Goal: Book appointment/travel/reservation

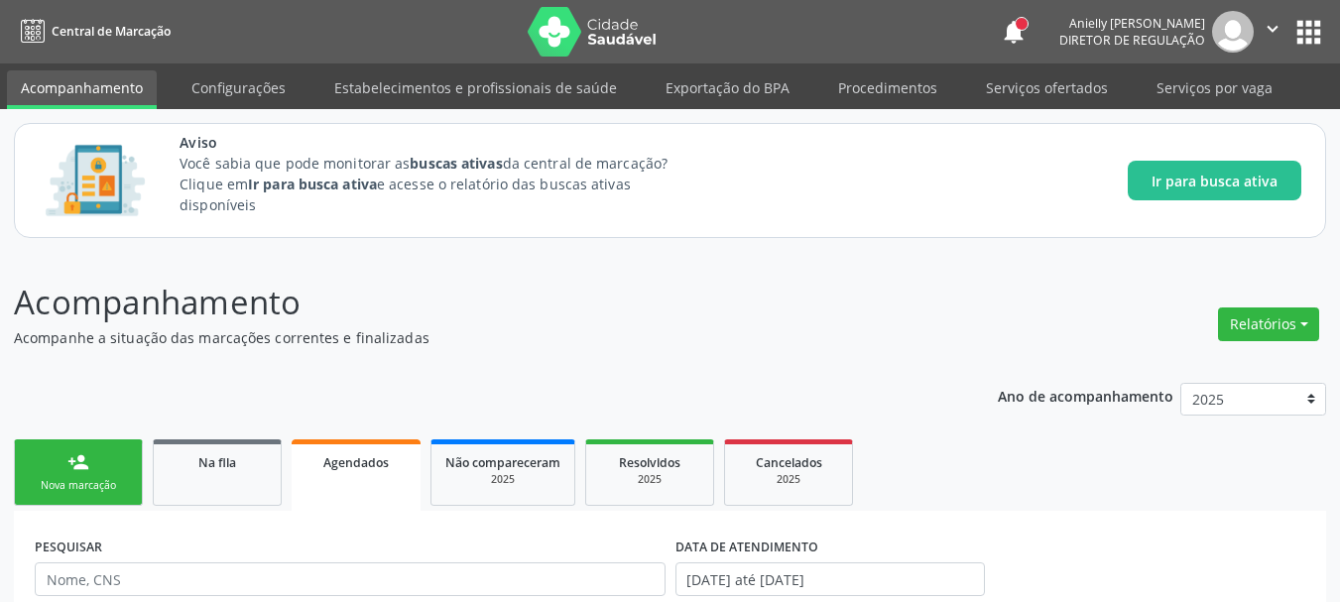
scroll to position [385, 0]
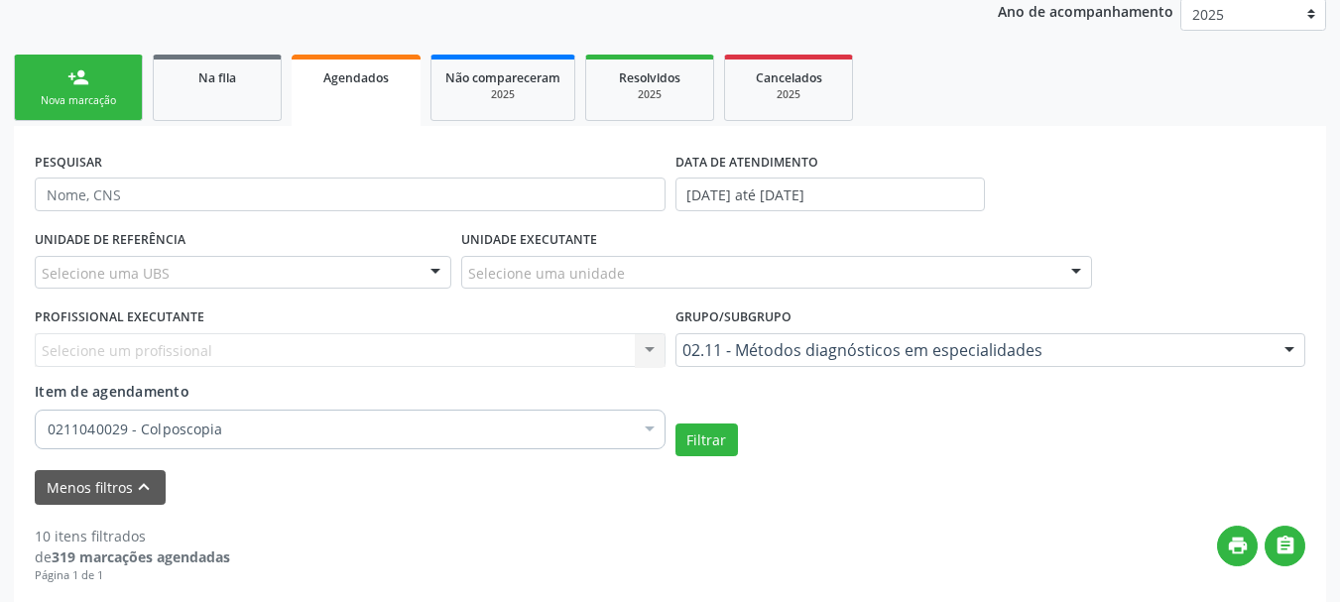
click at [298, 471] on div "Menos filtros keyboard_arrow_up" at bounding box center [670, 487] width 1280 height 35
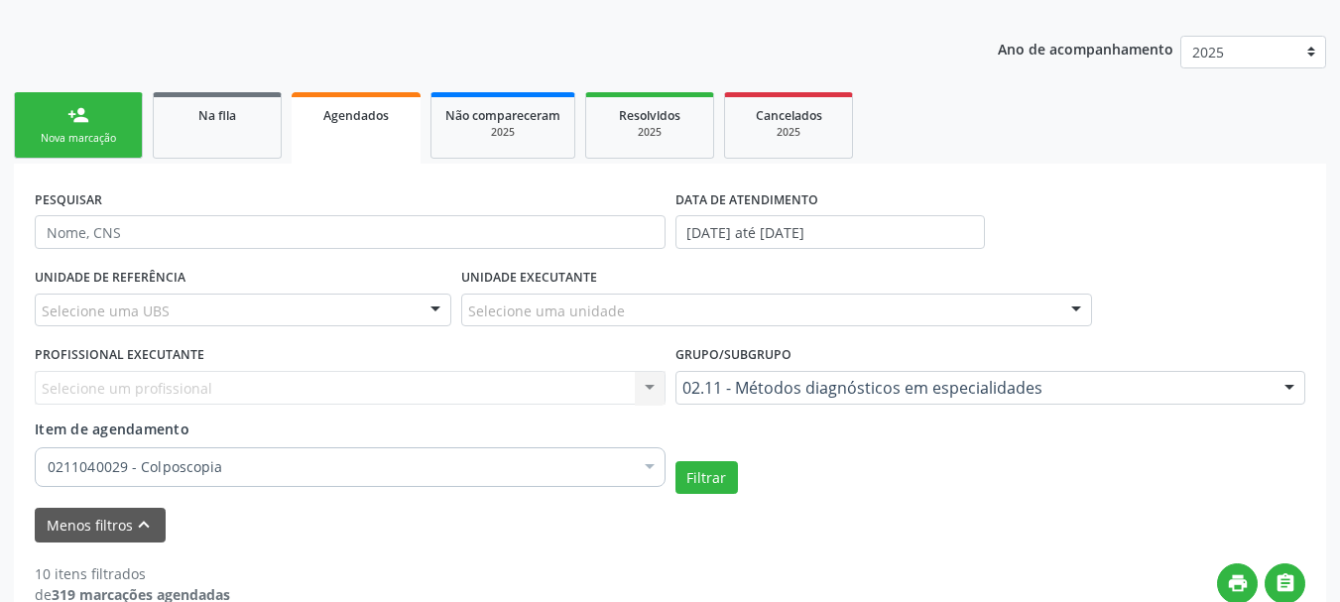
scroll to position [326, 0]
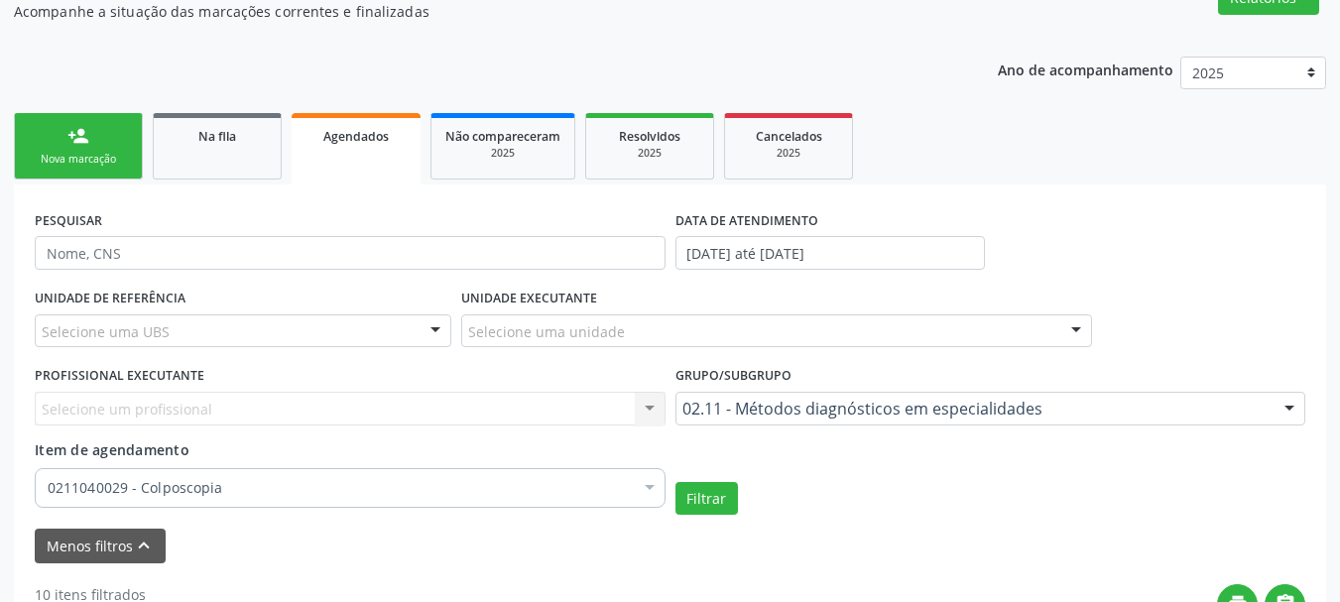
click at [837, 396] on div "02.11 - Métodos diagnósticos em especialidades" at bounding box center [990, 409] width 631 height 34
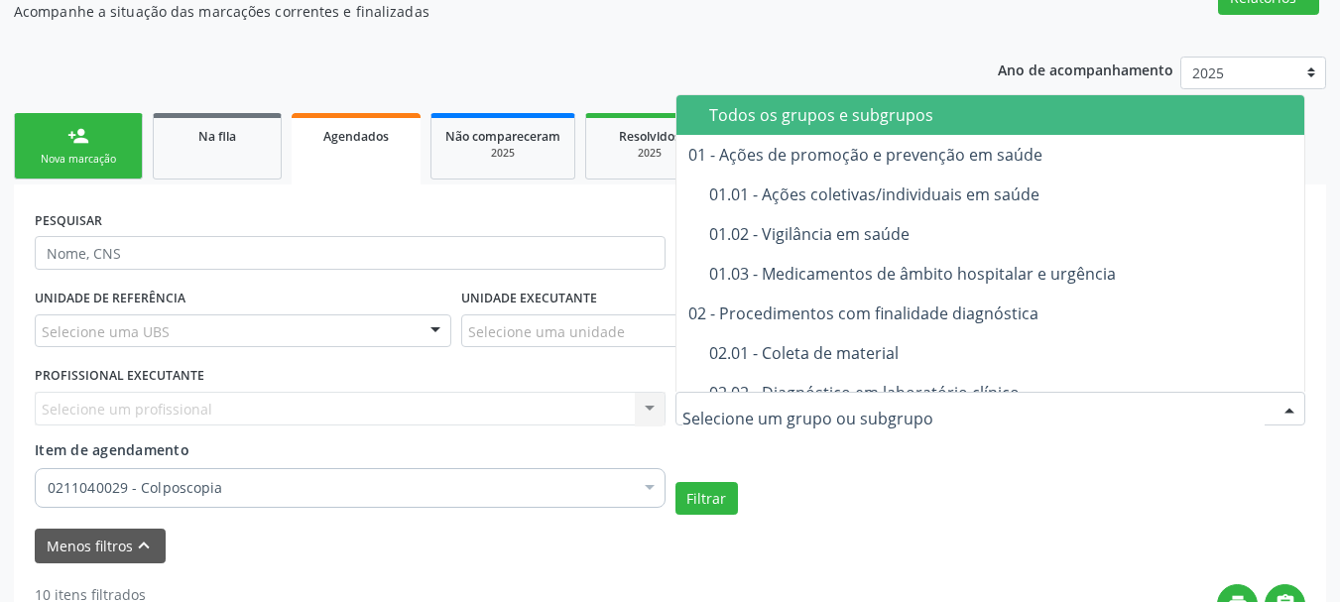
click at [875, 129] on span "Todos os grupos e subgrupos" at bounding box center [1033, 115] width 715 height 40
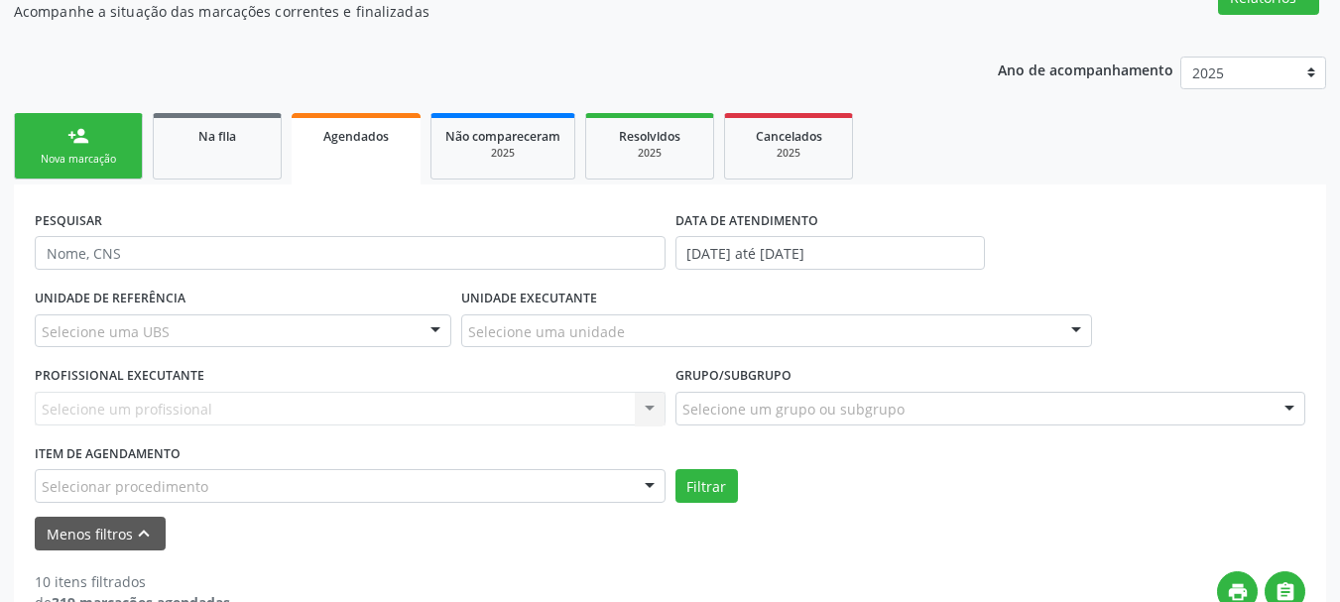
click at [386, 491] on div "Selecionar procedimento" at bounding box center [350, 486] width 631 height 34
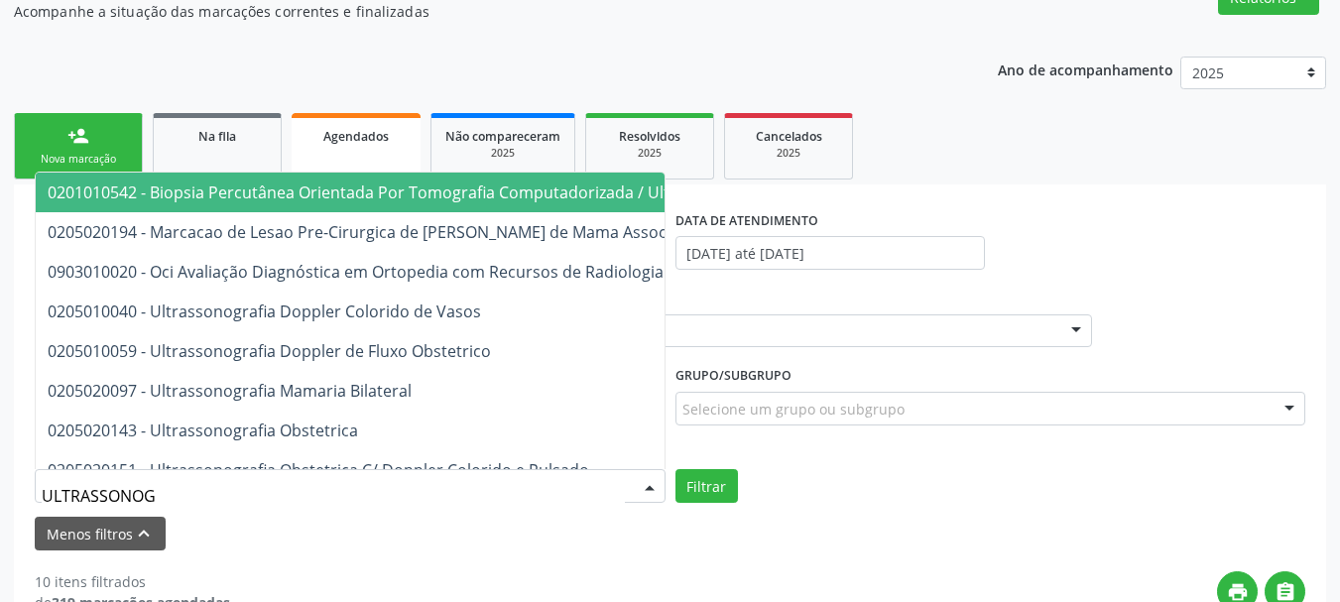
type input "ULTRASSONOGR"
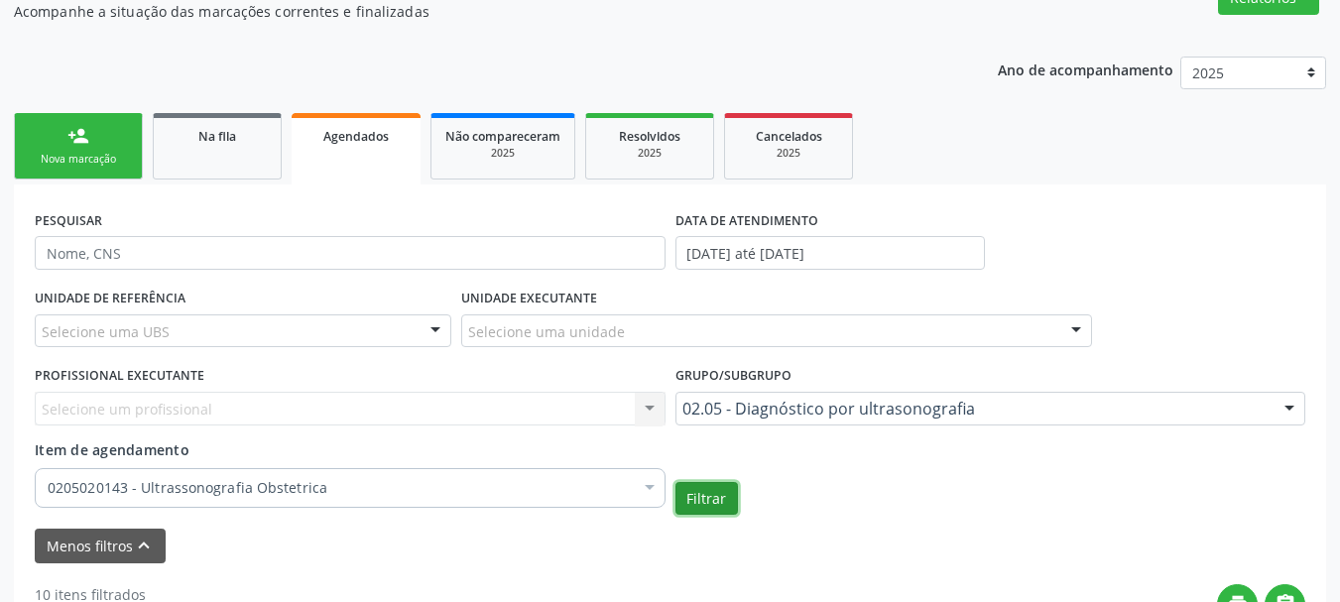
click at [675, 482] on button "Filtrar" at bounding box center [706, 499] width 62 height 34
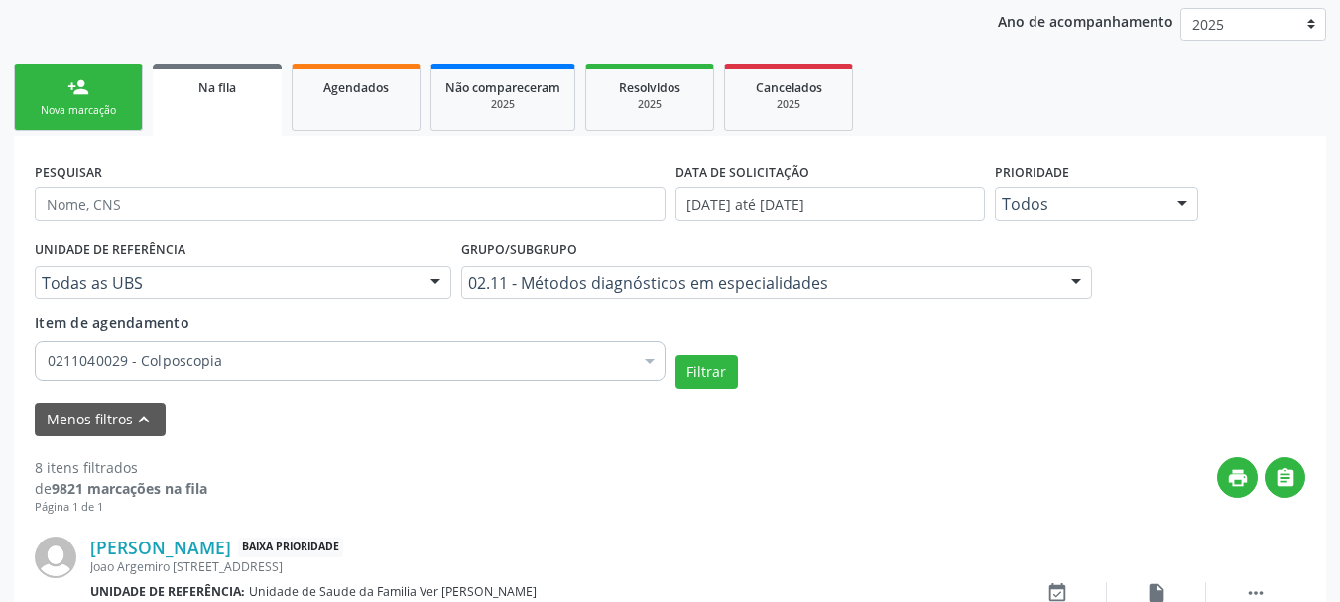
scroll to position [319, 0]
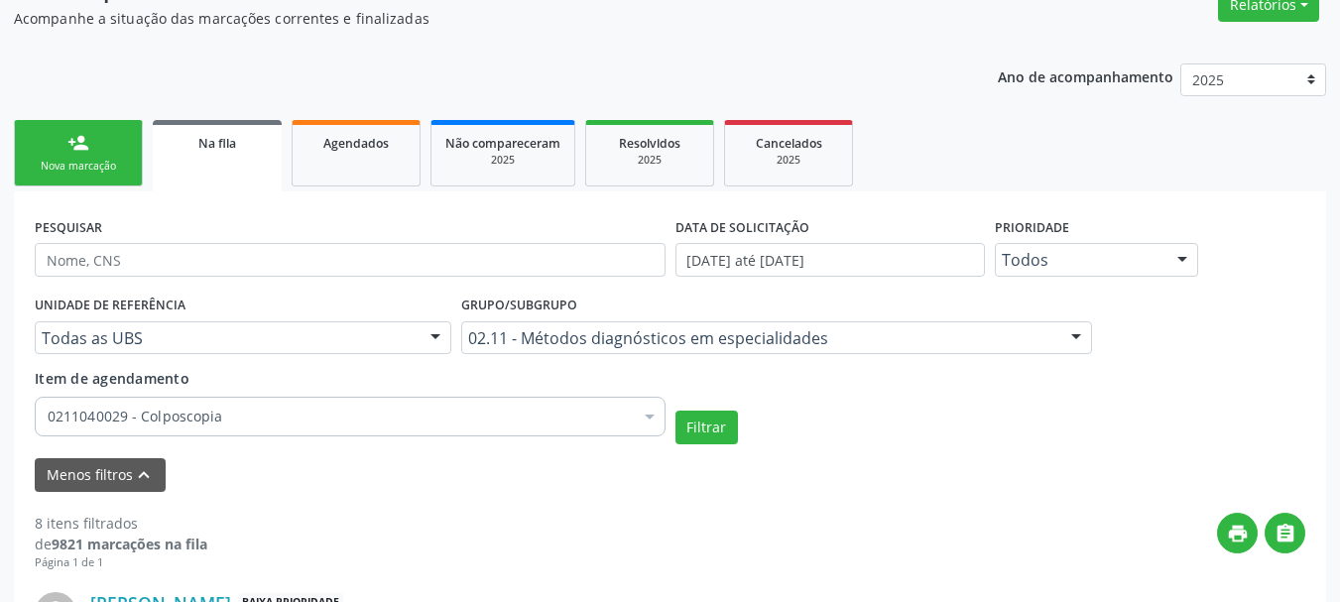
click at [237, 448] on form "PESQUISAR DATA DE SOLICITAÇÃO [DATE] até [DATE] Prioridade Todos Todos Baixa Pr…" at bounding box center [670, 352] width 1271 height 280
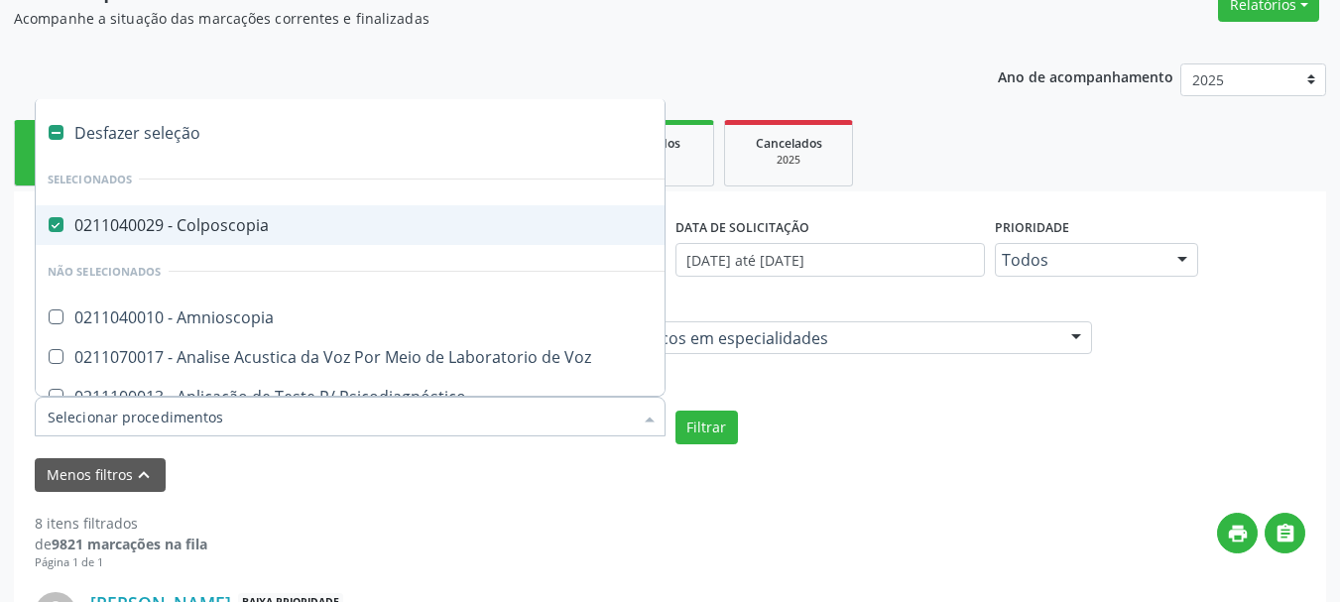
click at [316, 141] on div "Desfazer seleção" at bounding box center [498, 133] width 924 height 40
checkbox Colposcopia "false"
click at [965, 492] on div "Menos filtros keyboard_arrow_up" at bounding box center [670, 475] width 1280 height 35
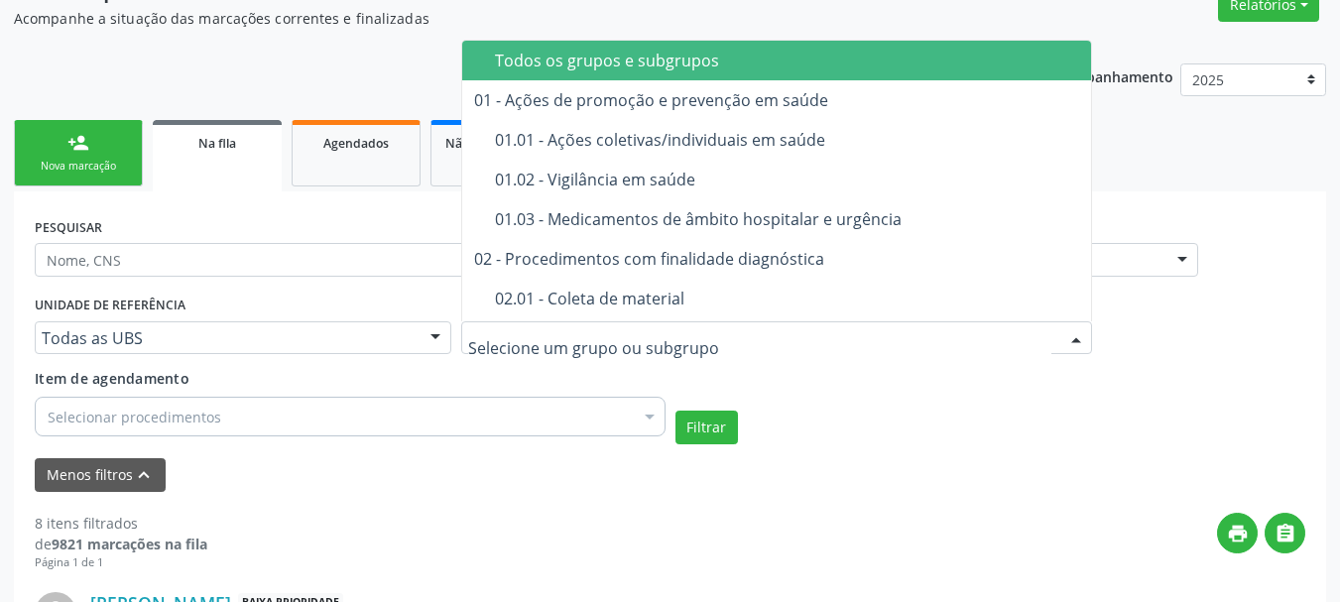
click at [607, 53] on div "Todos os grupos e subgrupos" at bounding box center [830, 61] width 670 height 16
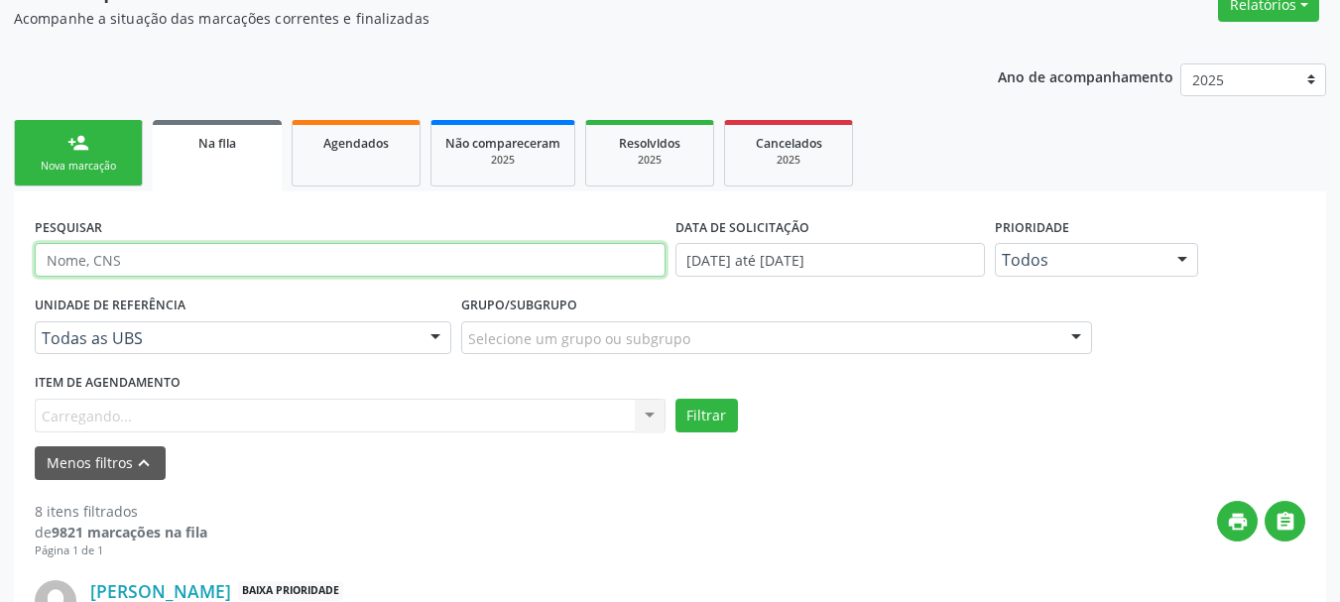
click at [336, 253] on input "text" at bounding box center [350, 260] width 631 height 34
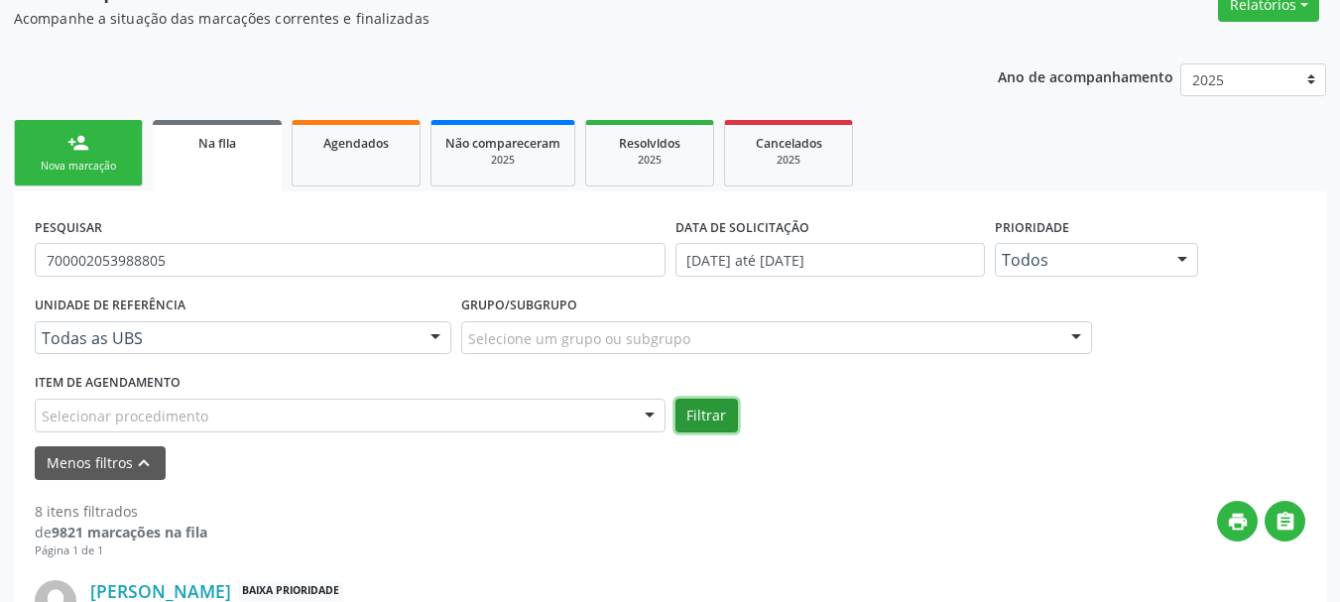
click at [709, 427] on button "Filtrar" at bounding box center [706, 416] width 62 height 34
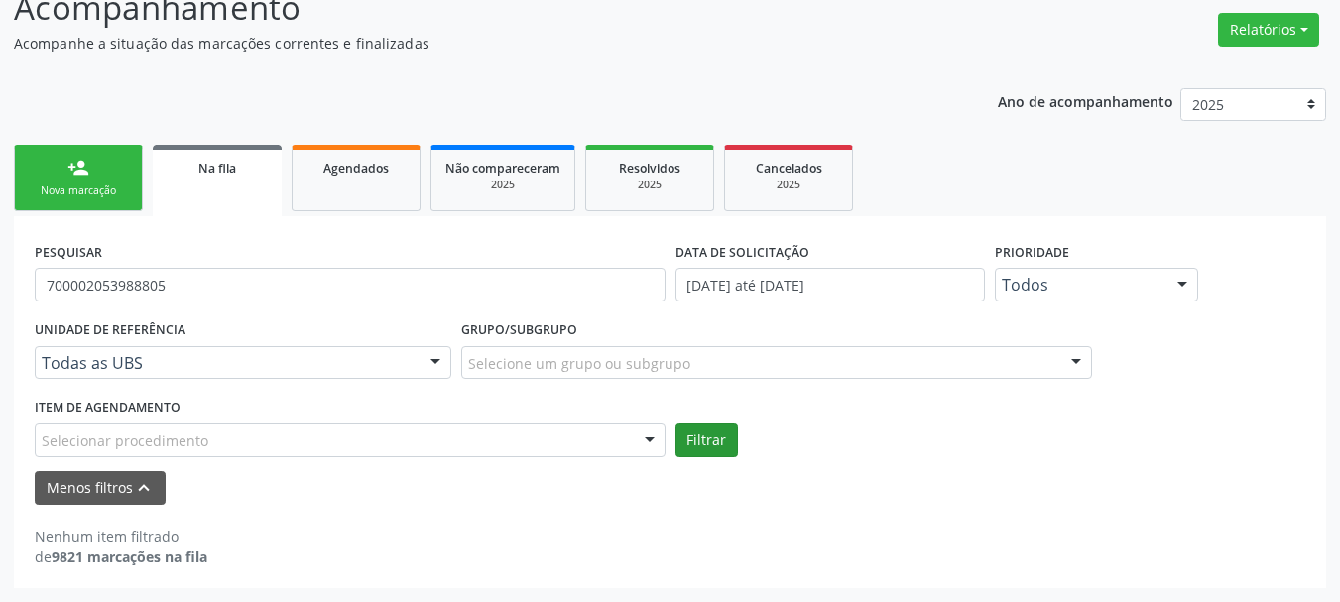
scroll to position [295, 0]
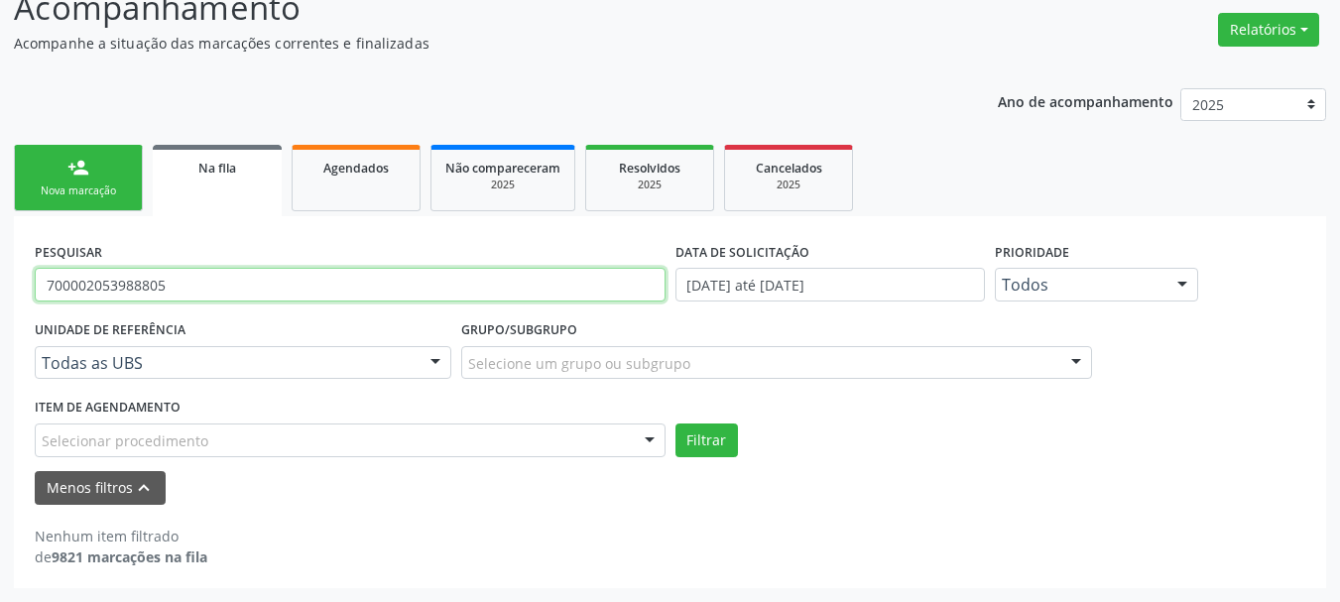
click at [237, 284] on input "700002053988805" at bounding box center [350, 285] width 631 height 34
type input "709006893233718"
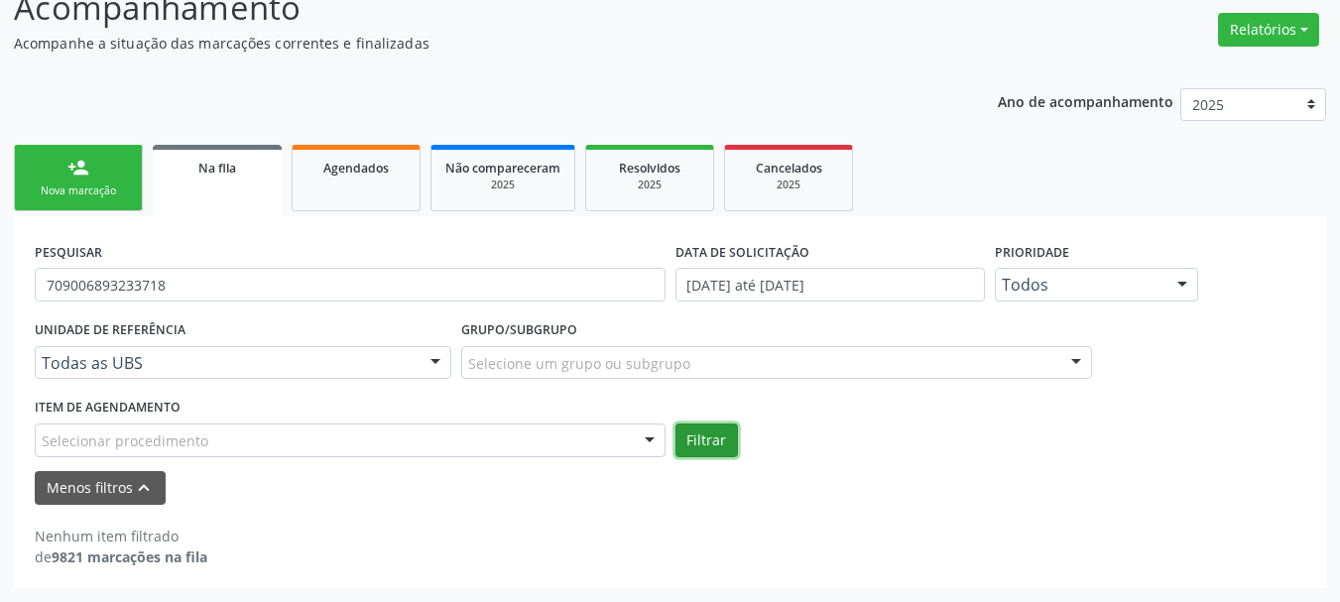
click at [720, 451] on button "Filtrar" at bounding box center [706, 441] width 62 height 34
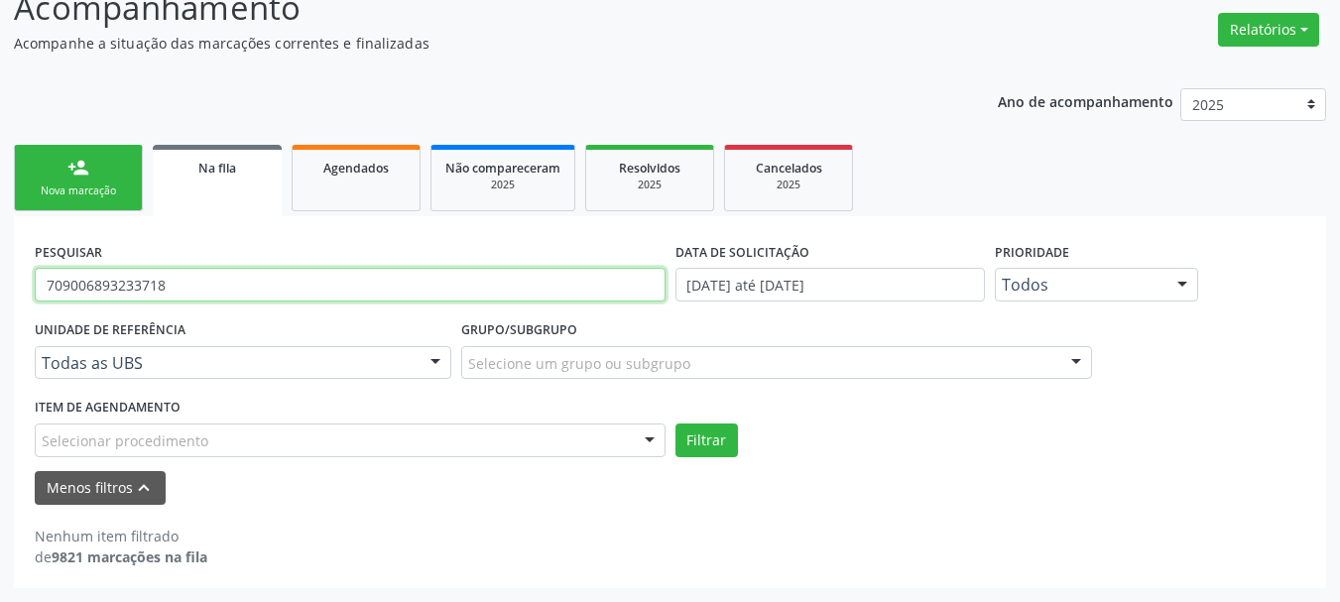
click at [592, 279] on input "709006893233718" at bounding box center [350, 285] width 631 height 34
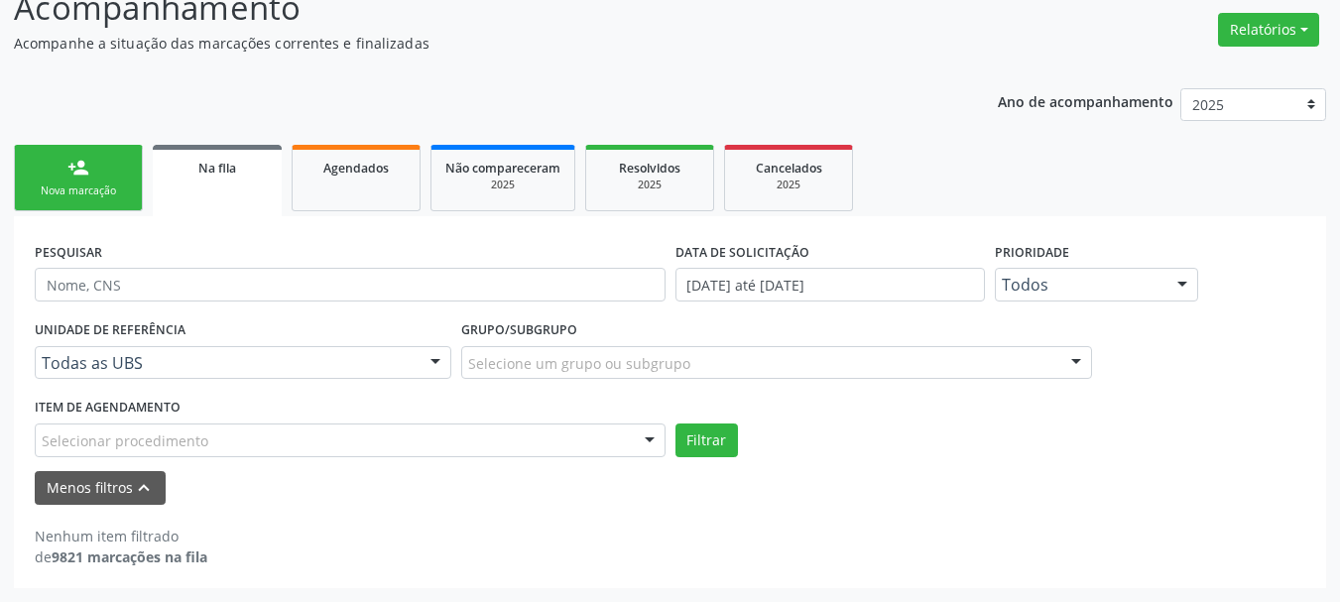
click at [444, 450] on div "Selecionar procedimento" at bounding box center [350, 441] width 631 height 34
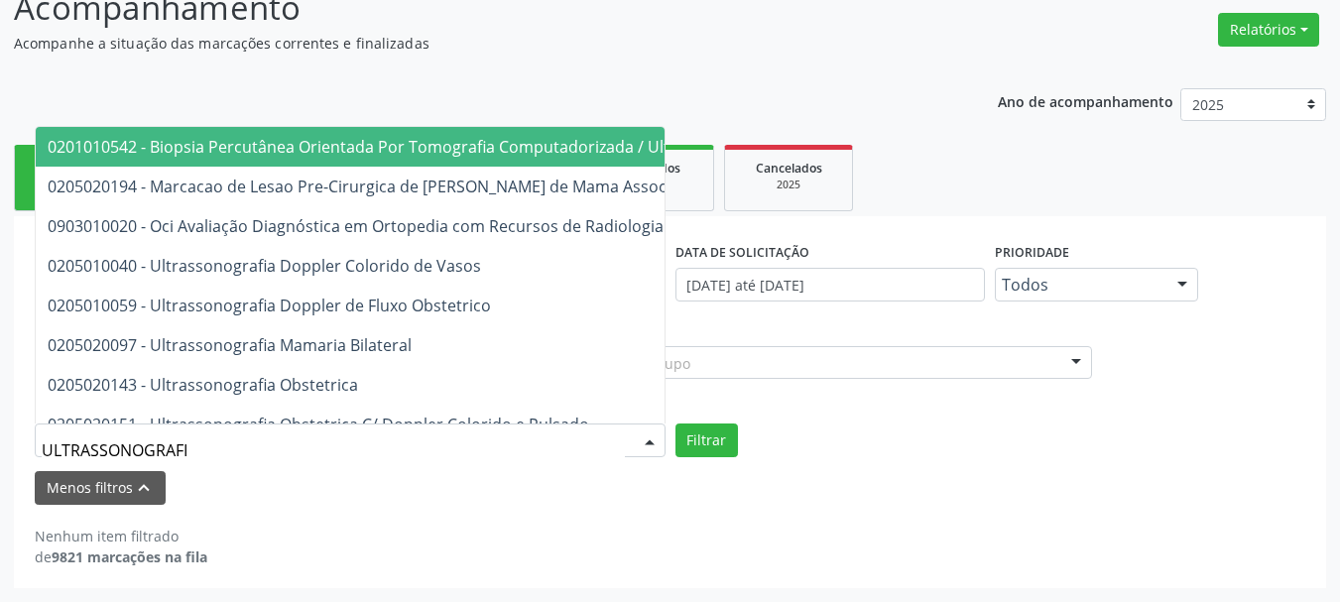
type input "ULTRASSONOGRAFIA"
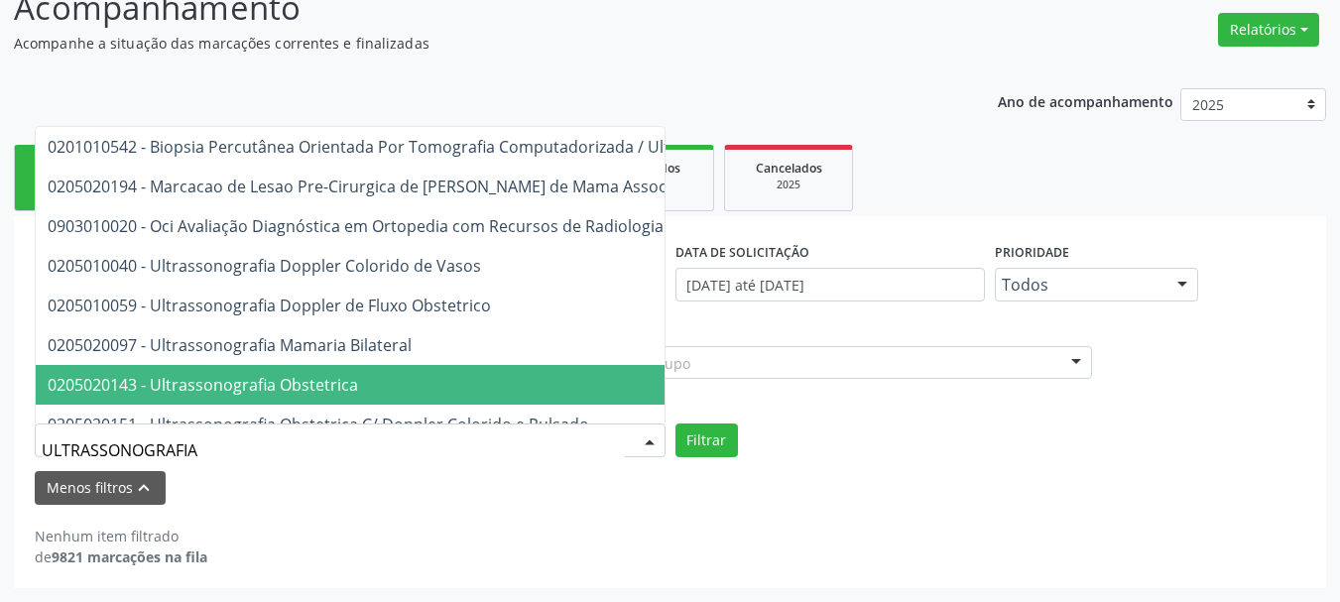
click at [451, 386] on span "0205020143 - Ultrassonografia Obstetrica" at bounding box center [535, 385] width 999 height 40
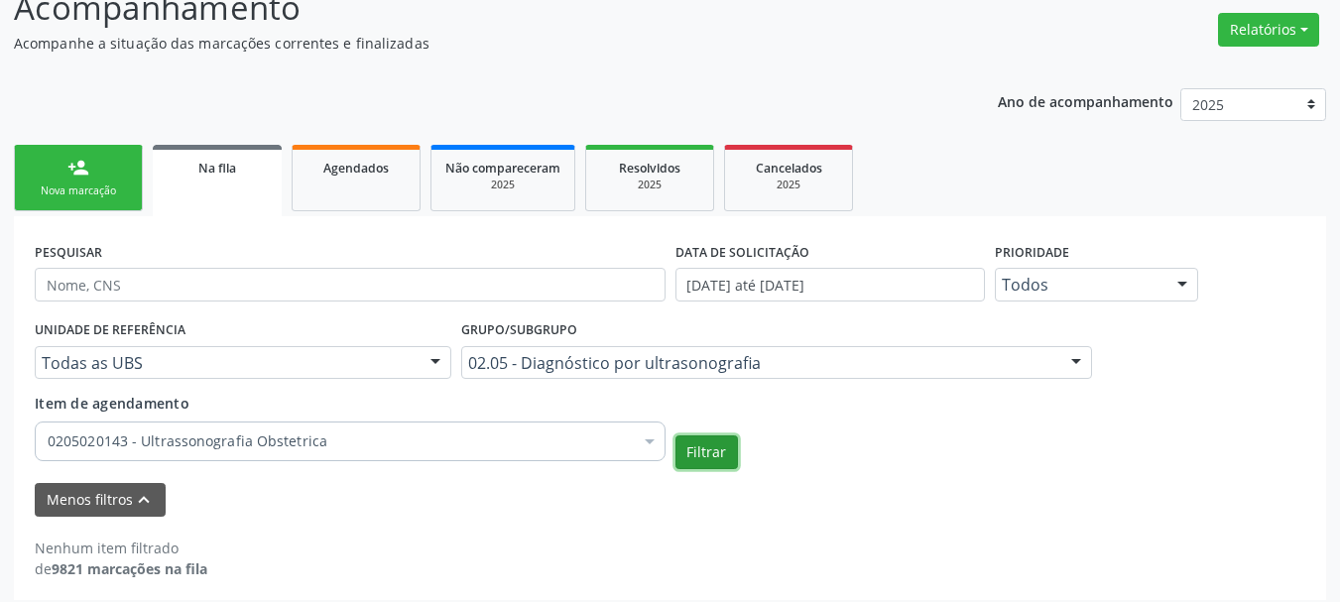
click at [720, 457] on button "Filtrar" at bounding box center [706, 452] width 62 height 34
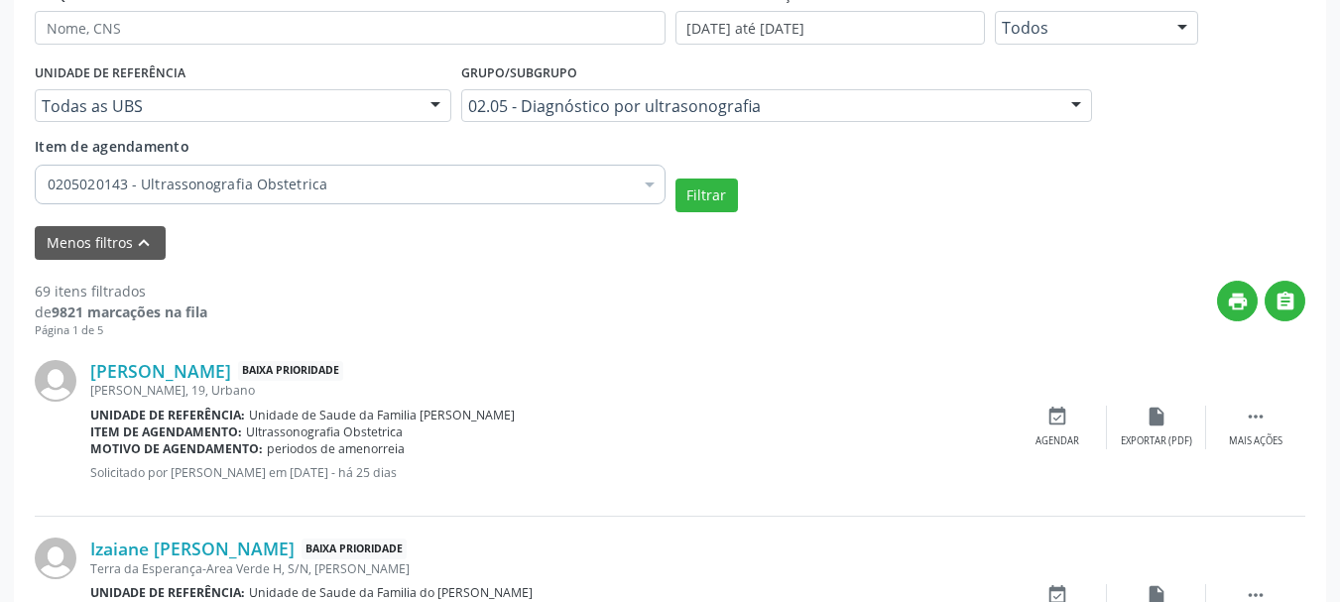
scroll to position [603, 0]
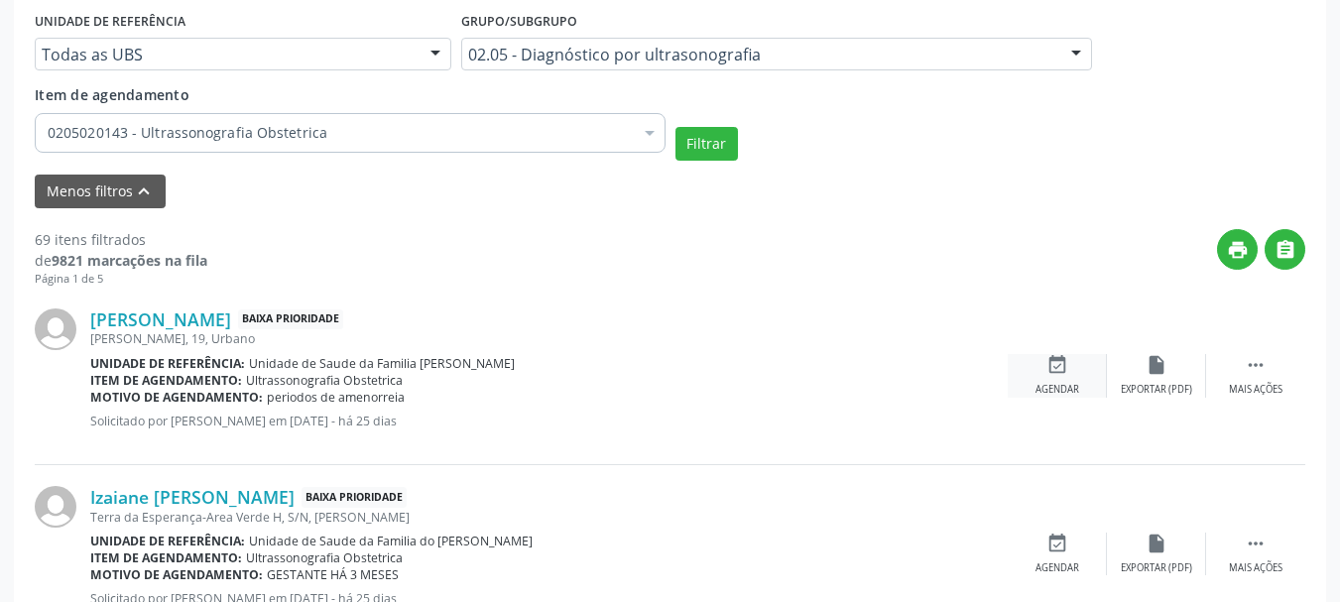
click at [1053, 371] on icon "event_available" at bounding box center [1057, 365] width 22 height 22
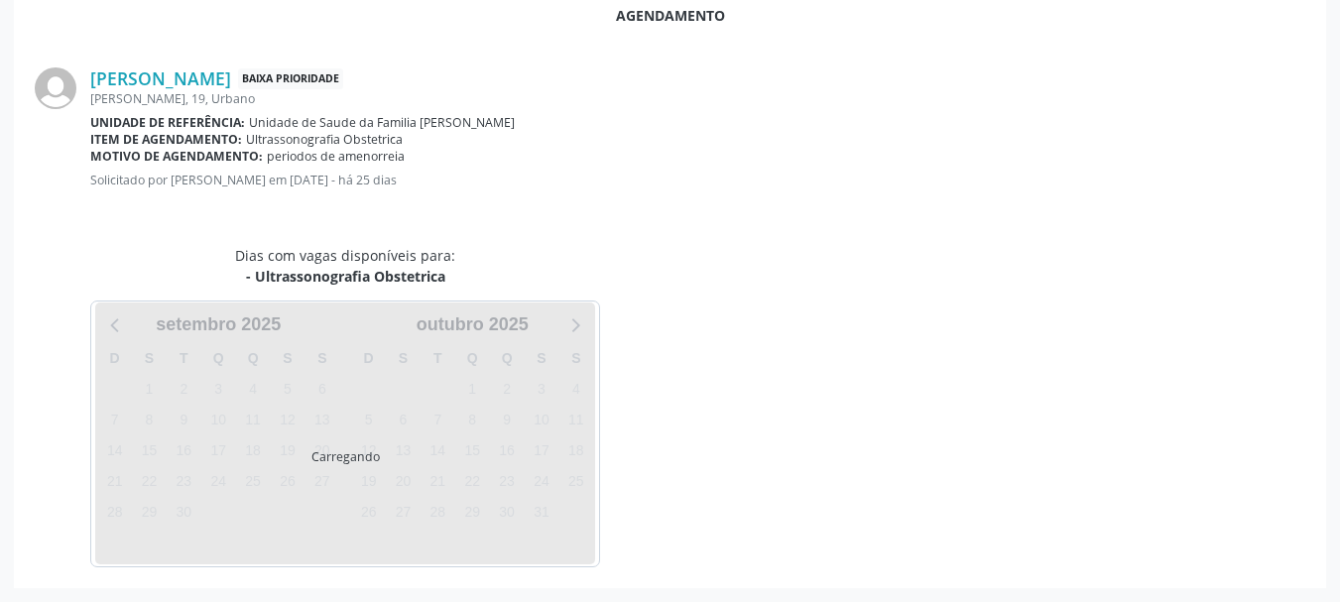
scroll to position [573, 0]
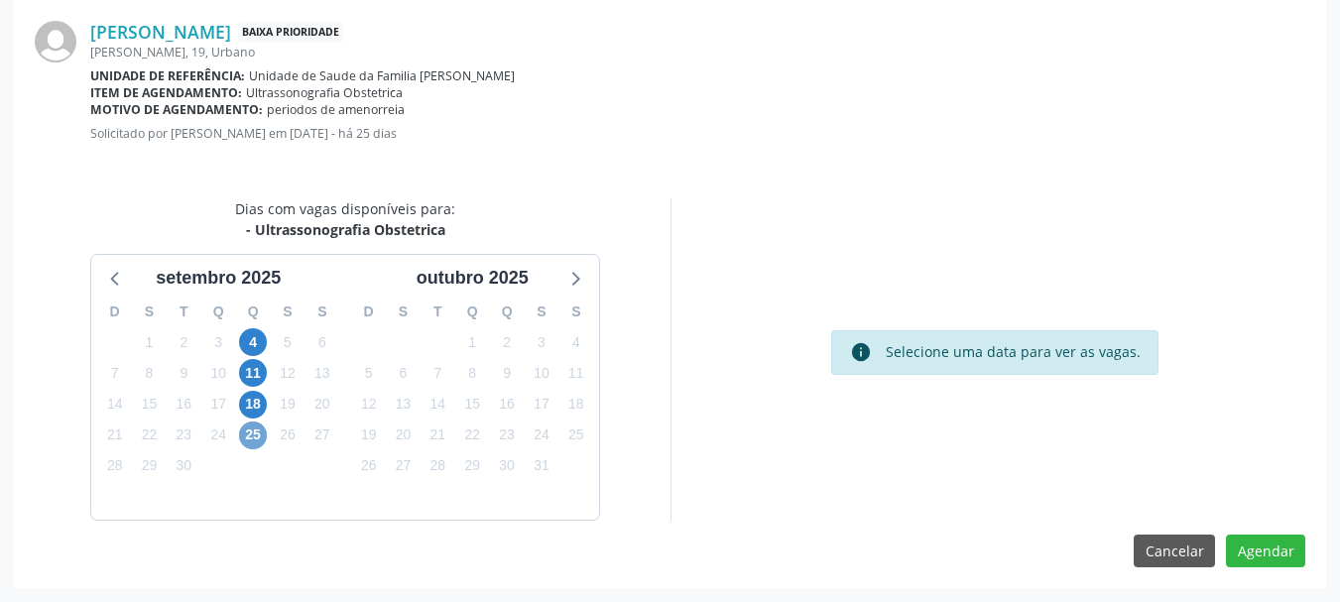
click at [246, 436] on span "25" at bounding box center [253, 436] width 28 height 28
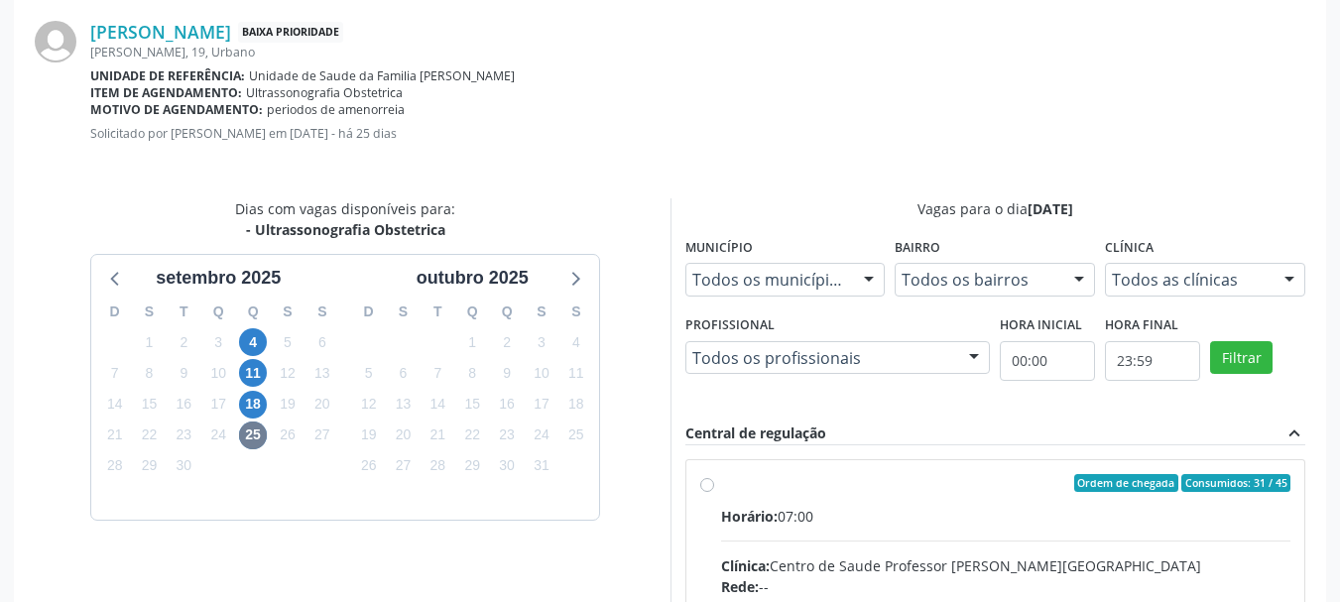
click at [949, 486] on div "Ordem de chegada Consumidos: 31 / 45" at bounding box center [1006, 483] width 570 height 18
click at [714, 486] on input "Ordem de chegada Consumidos: 31 / 45 Horário: 07:00 Clínica: Centro de Saude Pr…" at bounding box center [707, 483] width 14 height 18
radio input "true"
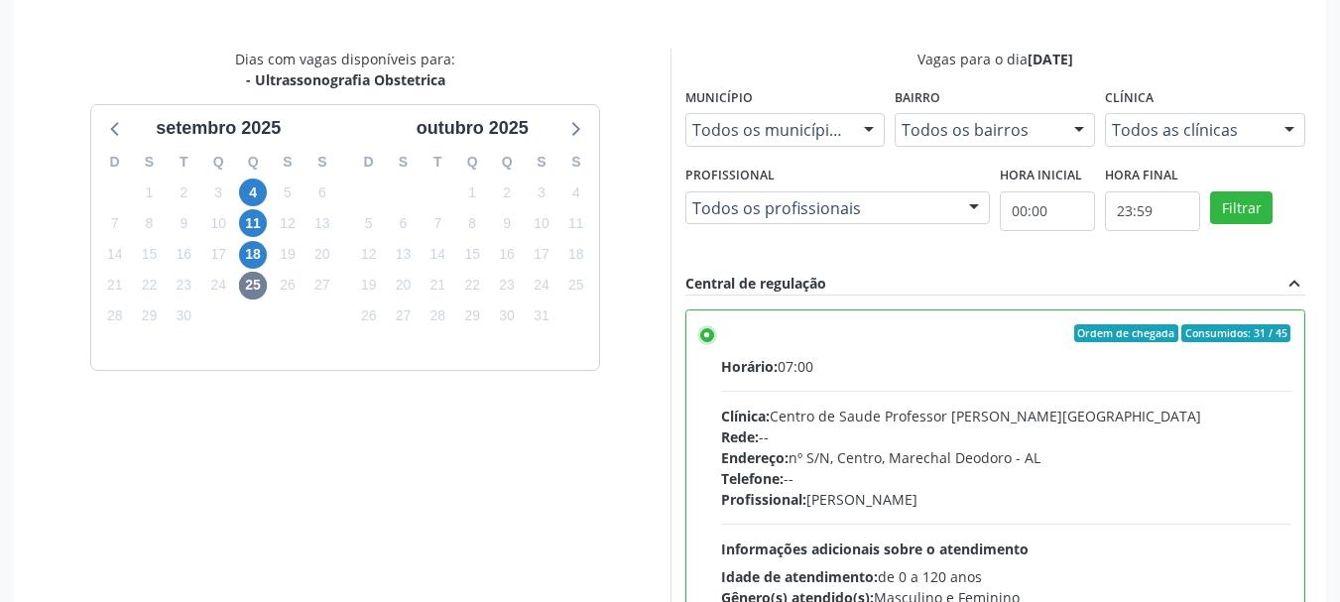
scroll to position [896, 0]
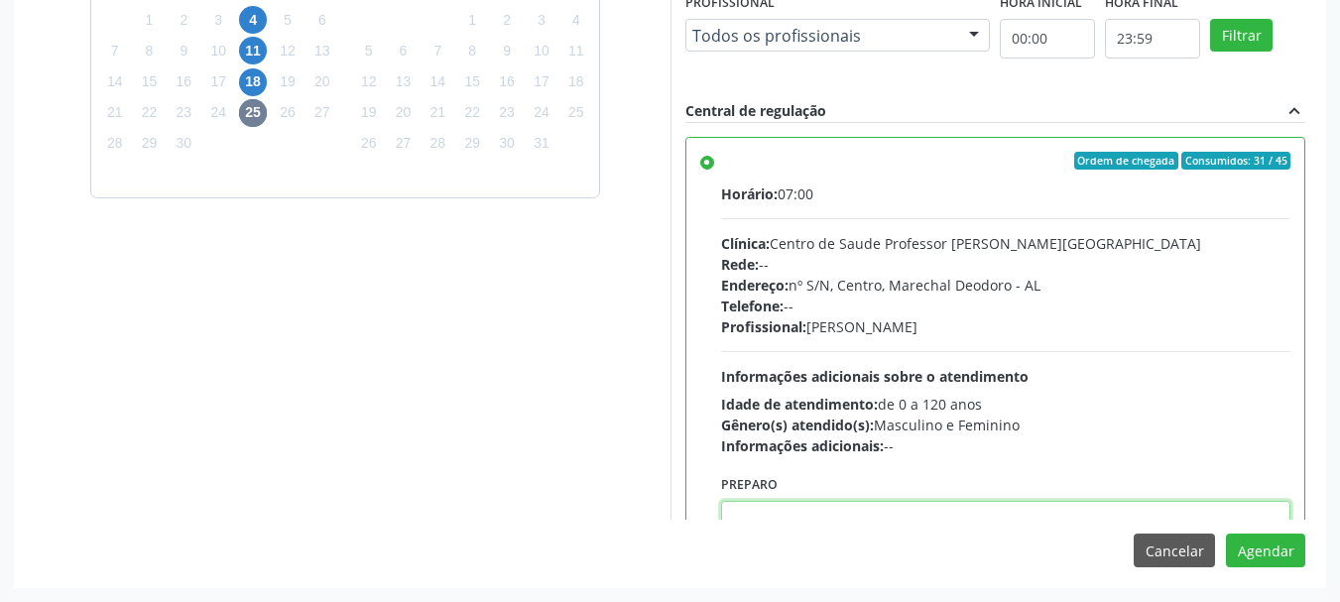
click at [1092, 513] on textarea at bounding box center [1006, 538] width 570 height 75
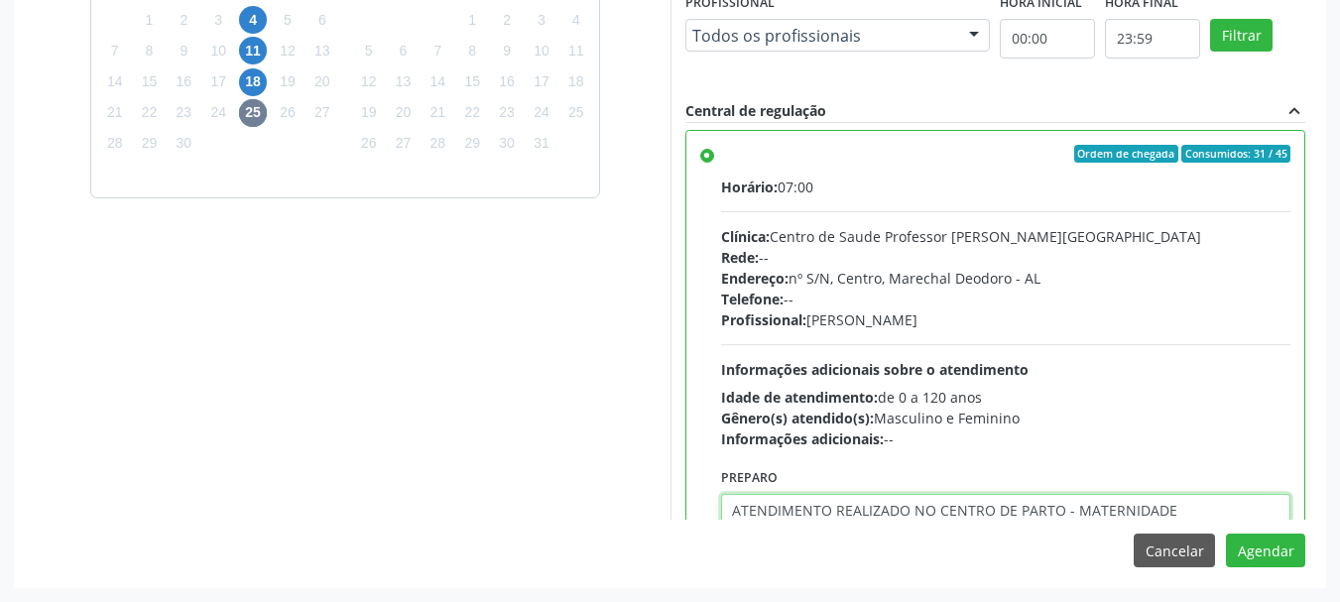
type textarea "ATENDIMENTO REALIZADO NO CENTRO DE PARTO - MATERNIDADE"
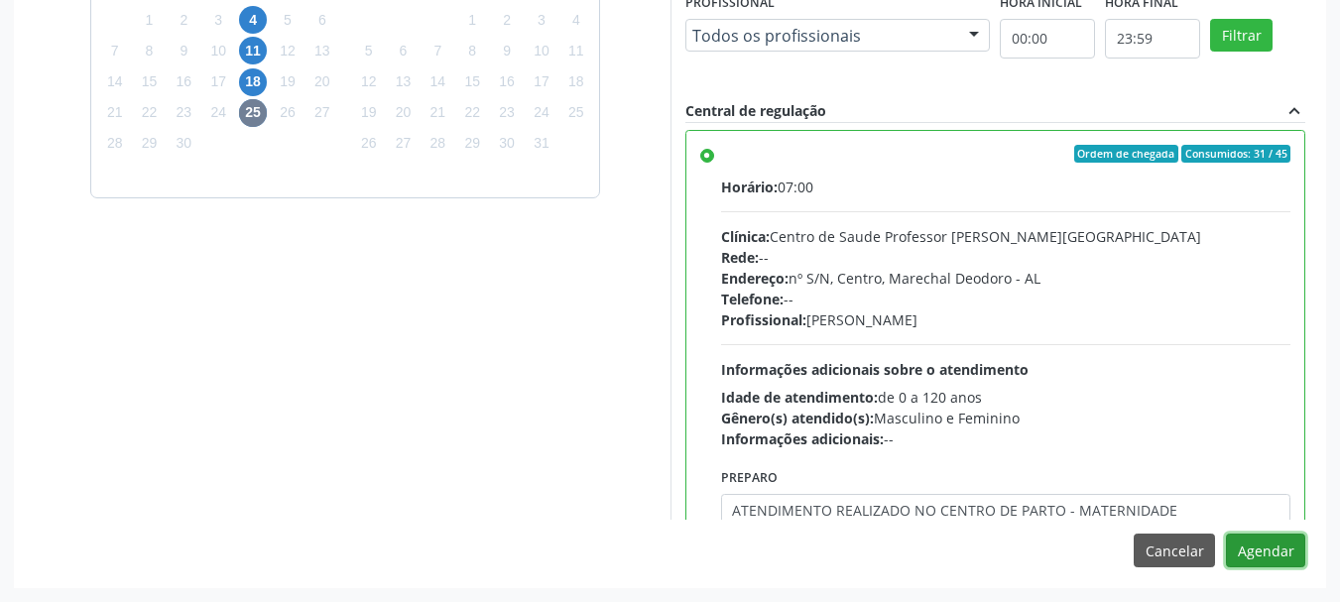
click at [1226, 534] on button "Agendar" at bounding box center [1265, 551] width 79 height 34
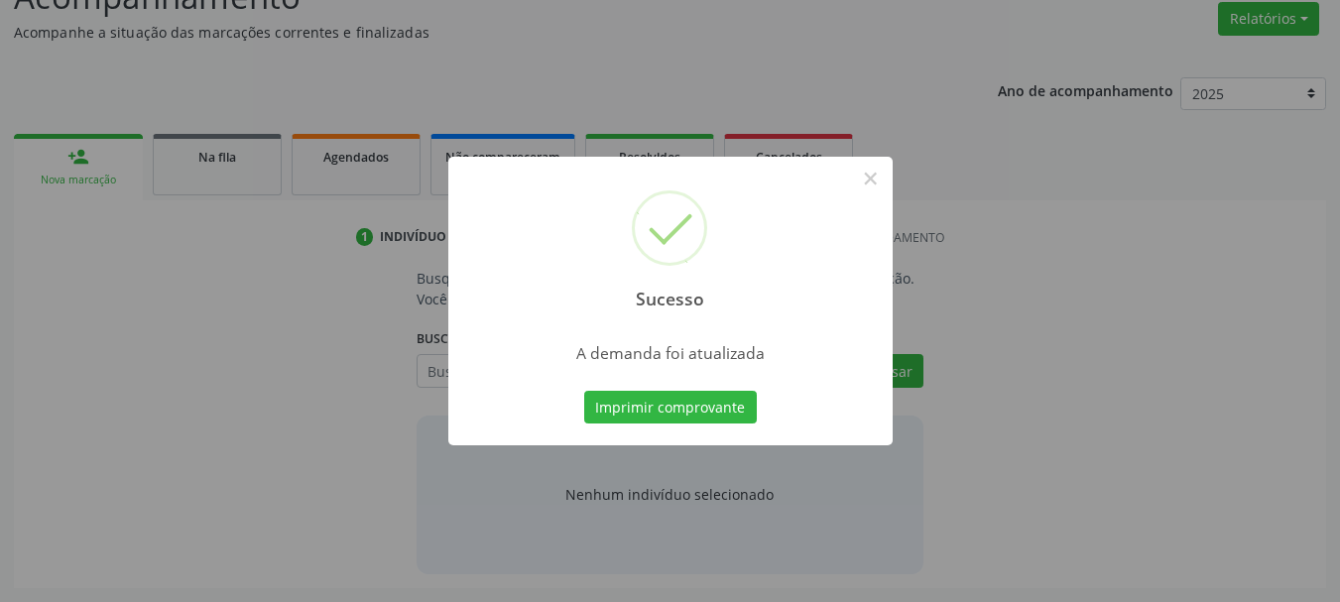
scroll to position [305, 0]
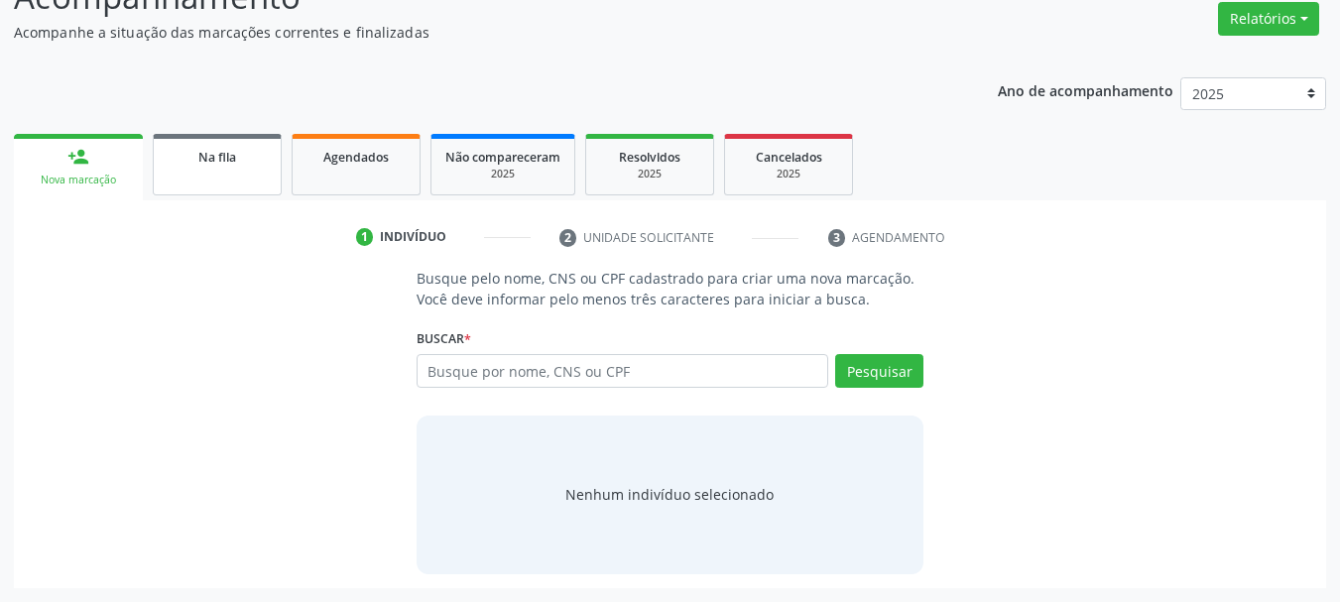
click at [181, 181] on link "Na fila" at bounding box center [217, 164] width 129 height 61
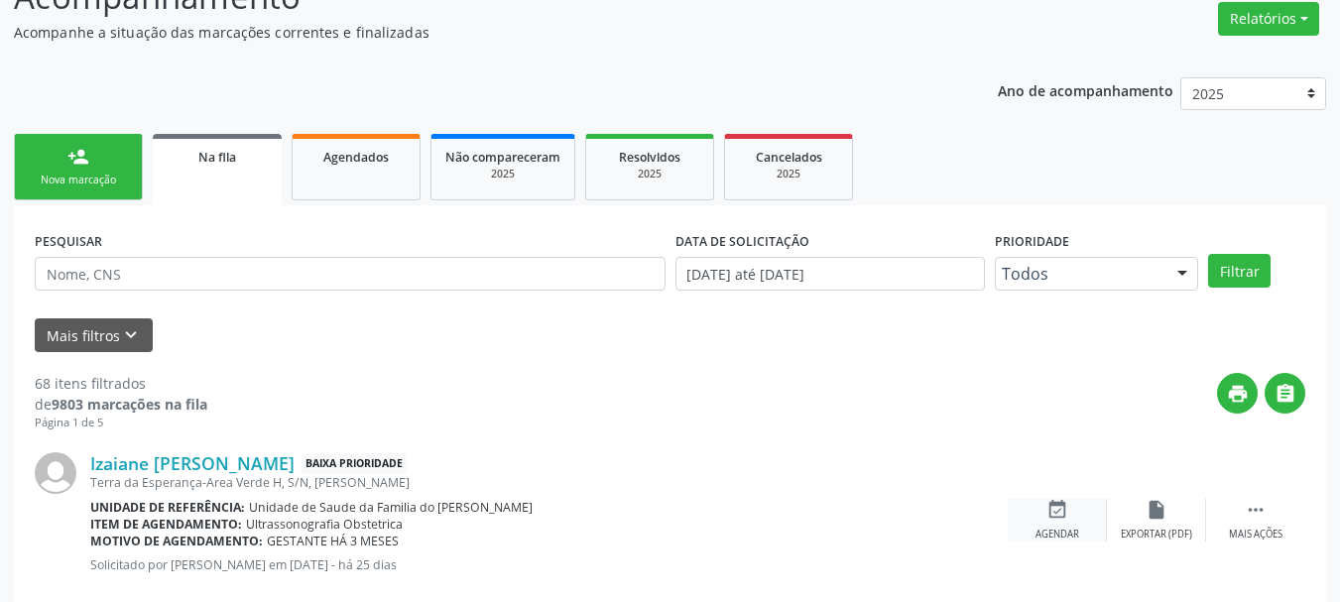
click at [1051, 509] on icon "event_available" at bounding box center [1057, 510] width 22 height 22
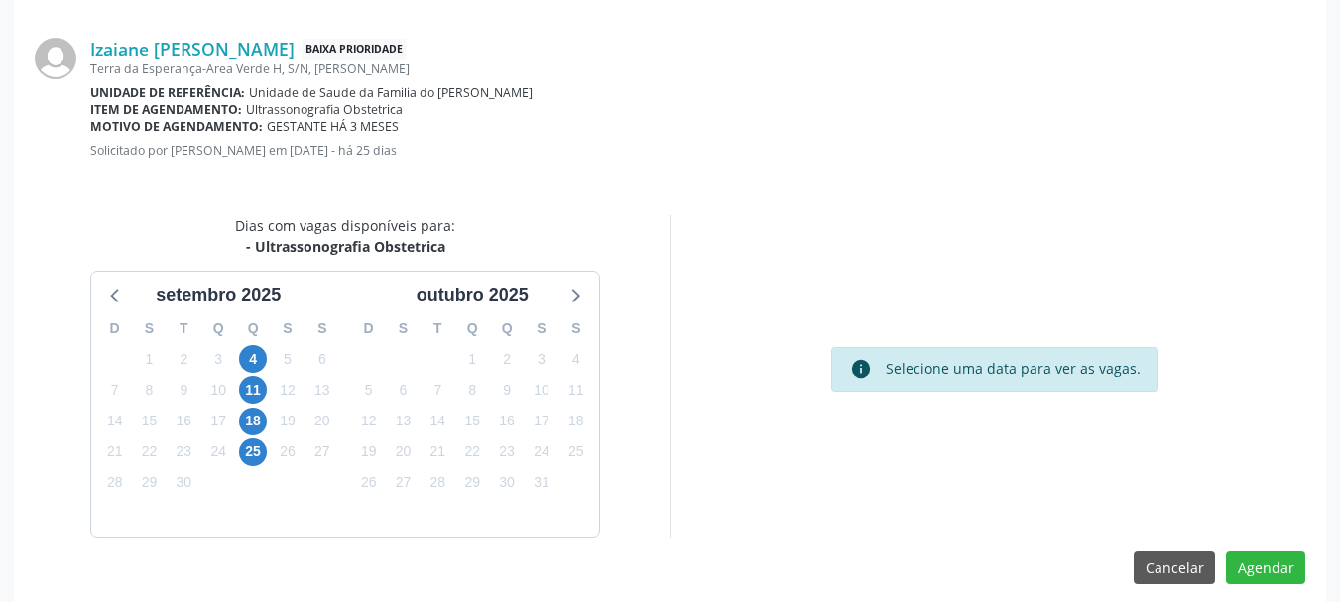
scroll to position [572, 0]
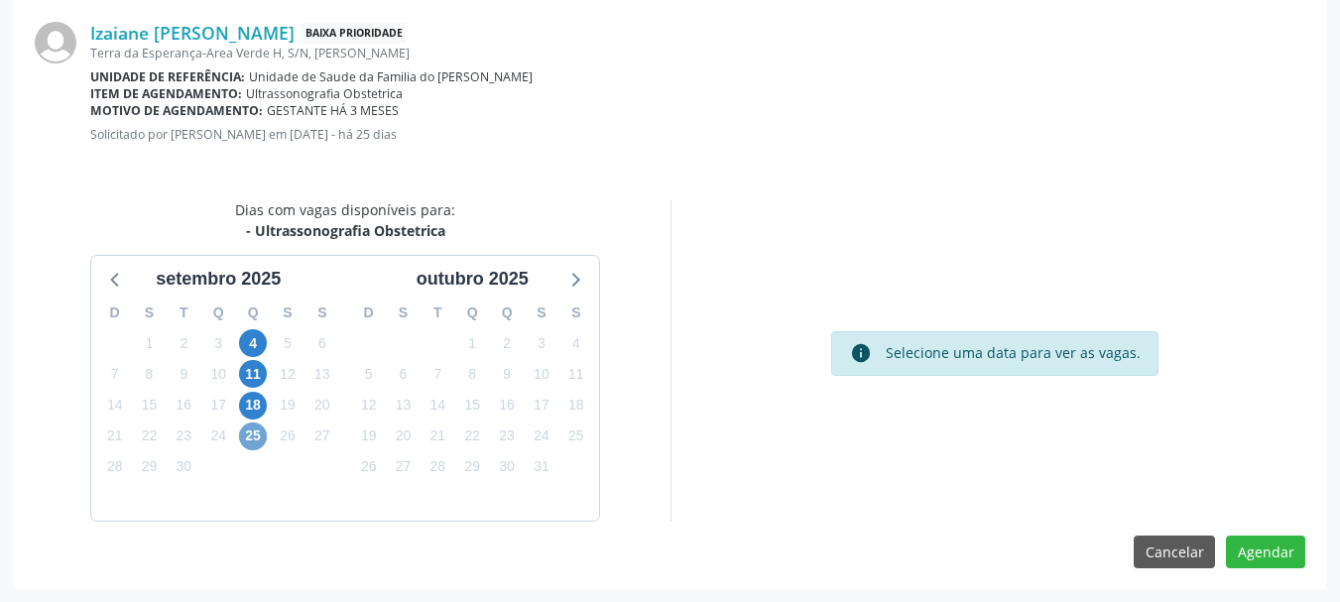
click at [255, 431] on span "25" at bounding box center [253, 437] width 28 height 28
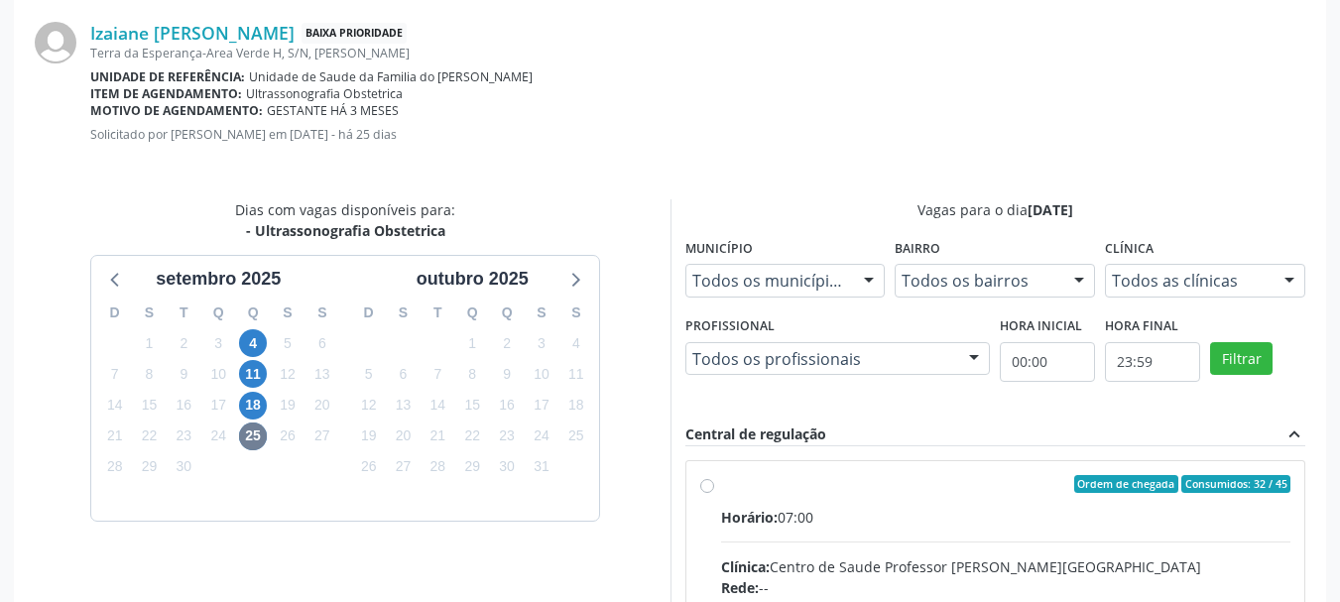
click at [1018, 588] on div "Rede: --" at bounding box center [1006, 587] width 570 height 21
click at [714, 493] on input "Ordem de chegada Consumidos: 32 / 45 Horário: 07:00 Clínica: Centro de Saude Pr…" at bounding box center [707, 484] width 14 height 18
radio input "true"
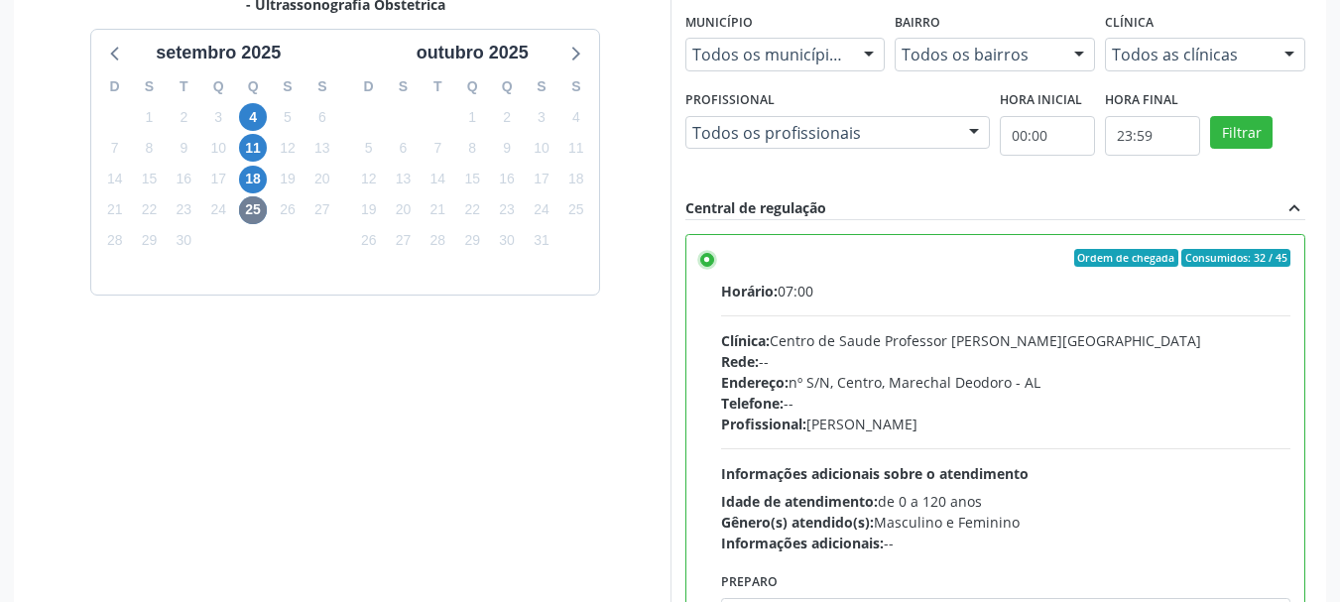
scroll to position [896, 0]
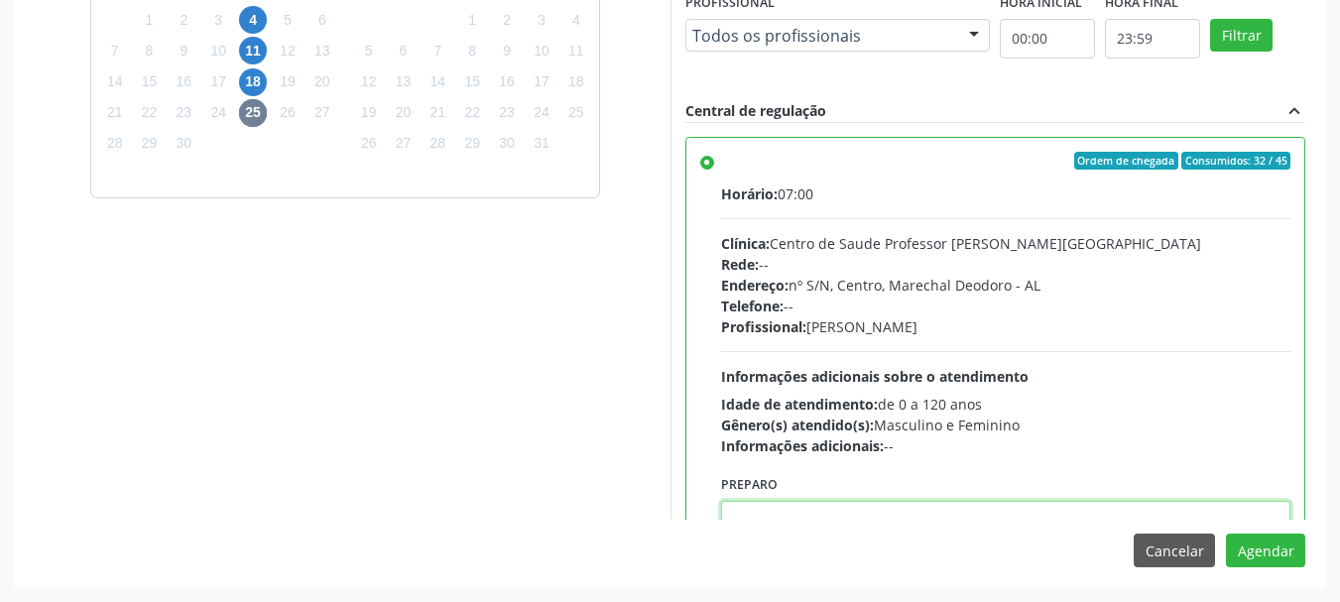
click at [1018, 517] on textarea at bounding box center [1006, 538] width 570 height 75
paste textarea "ATENDIMENTO REALIZADO NO CENTRO DE PARTO - MATERNIDADE"
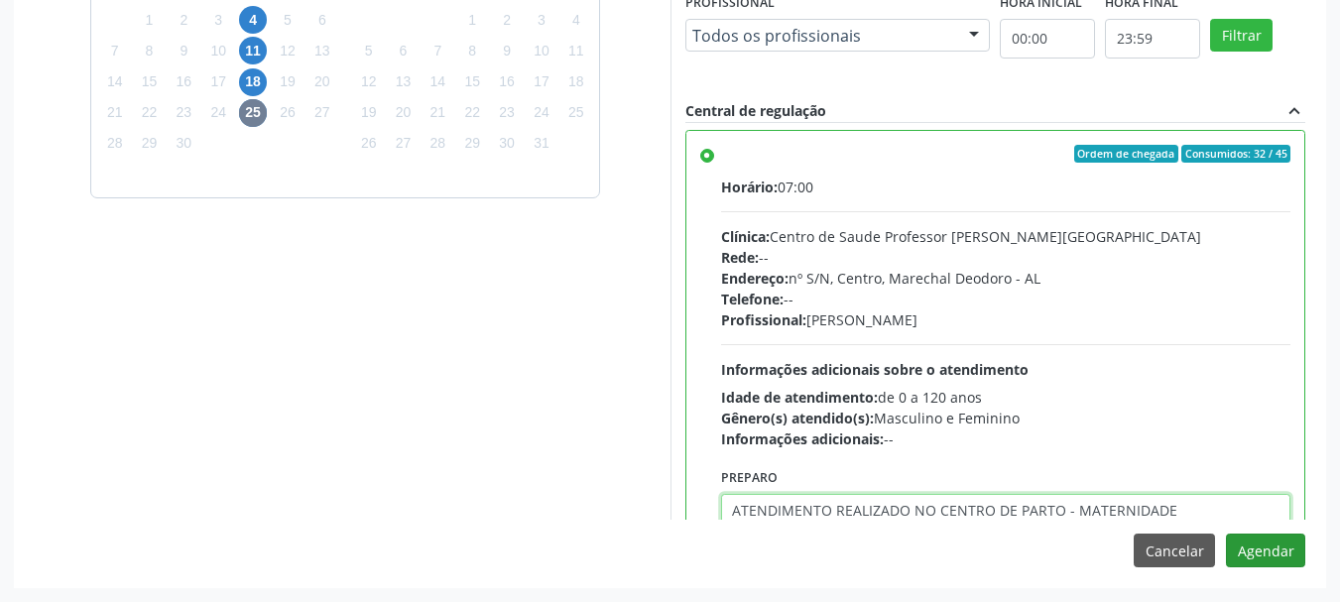
type textarea "ATENDIMENTO REALIZADO NO CENTRO DE PARTO - MATERNIDADE"
click at [1258, 547] on button "Agendar" at bounding box center [1265, 551] width 79 height 34
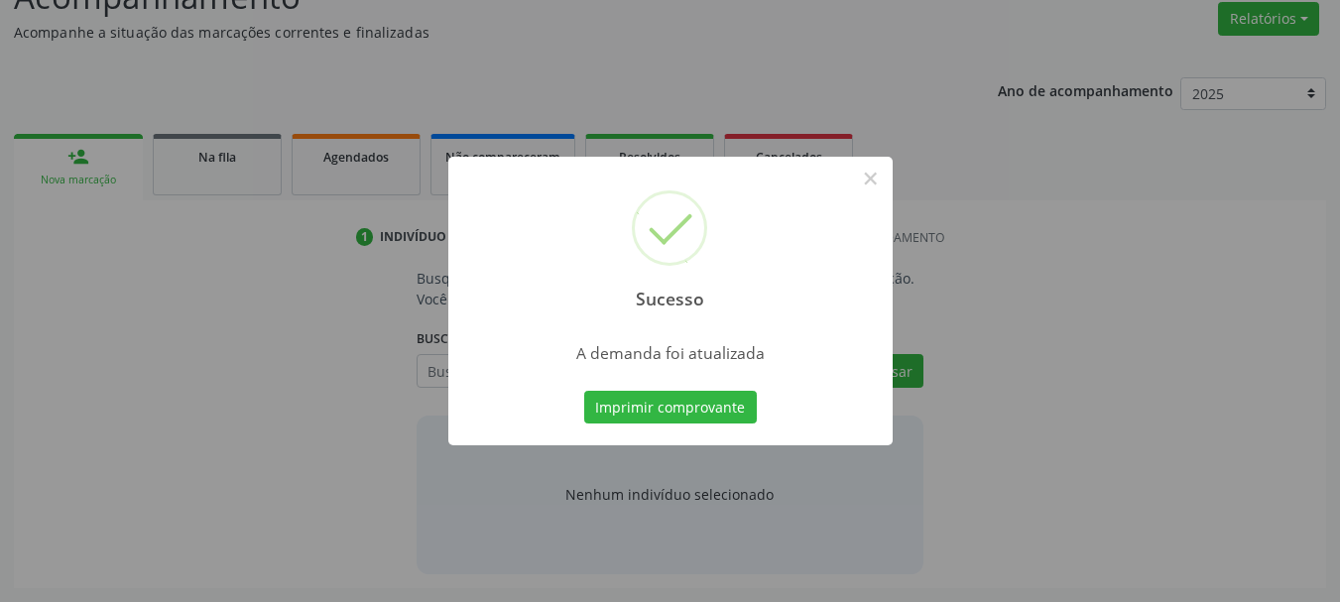
scroll to position [305, 0]
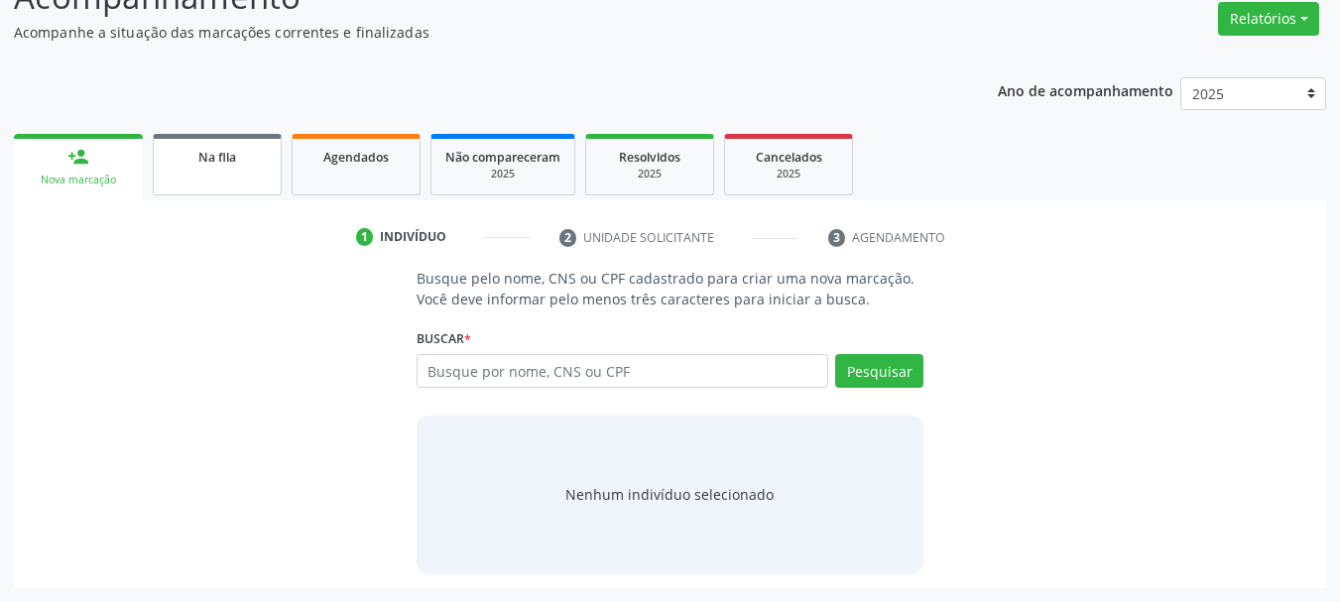
click at [251, 175] on link "Na fila" at bounding box center [217, 164] width 129 height 61
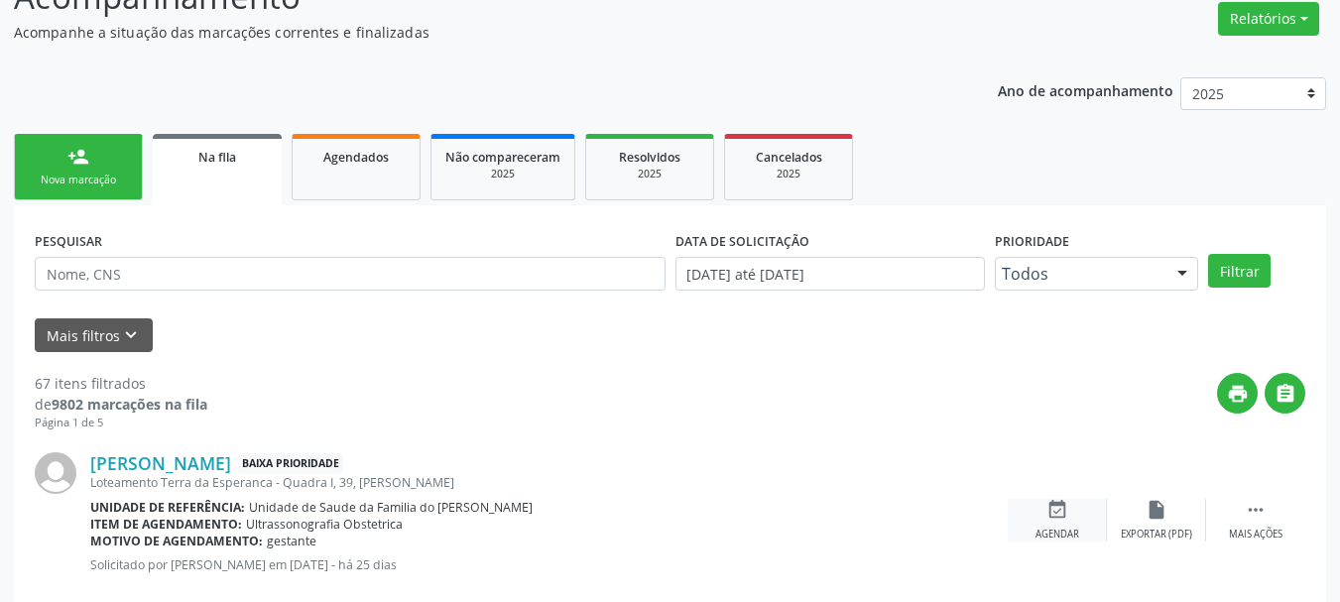
click at [1049, 515] on icon "event_available" at bounding box center [1057, 510] width 22 height 22
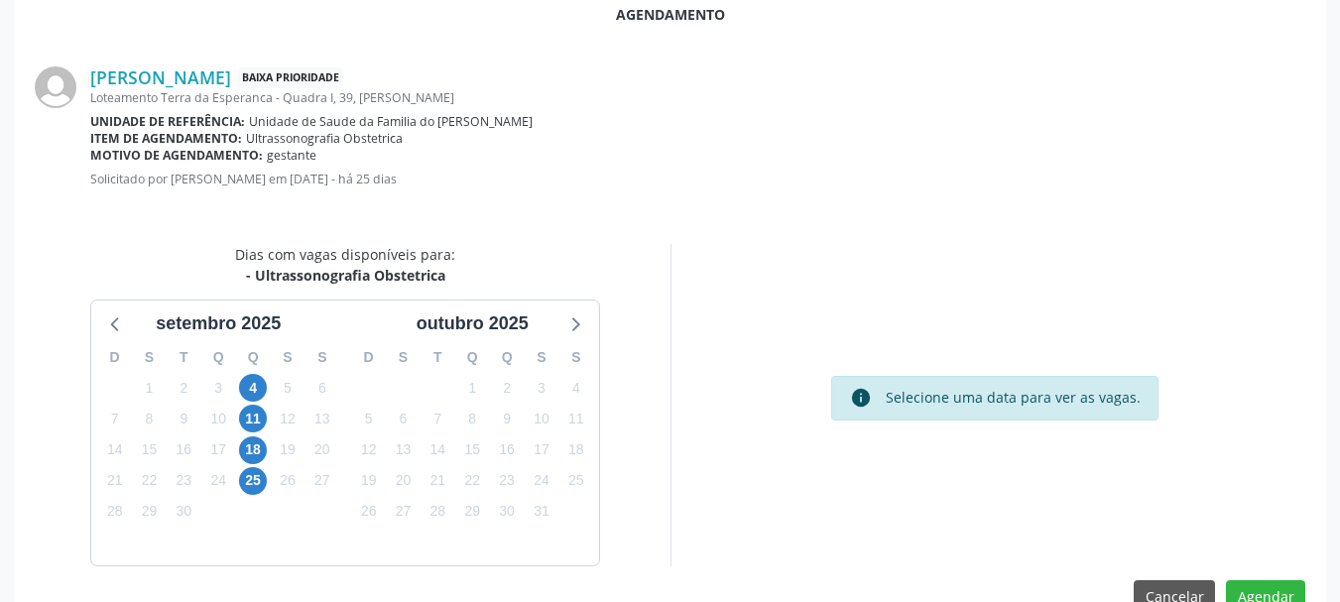
scroll to position [573, 0]
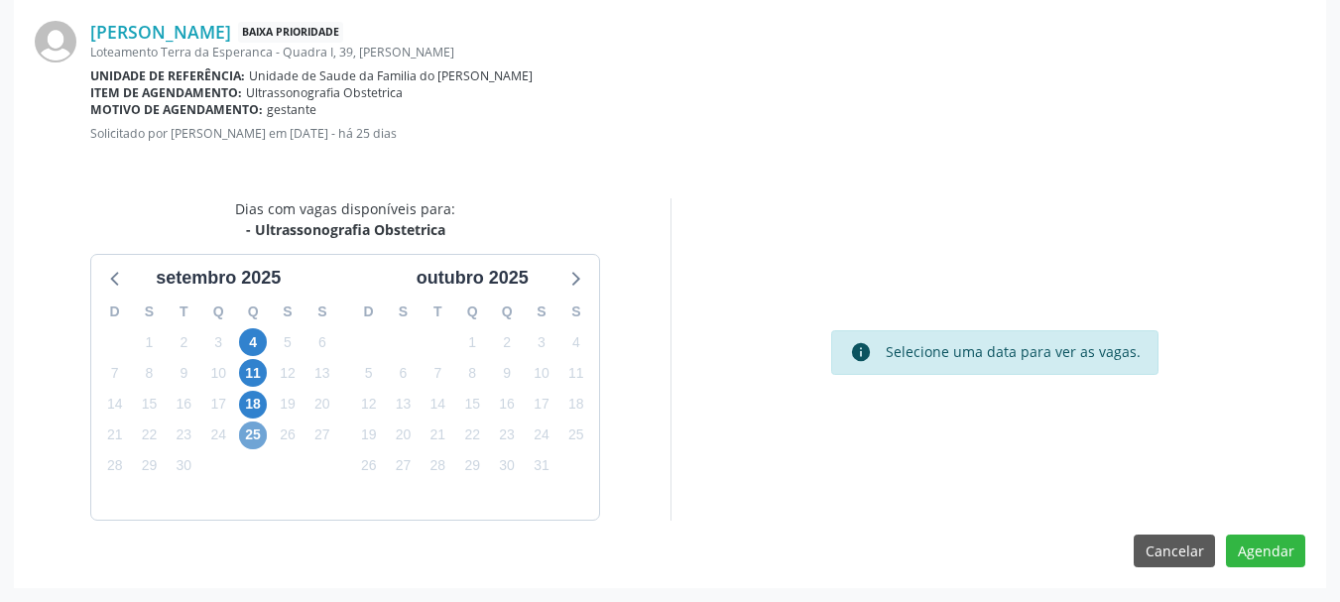
click at [248, 428] on span "25" at bounding box center [253, 436] width 28 height 28
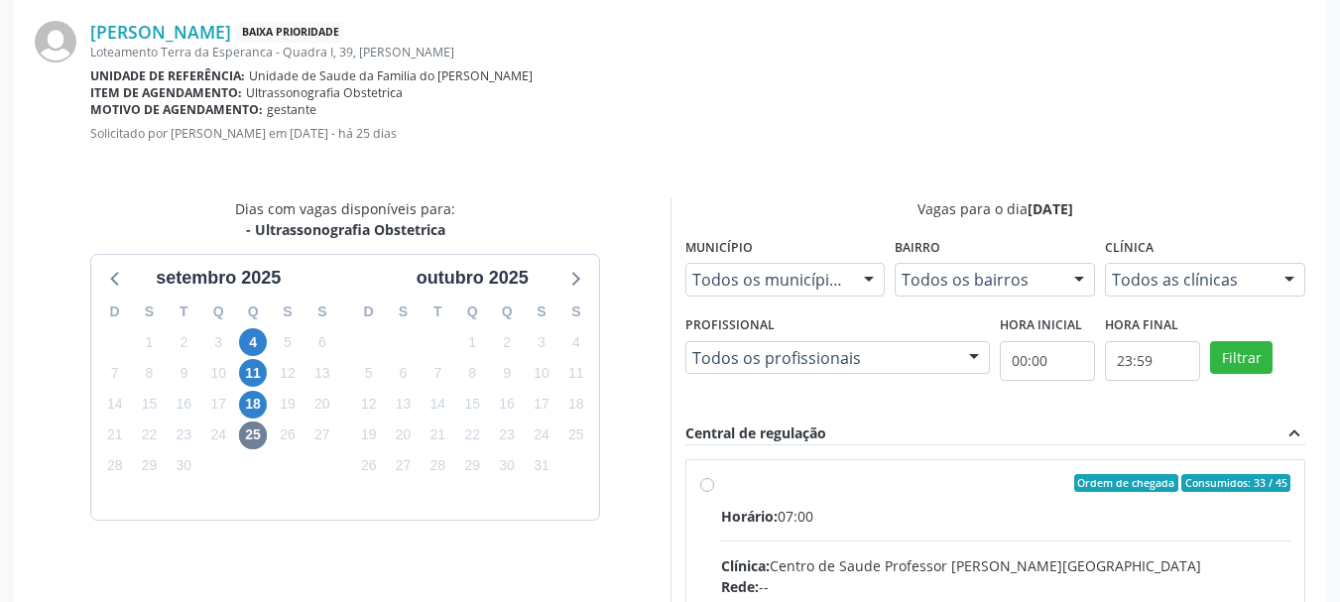
click at [1101, 565] on div "Clínica: Centro de Saude Professor [PERSON_NAME][GEOGRAPHIC_DATA]" at bounding box center [1006, 565] width 570 height 21
click at [714, 492] on input "Ordem de chegada Consumidos: 33 / 45 Horário: 07:00 Clínica: Centro de Saude Pr…" at bounding box center [707, 483] width 14 height 18
radio input "true"
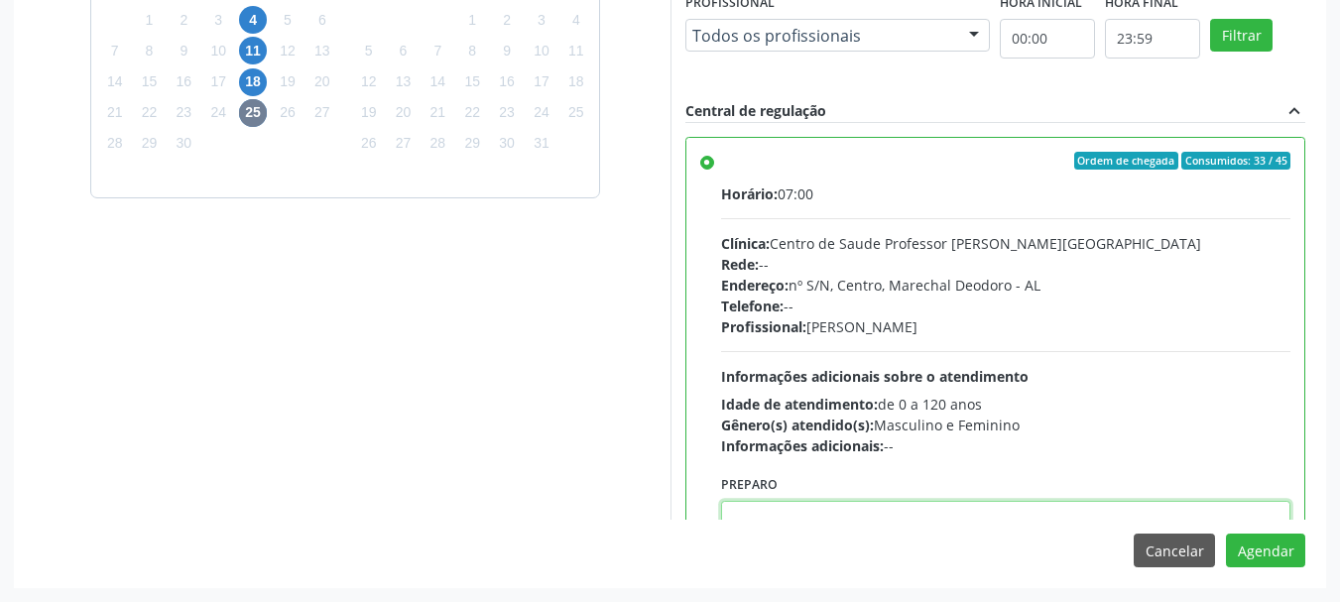
click at [949, 519] on textarea at bounding box center [1006, 538] width 570 height 75
paste textarea "ATENDIMENTO REALIZADO NO CENTRO DE PARTO - MATERNIDADE"
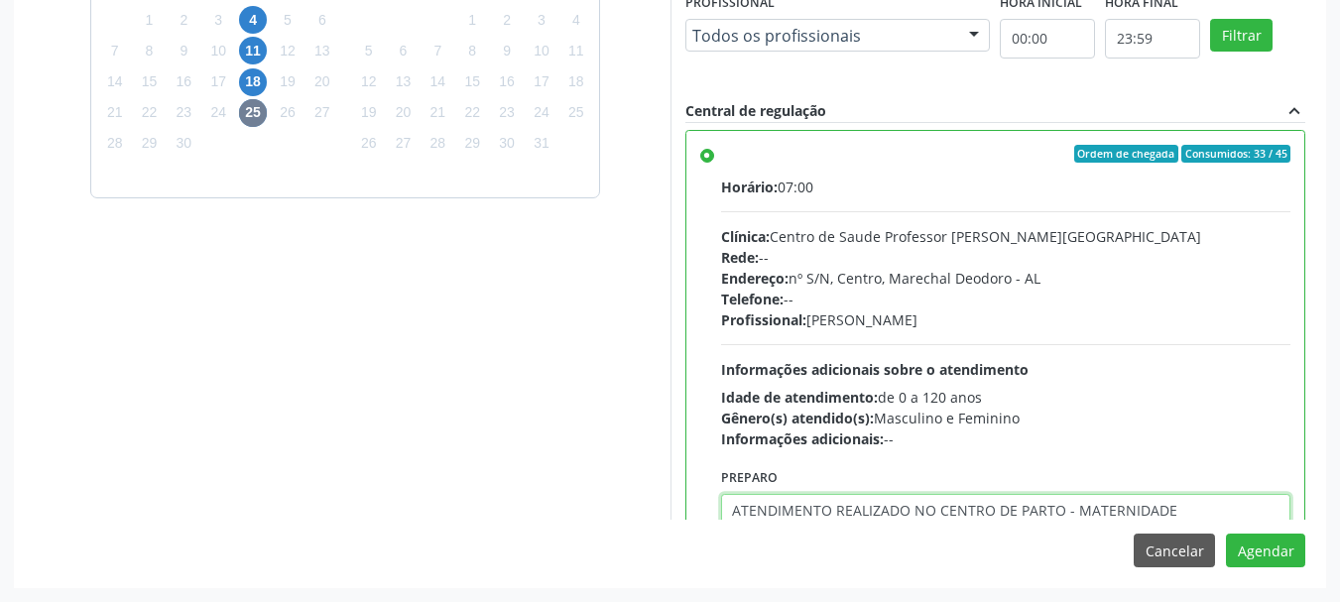
type textarea "ATENDIMENTO REALIZADO NO CENTRO DE PARTO - MATERNIDADE"
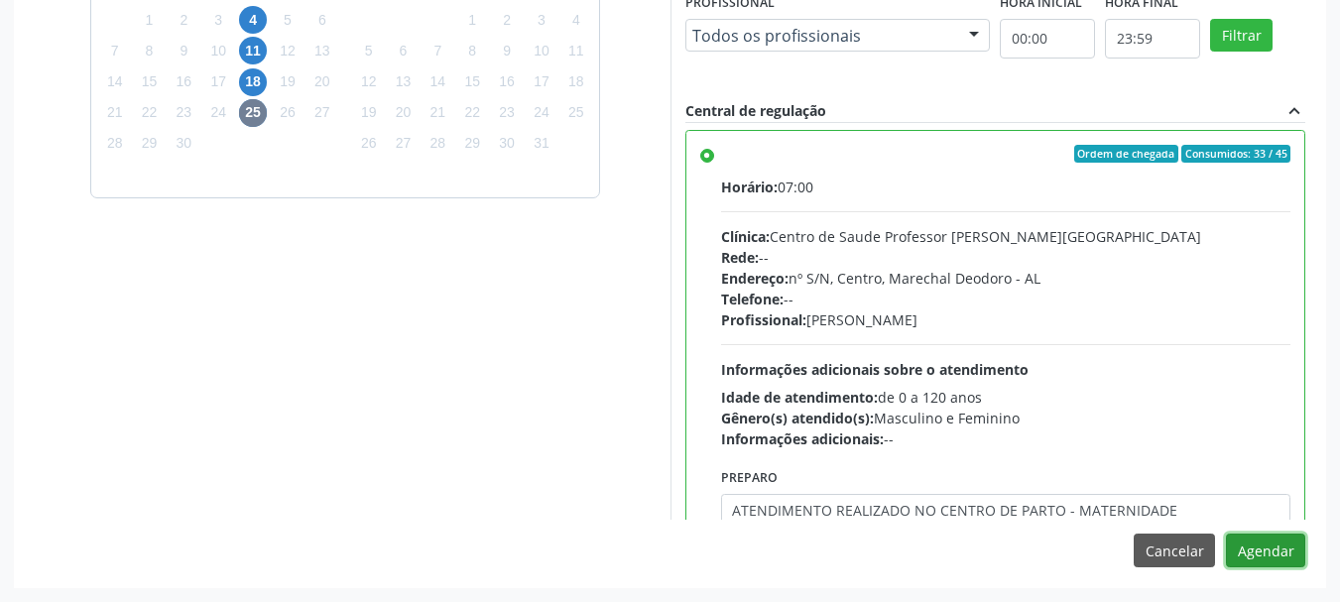
click at [1226, 534] on button "Agendar" at bounding box center [1265, 551] width 79 height 34
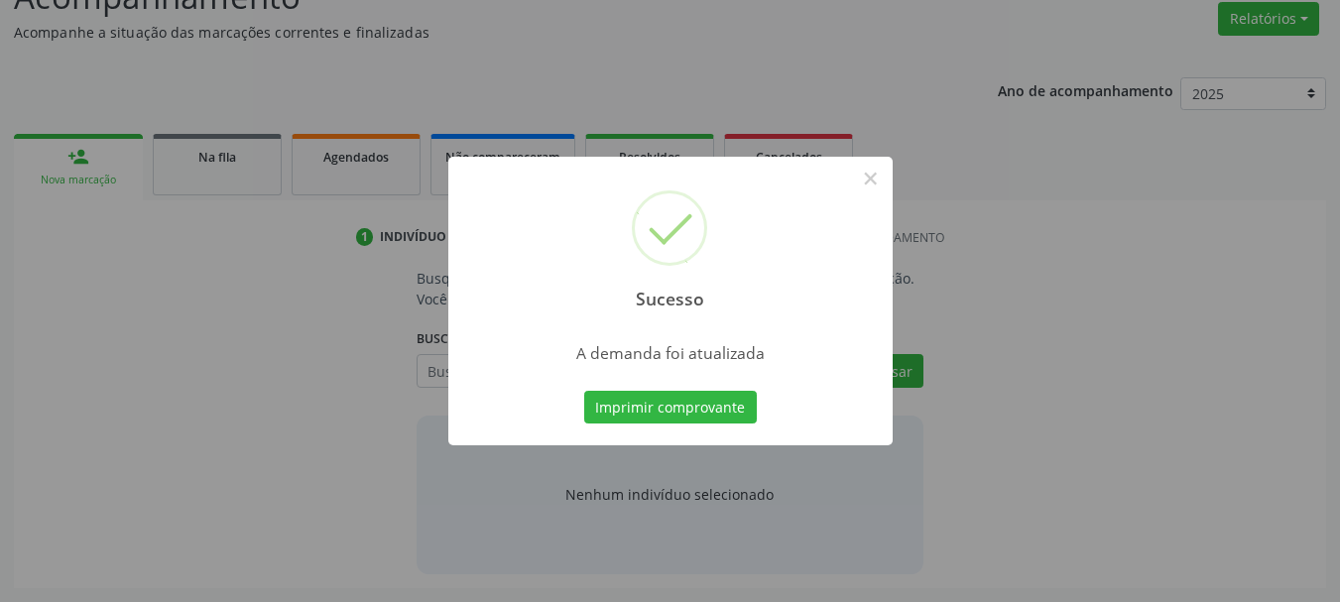
scroll to position [305, 0]
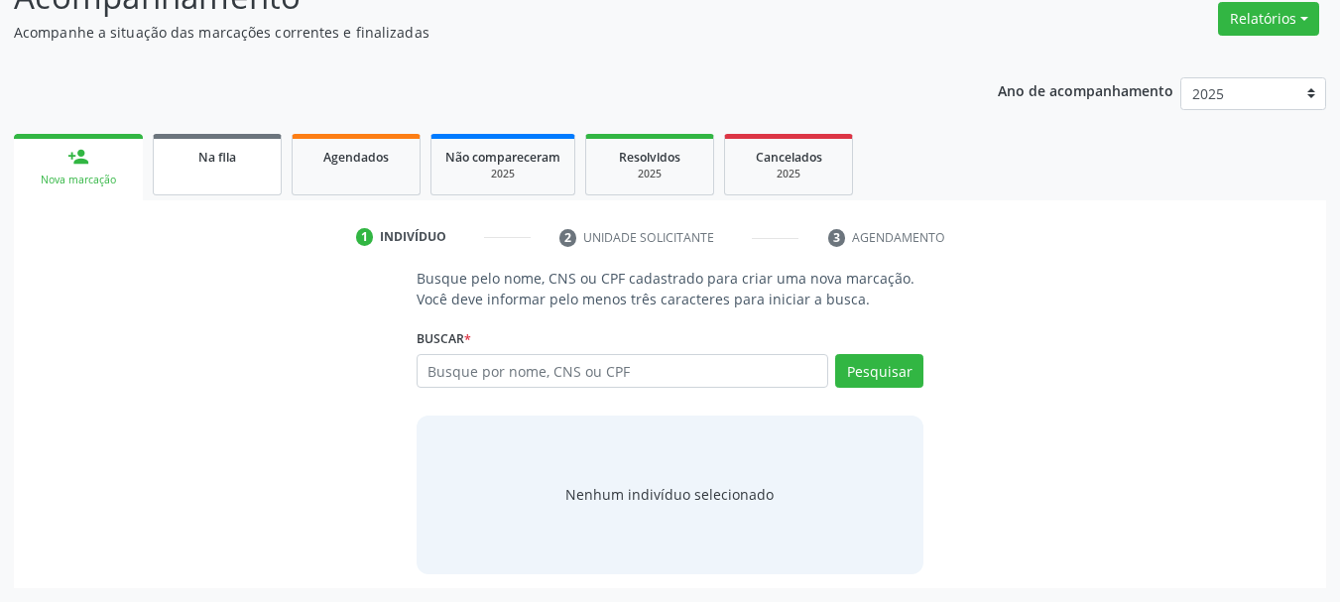
click at [210, 154] on span "Na fila" at bounding box center [217, 157] width 38 height 17
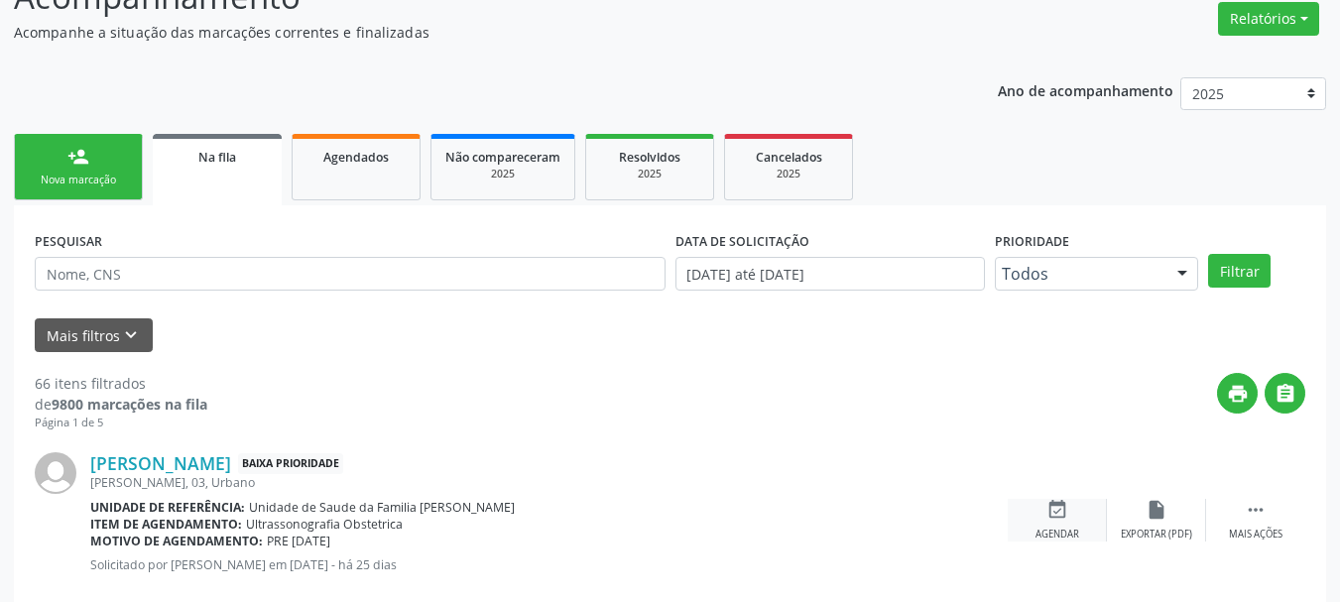
click at [1024, 512] on div "event_available Agendar" at bounding box center [1057, 520] width 99 height 43
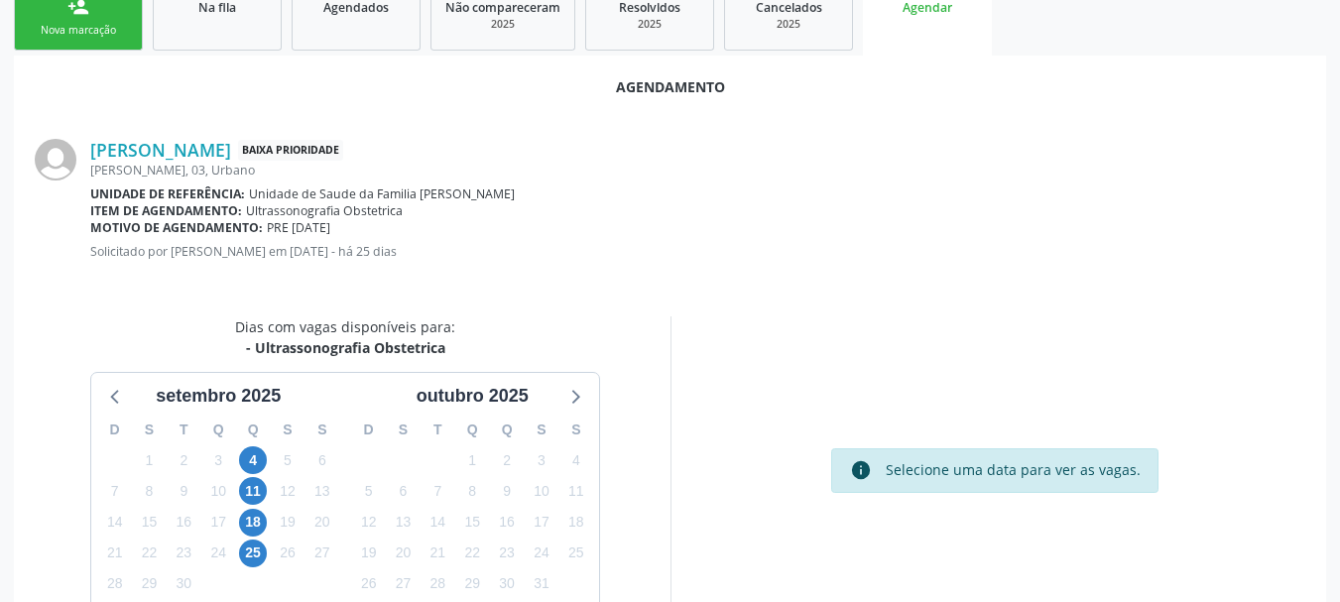
scroll to position [573, 0]
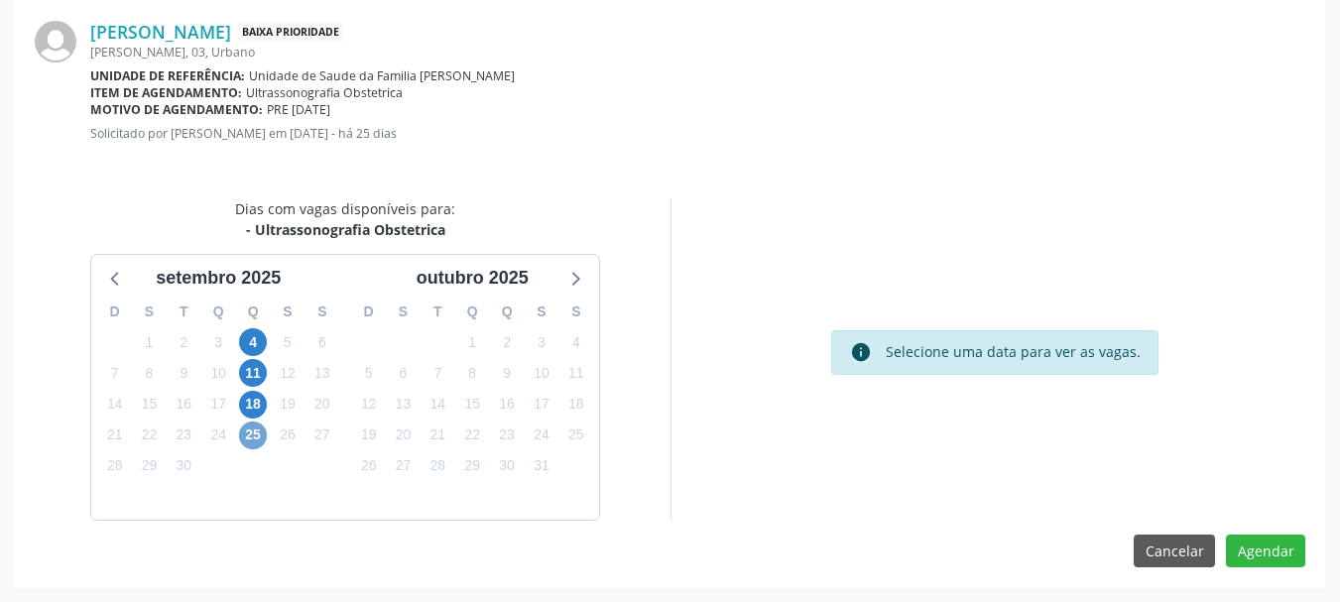
click at [241, 441] on span "25" at bounding box center [253, 436] width 28 height 28
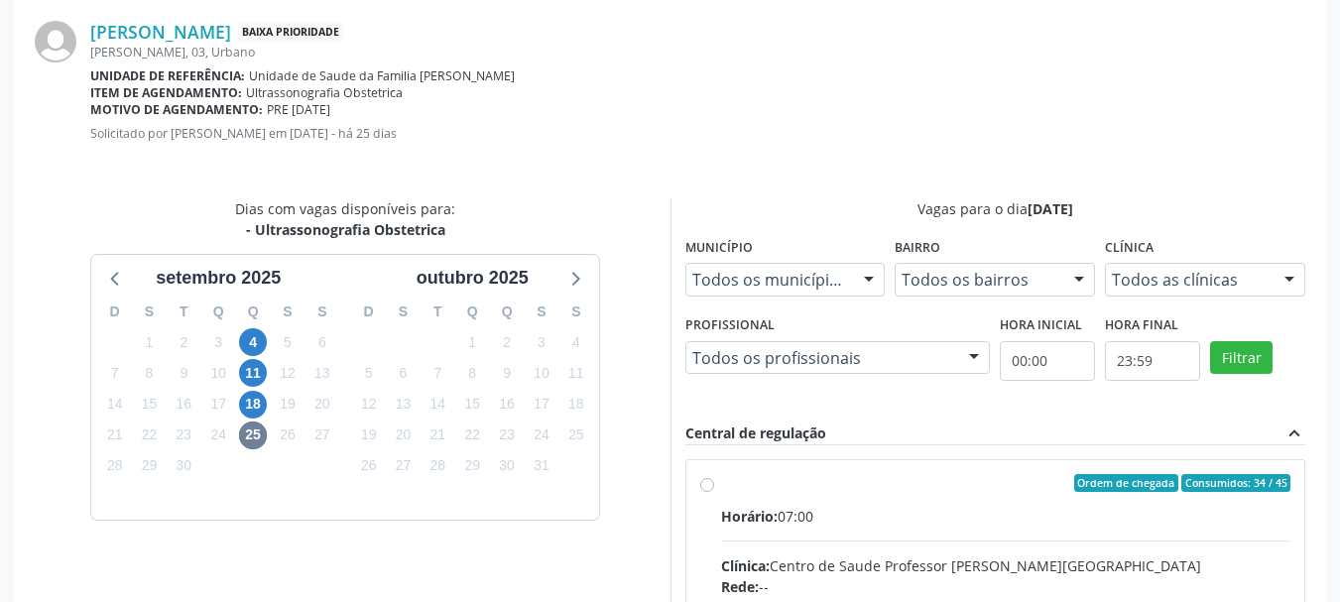
click at [714, 492] on input "Ordem de chegada Consumidos: 34 / 45 Horário: 07:00 Clínica: Centro de Saude Pr…" at bounding box center [707, 483] width 14 height 18
radio input "true"
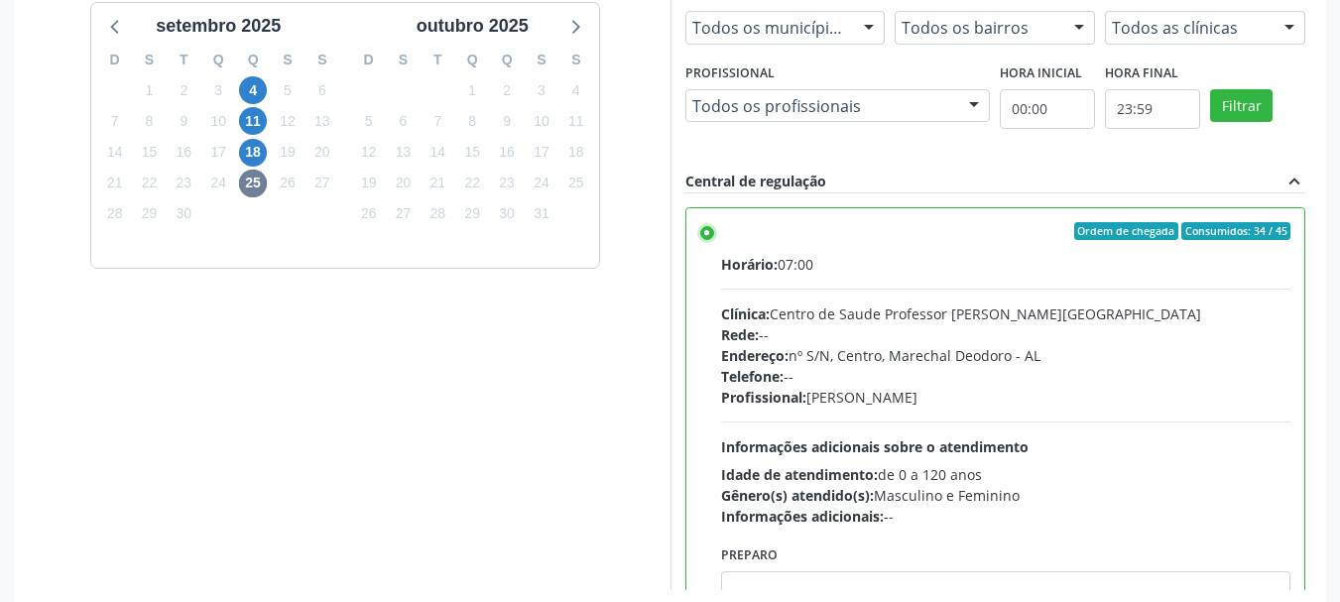
scroll to position [894, 0]
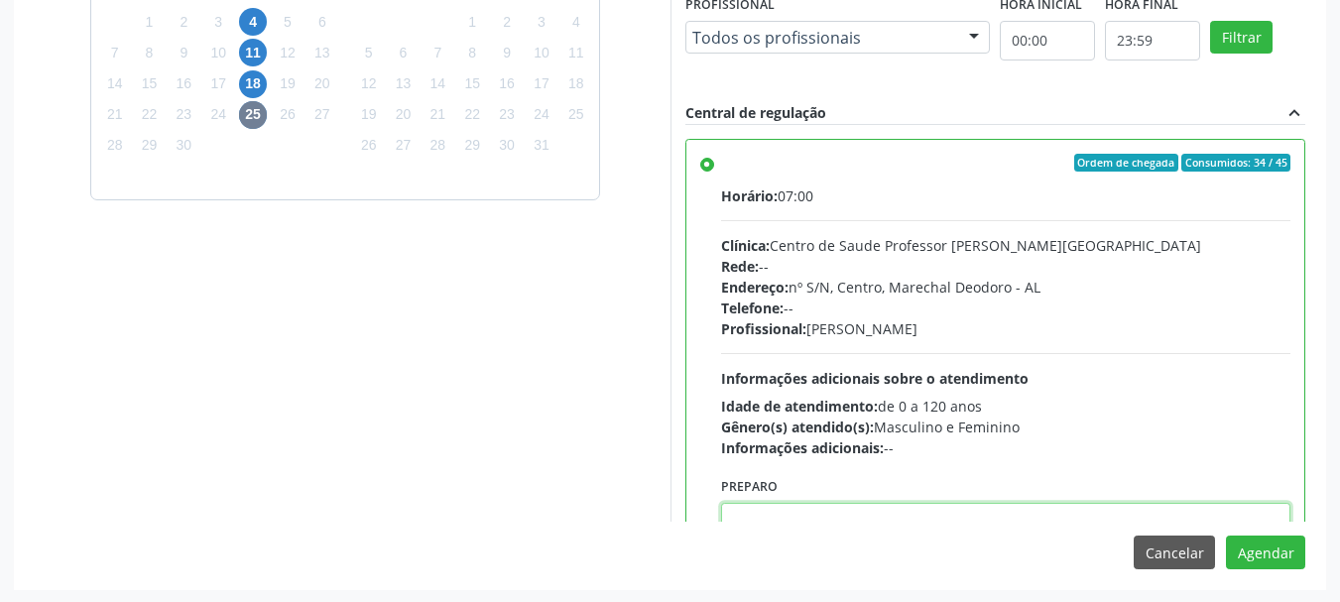
click at [972, 506] on textarea at bounding box center [1006, 540] width 570 height 75
paste textarea "ATENDIMENTO REALIZADO NO CENTRO DE PARTO - MATERNIDADE"
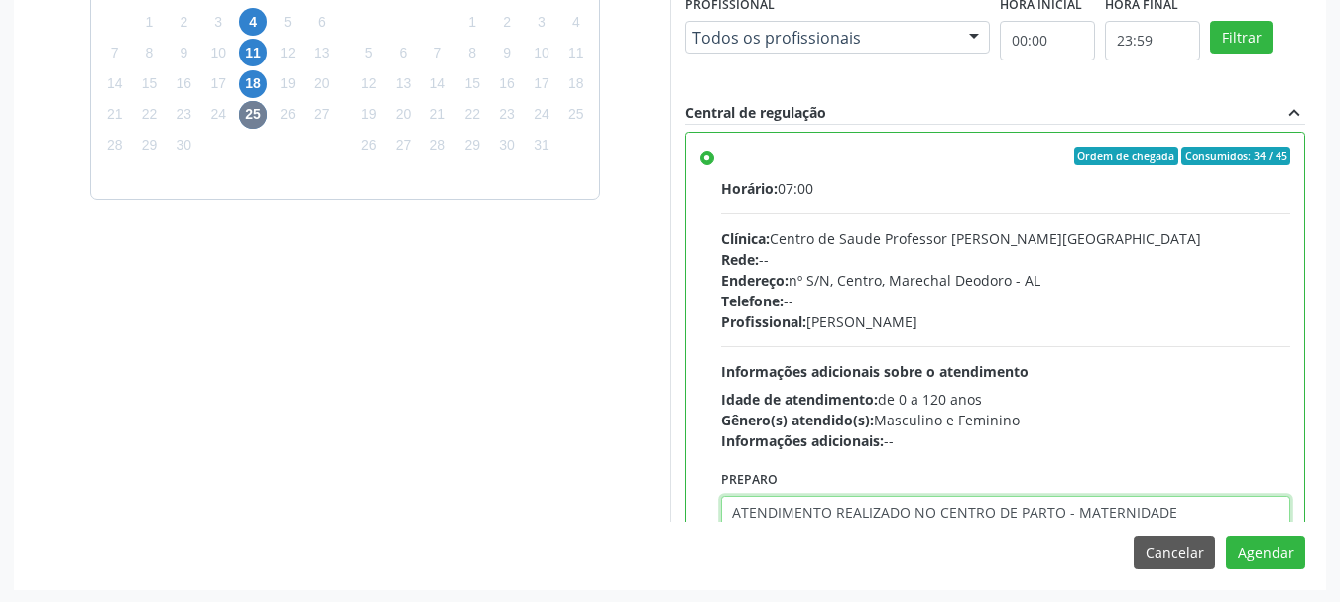
type textarea "ATENDIMENTO REALIZADO NO CENTRO DE PARTO - MATERNIDADE"
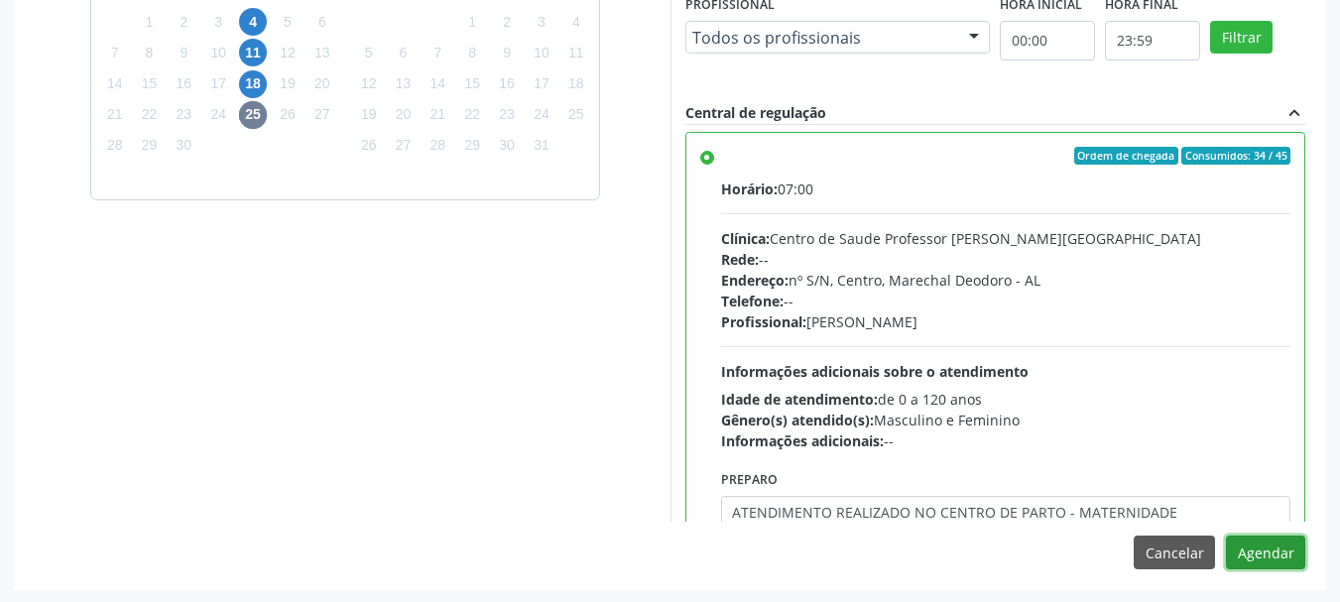
click at [1226, 536] on button "Agendar" at bounding box center [1265, 553] width 79 height 34
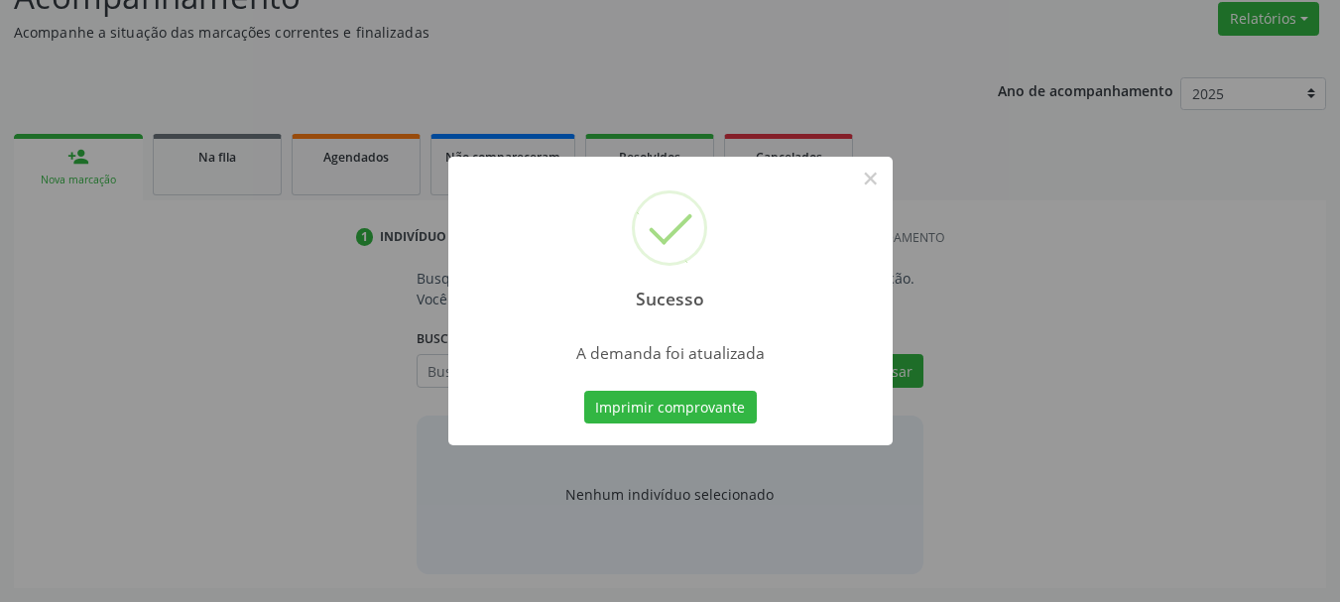
scroll to position [305, 0]
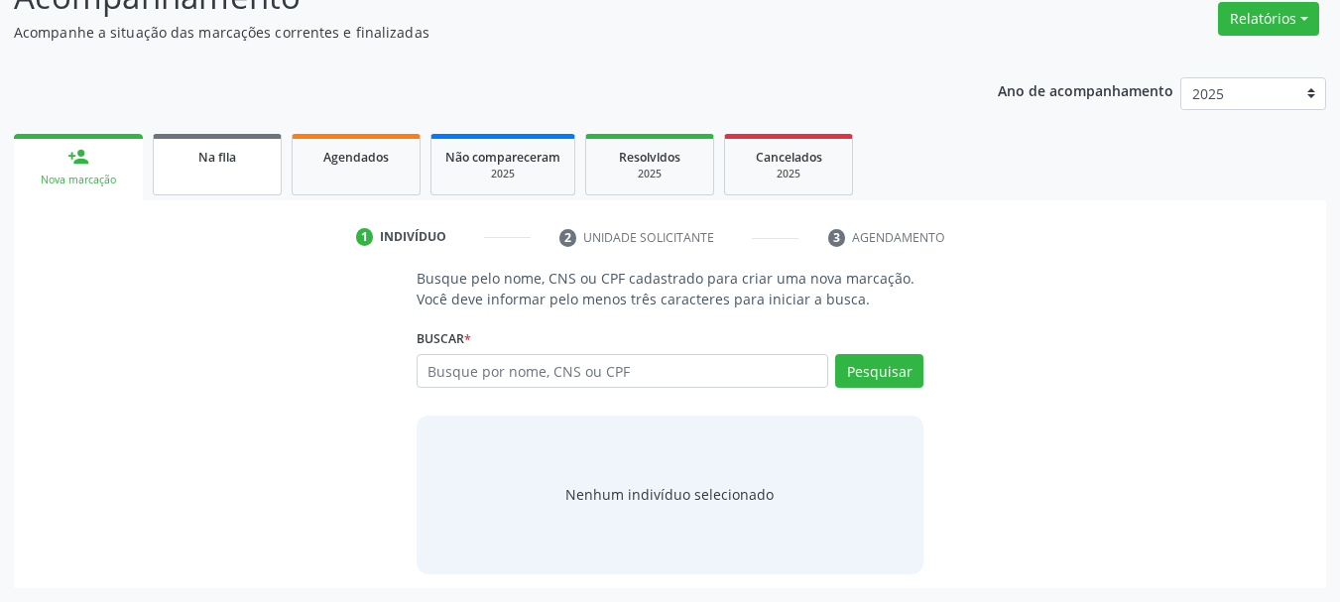
click at [228, 151] on span "Na fila" at bounding box center [217, 157] width 38 height 17
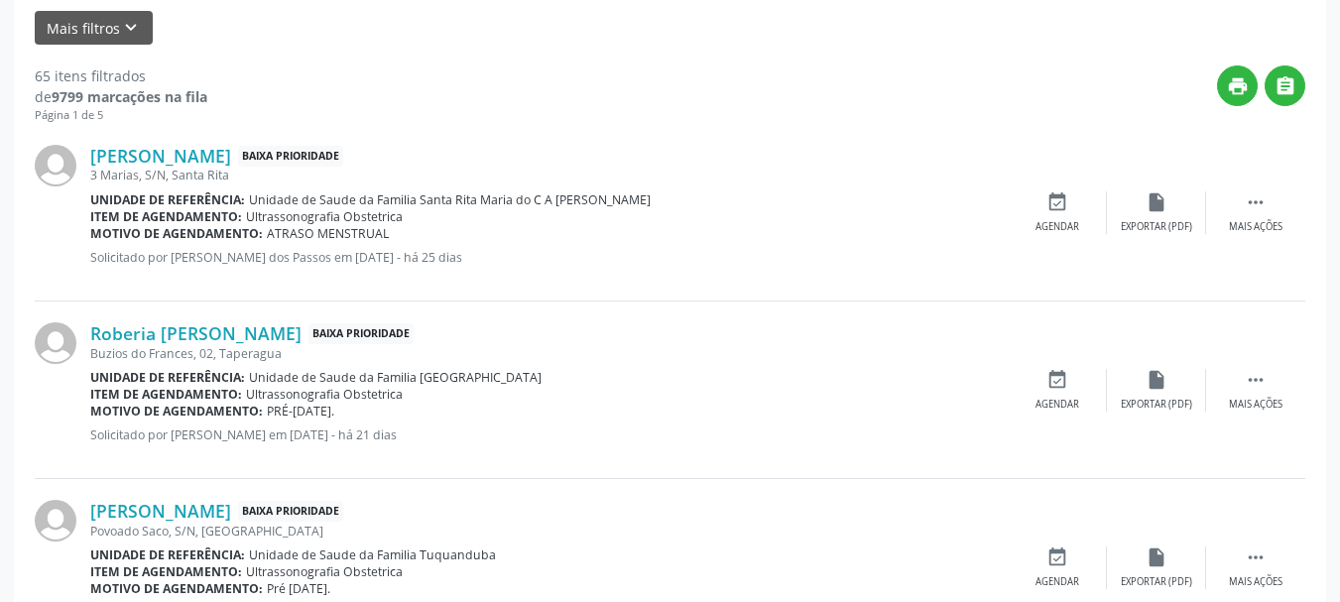
scroll to position [515, 0]
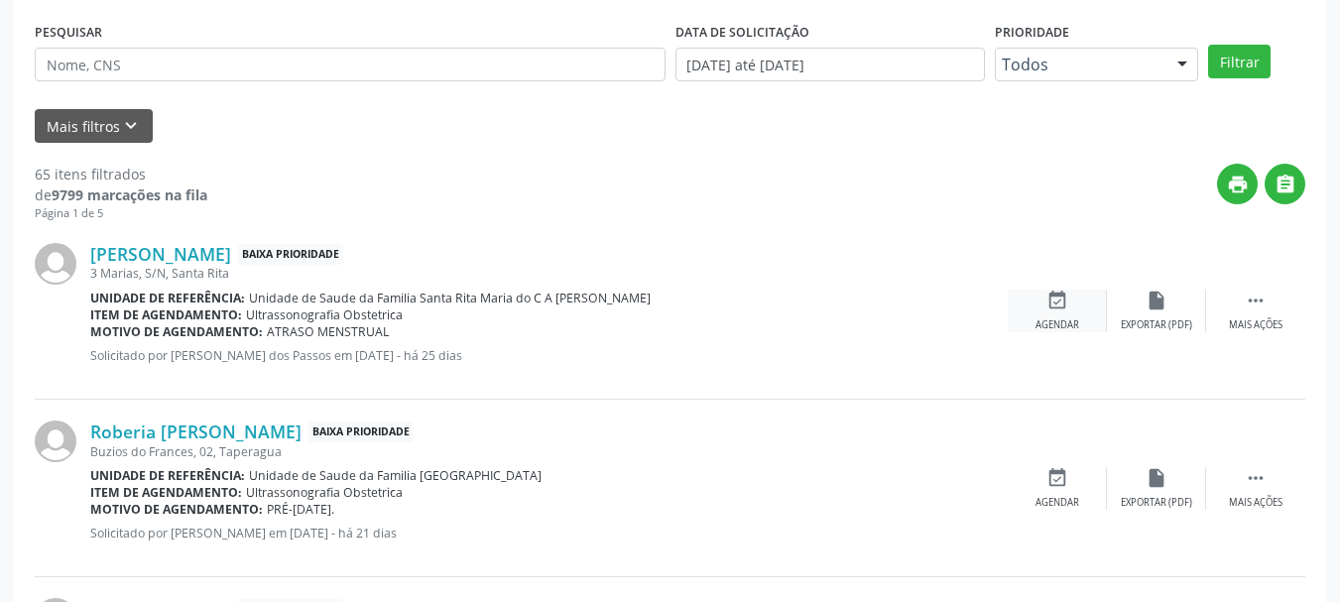
click at [1050, 329] on div "Agendar" at bounding box center [1057, 325] width 44 height 14
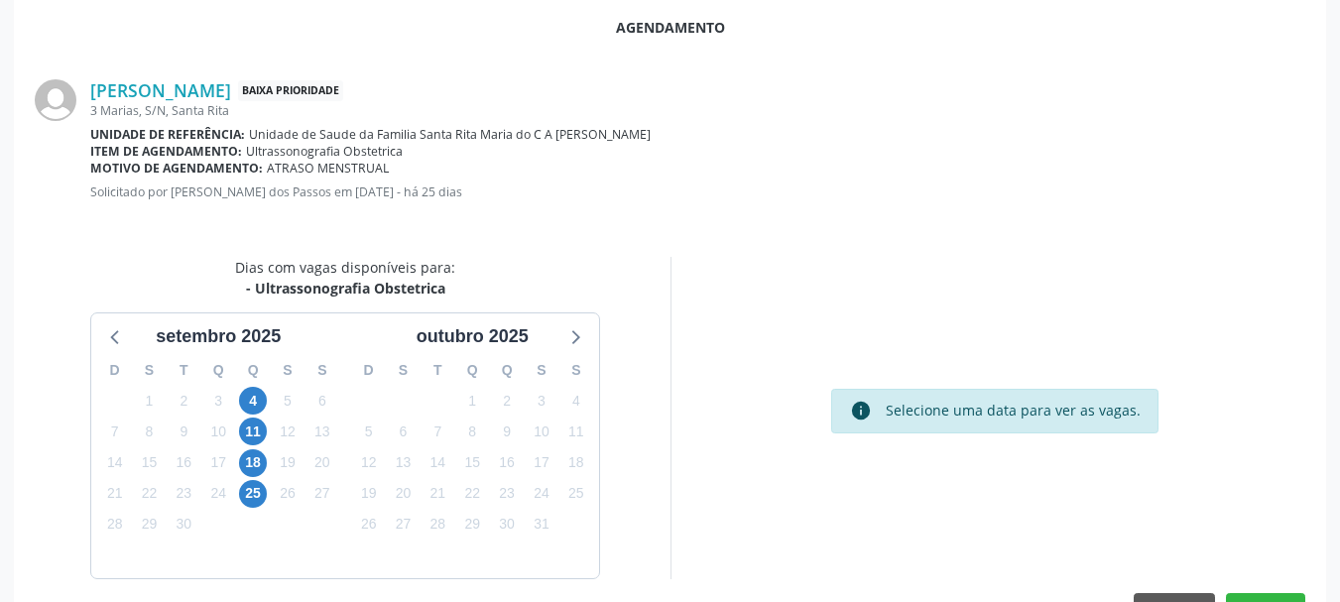
scroll to position [573, 0]
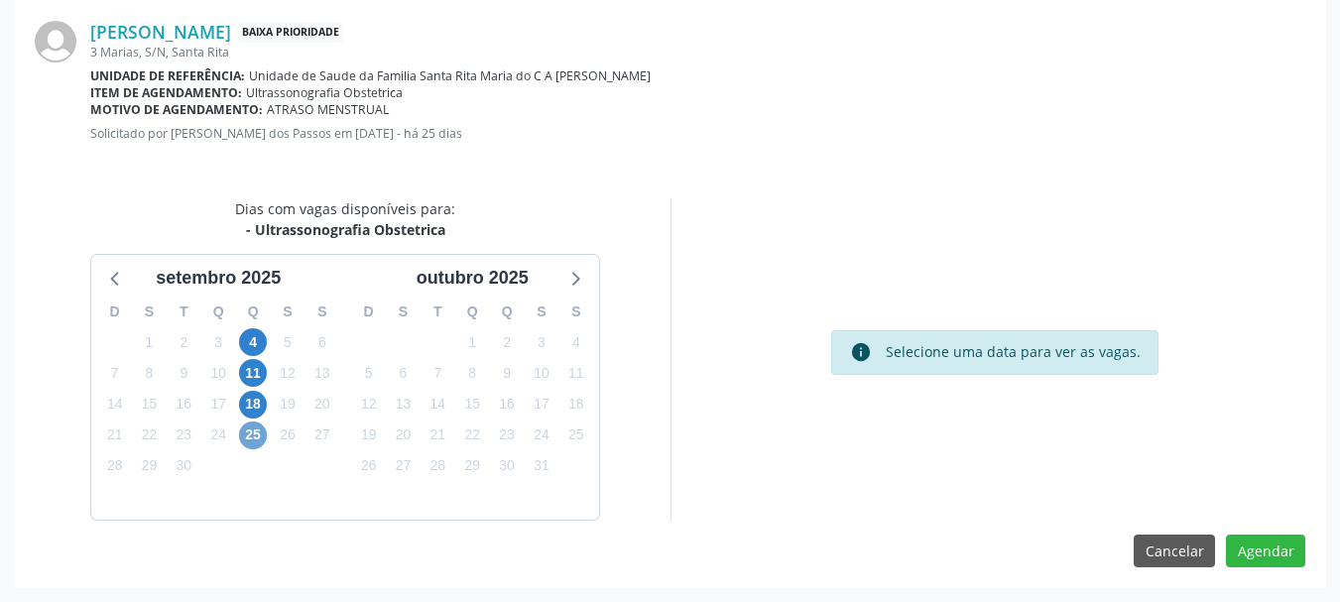
click at [255, 433] on span "25" at bounding box center [253, 436] width 28 height 28
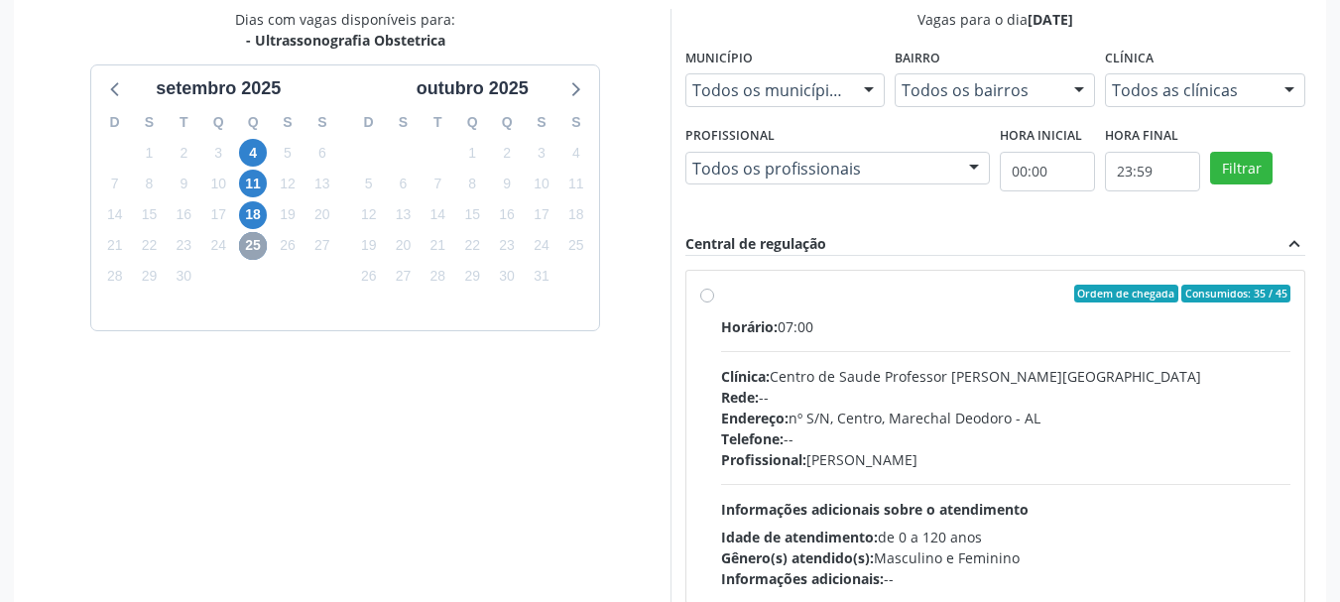
scroll to position [786, 0]
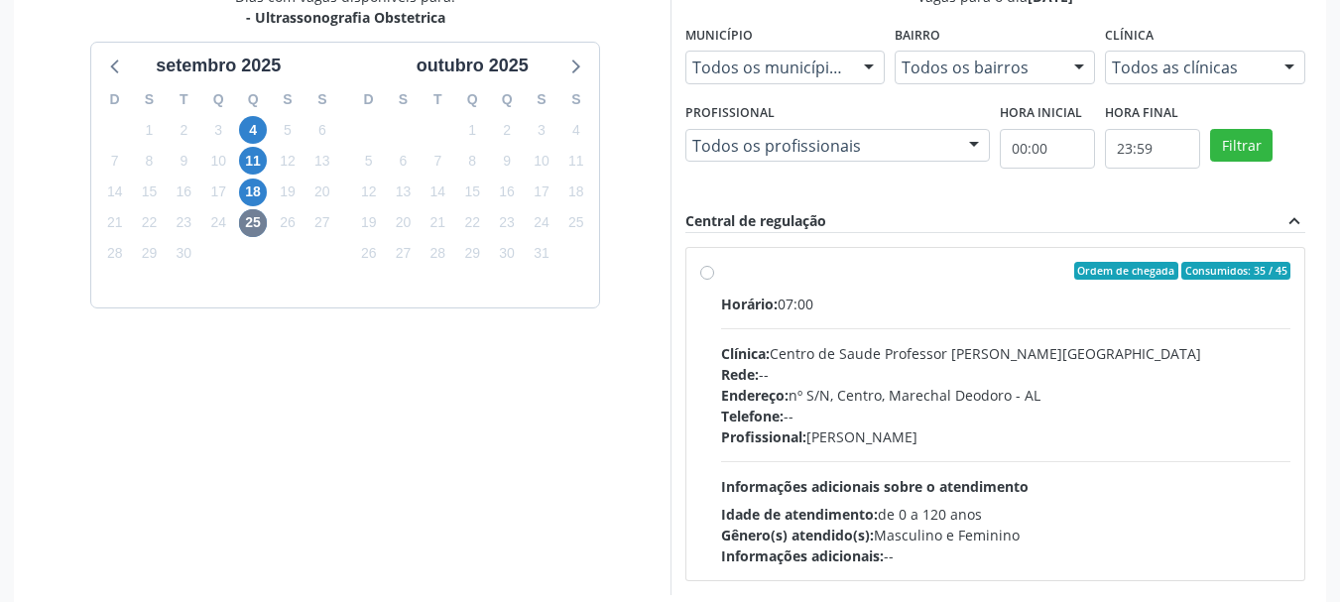
click at [958, 462] on div "Horário: 07:00 Clínica: Centro de Saude Professor [PERSON_NAME] Rede: -- Endere…" at bounding box center [1006, 430] width 570 height 273
click at [714, 280] on input "Ordem de chegada Consumidos: 35 / 45 Horário: 07:00 Clínica: Centro de Saude Pr…" at bounding box center [707, 271] width 14 height 18
radio input "true"
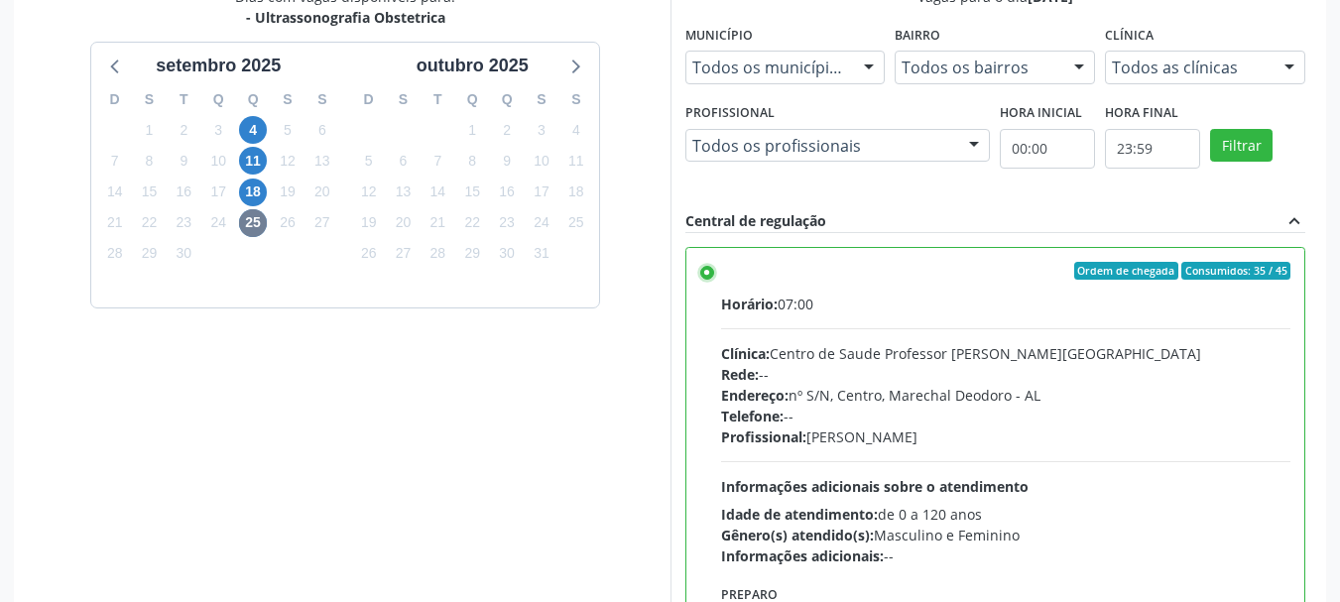
scroll to position [896, 0]
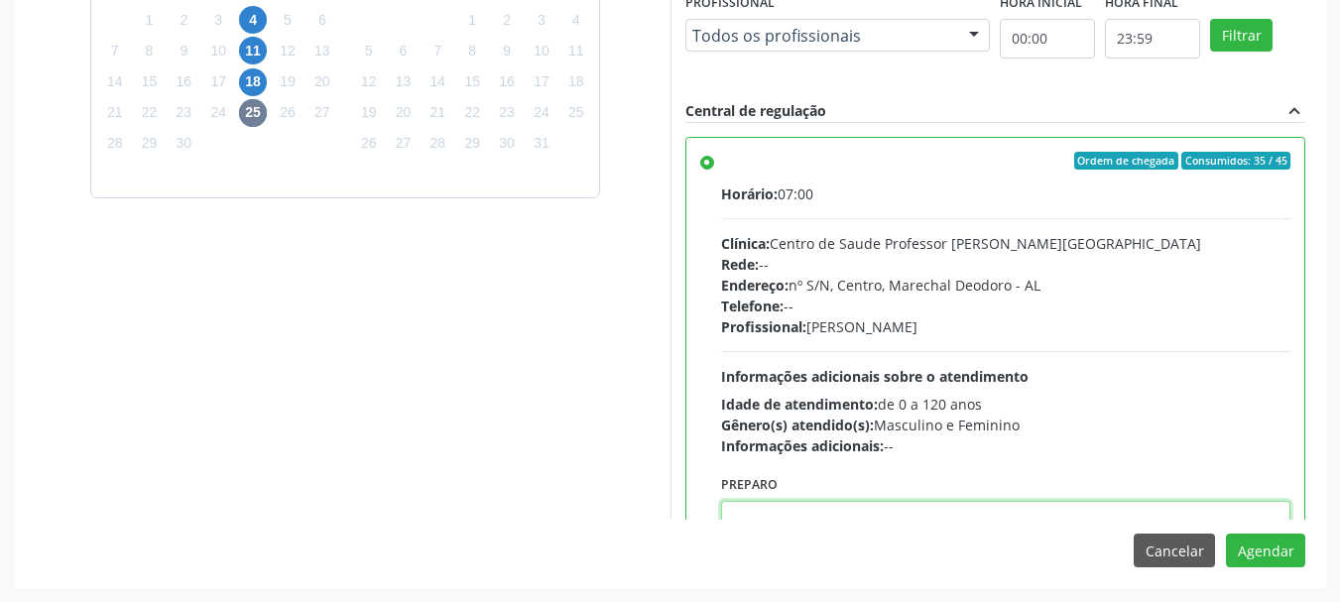
click at [1225, 501] on textarea at bounding box center [1006, 538] width 570 height 75
paste textarea "ATENDIMENTO REALIZADO NO CENTRO DE PARTO - MATERNIDADE"
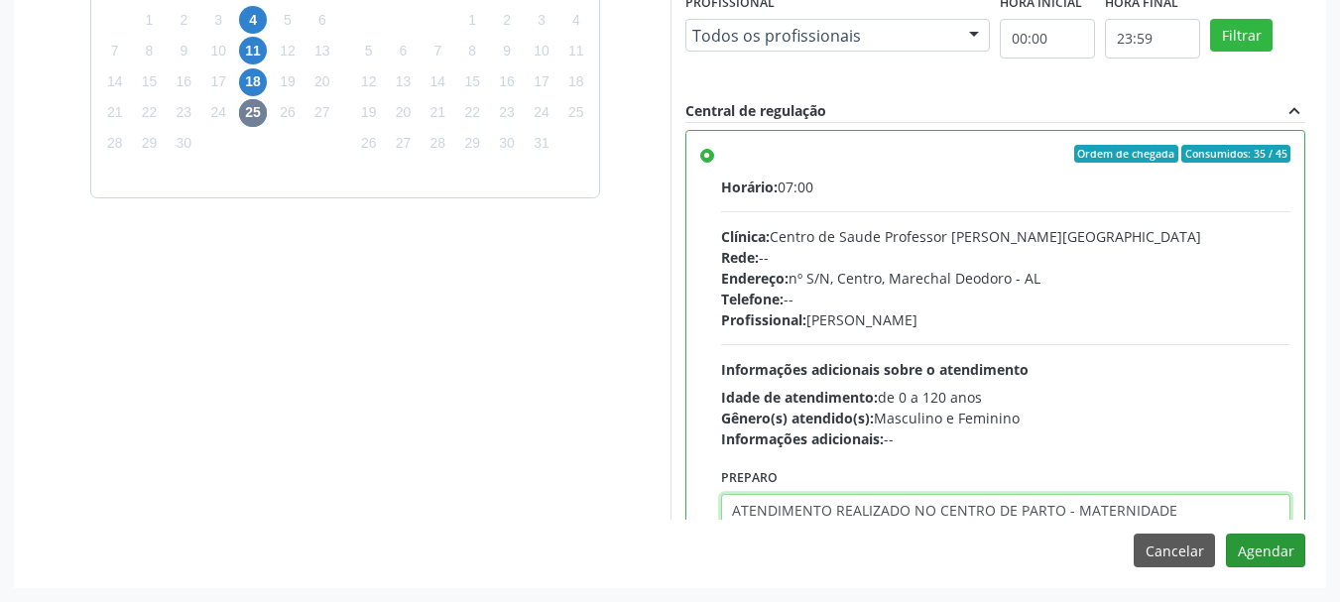
type textarea "ATENDIMENTO REALIZADO NO CENTRO DE PARTO - MATERNIDADE"
click at [1252, 553] on button "Agendar" at bounding box center [1265, 551] width 79 height 34
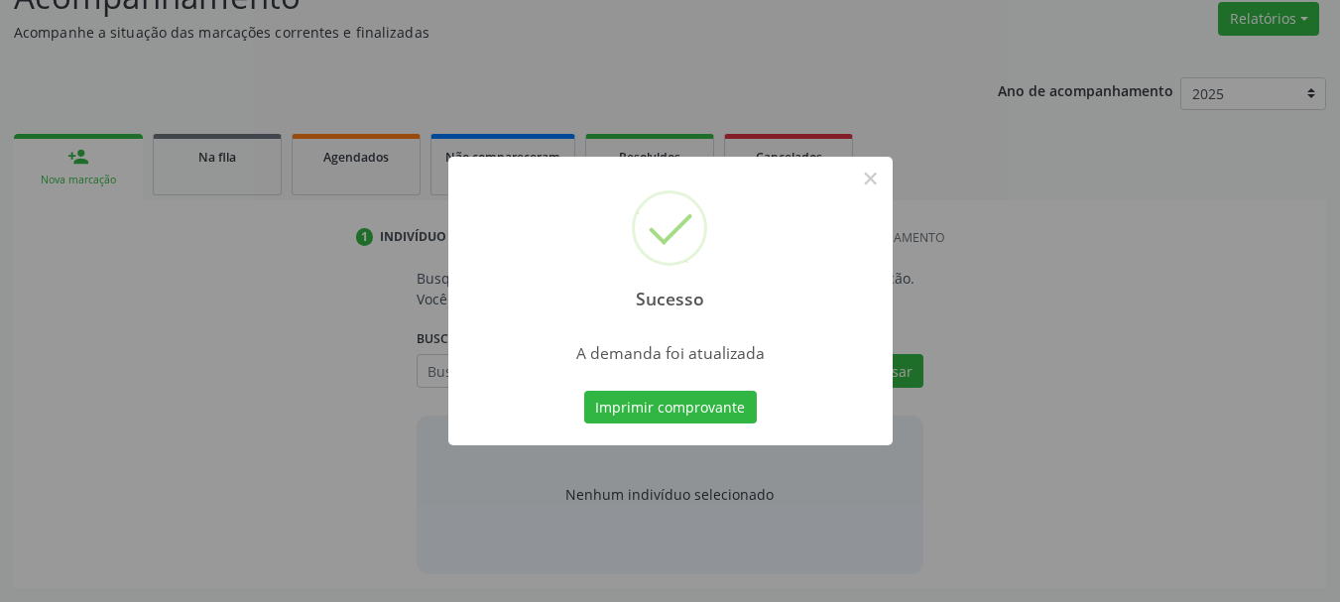
scroll to position [305, 0]
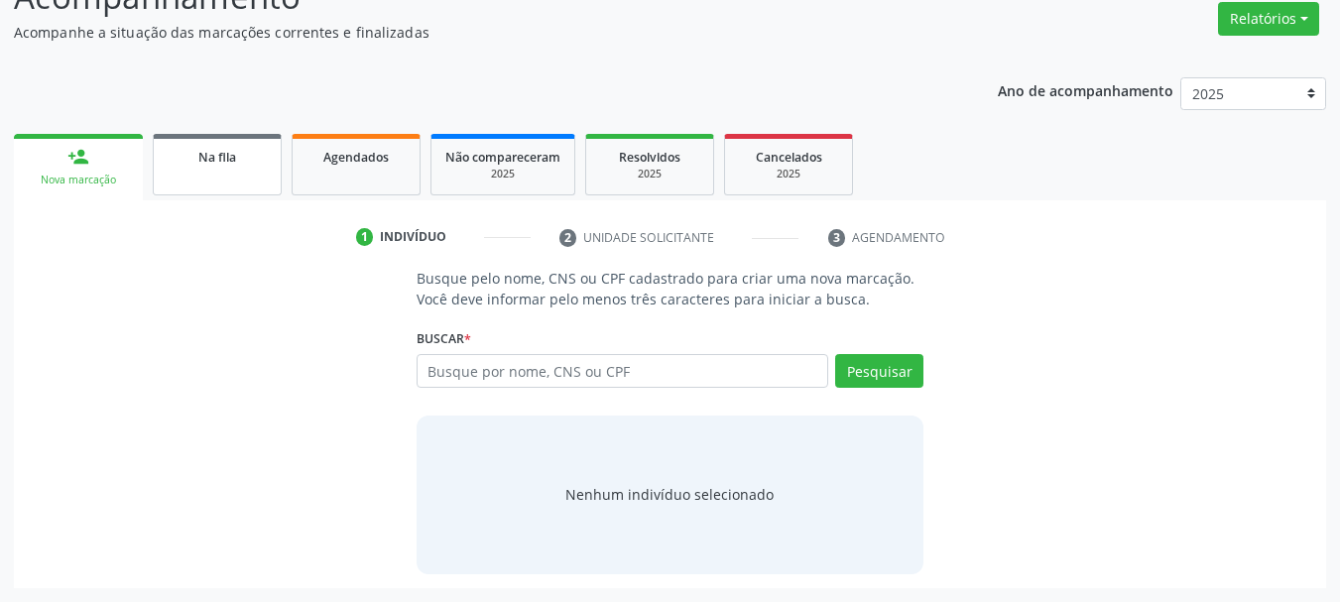
click at [200, 151] on span "Na fila" at bounding box center [217, 157] width 38 height 17
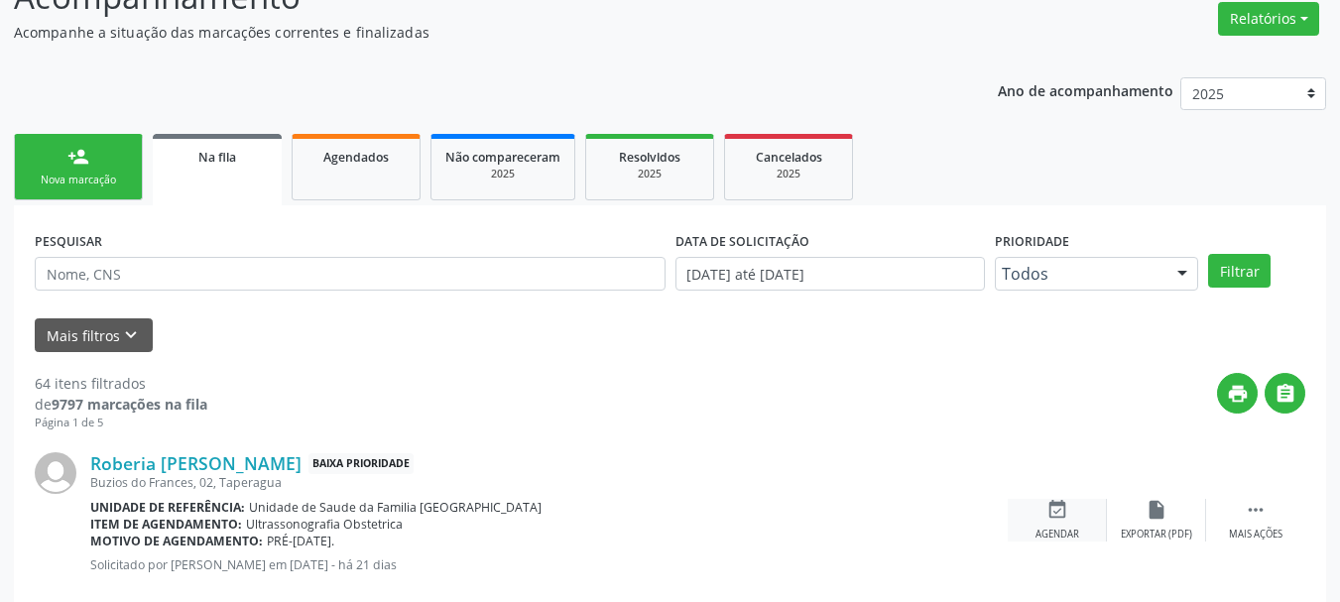
click at [1055, 516] on icon "event_available" at bounding box center [1057, 510] width 22 height 22
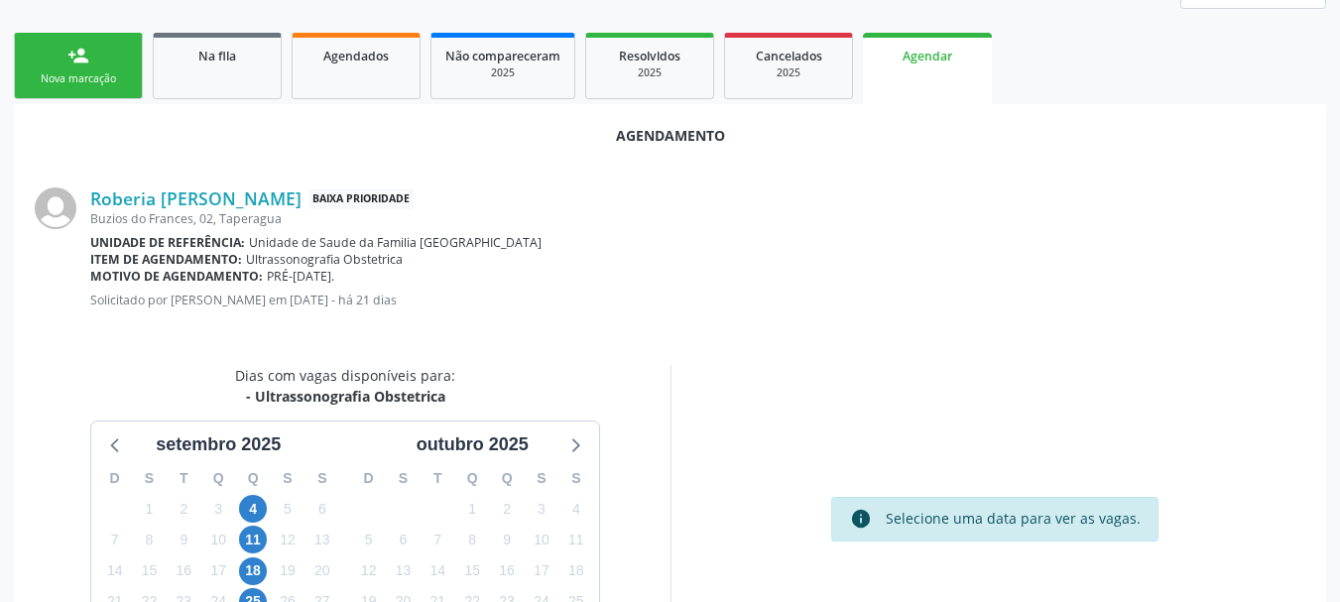
scroll to position [573, 0]
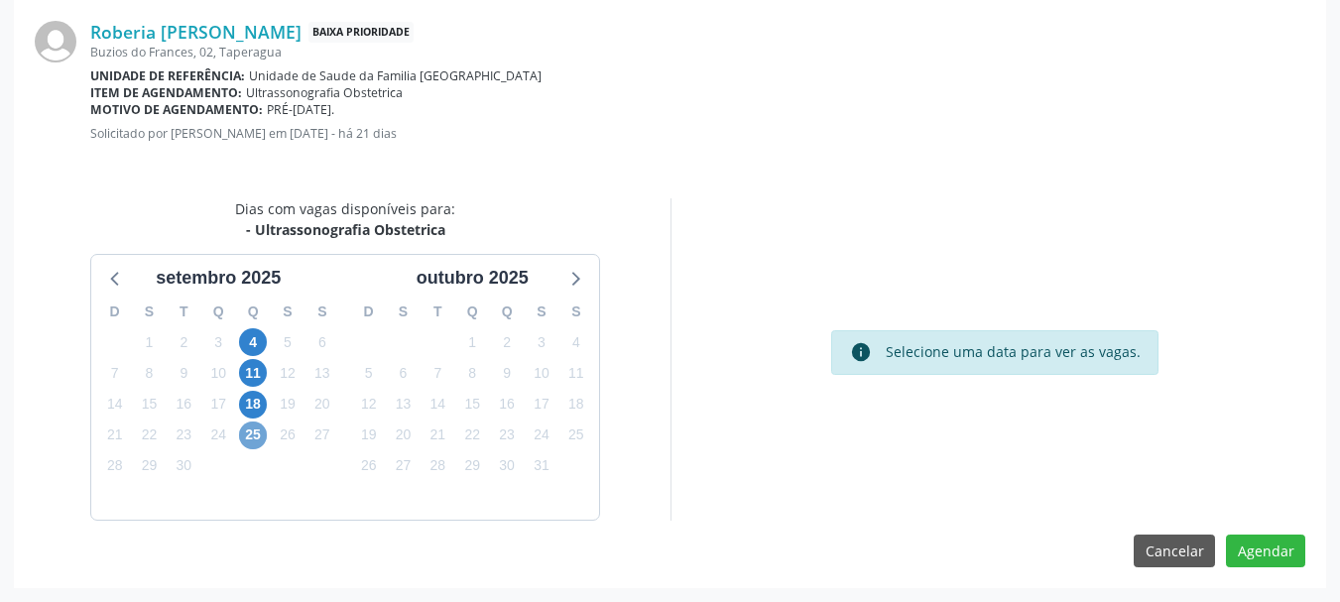
click at [256, 435] on span "25" at bounding box center [253, 436] width 28 height 28
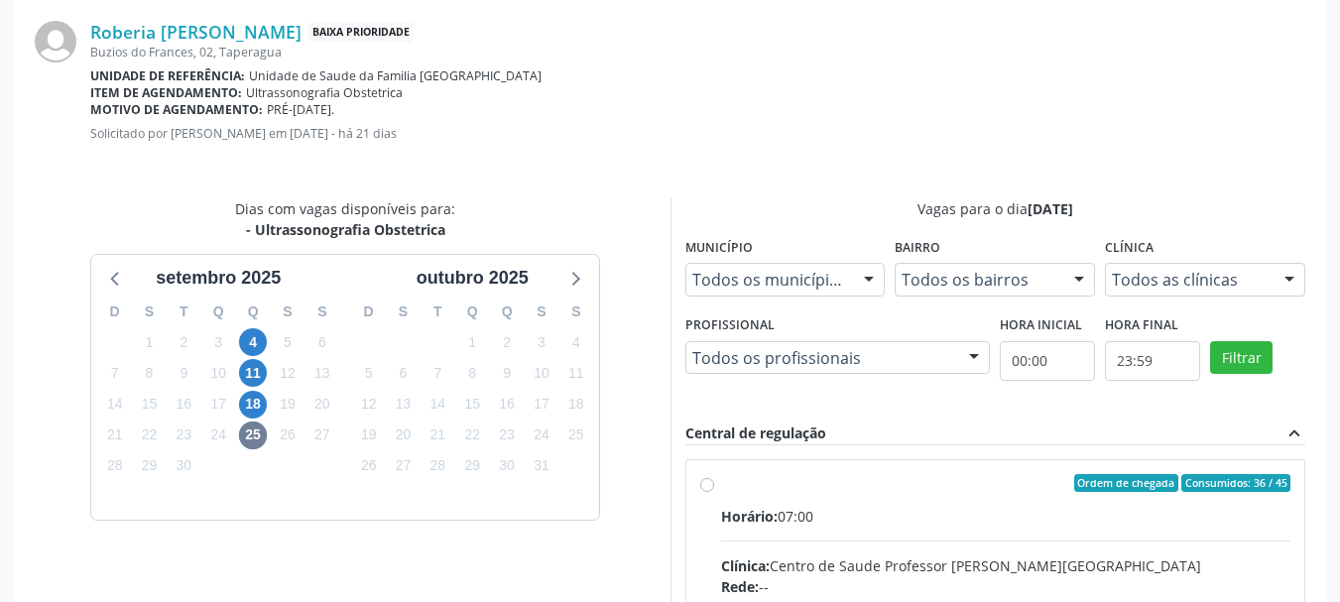
click at [895, 541] on hr at bounding box center [1006, 541] width 570 height 1
click at [714, 492] on input "Ordem de chegada Consumidos: 36 / 45 Horário: 07:00 Clínica: Centro de Saude Pr…" at bounding box center [707, 483] width 14 height 18
radio input "true"
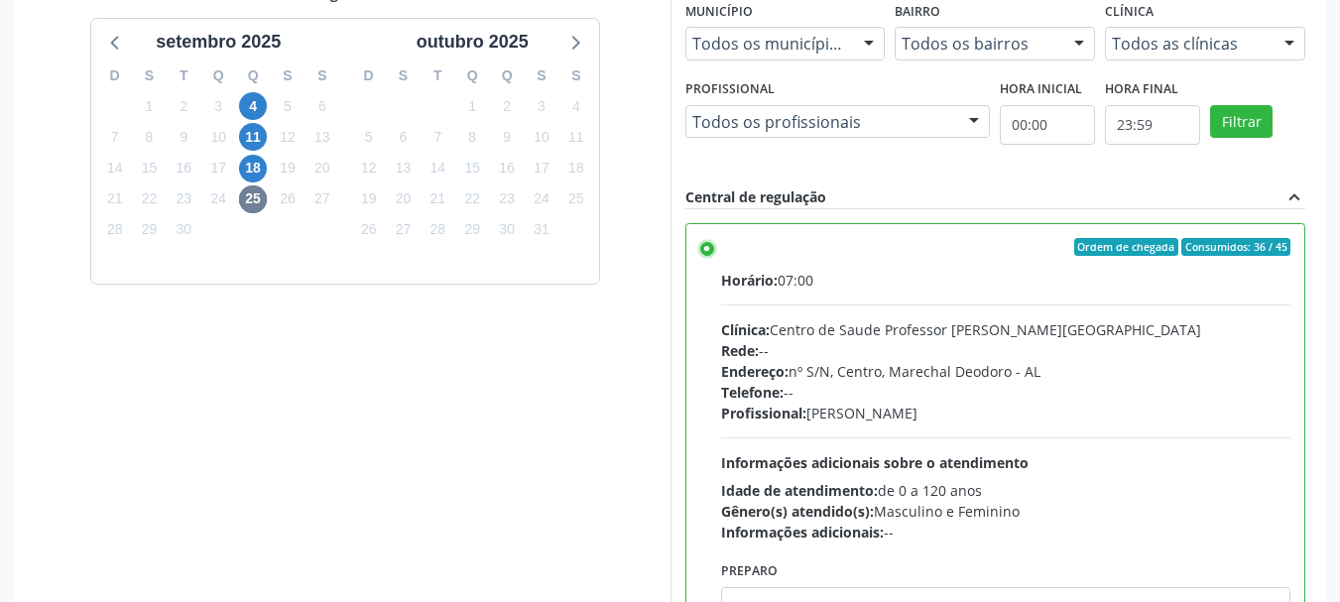
scroll to position [896, 0]
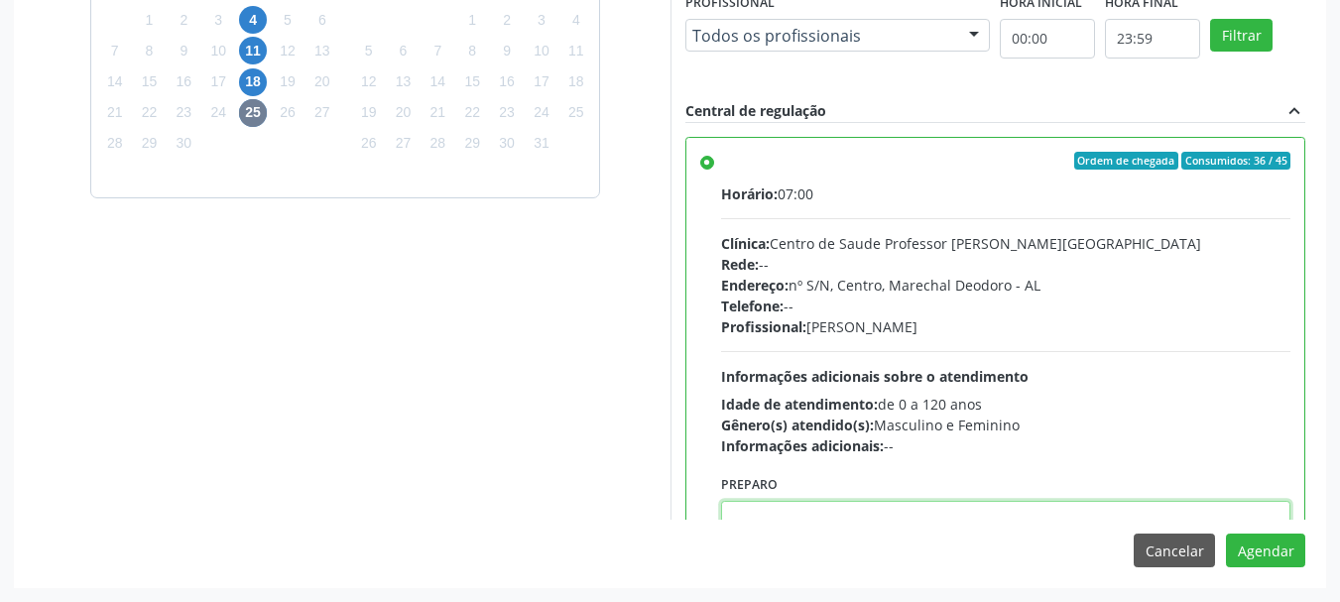
click at [1032, 517] on textarea at bounding box center [1006, 538] width 570 height 75
paste textarea "ATENDIMENTO REALIZADO NO CENTRO DE PARTO - MATERNIDADE"
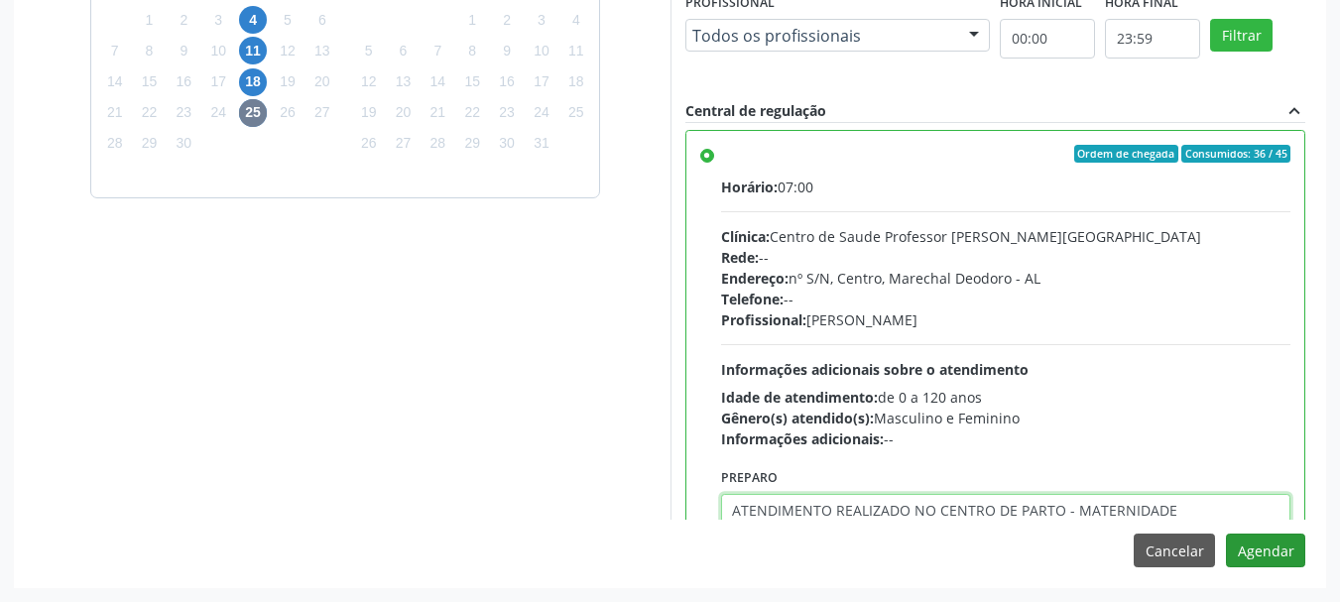
type textarea "ATENDIMENTO REALIZADO NO CENTRO DE PARTO - MATERNIDADE"
click at [1269, 546] on button "Agendar" at bounding box center [1265, 551] width 79 height 34
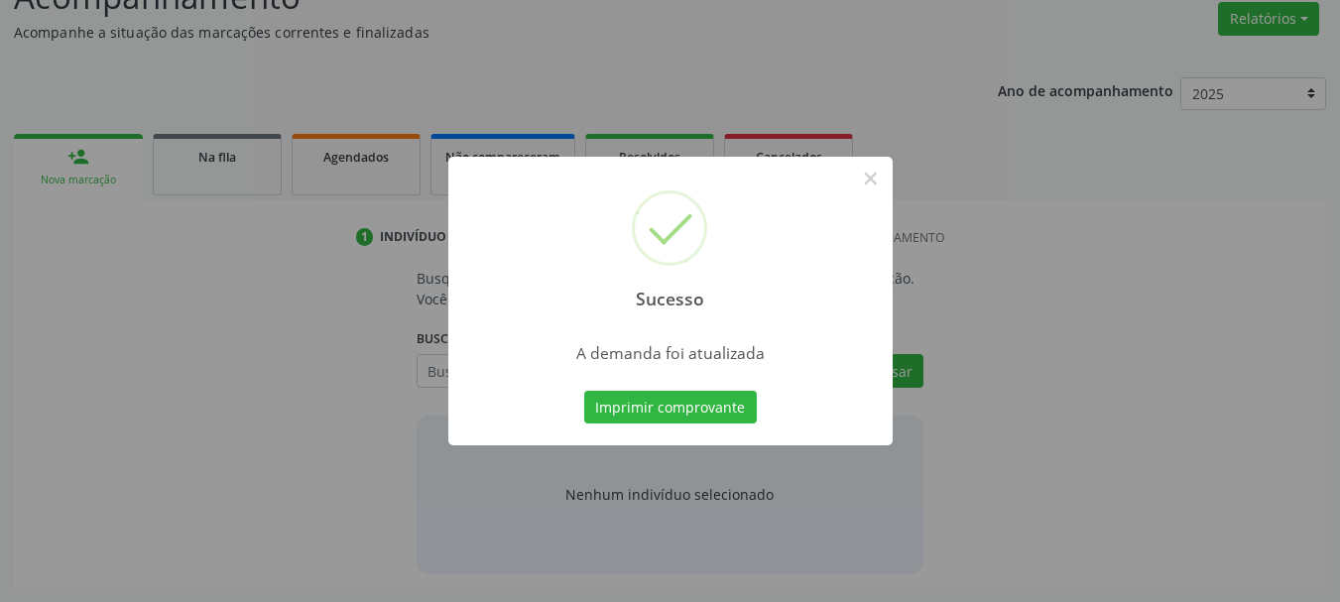
scroll to position [305, 0]
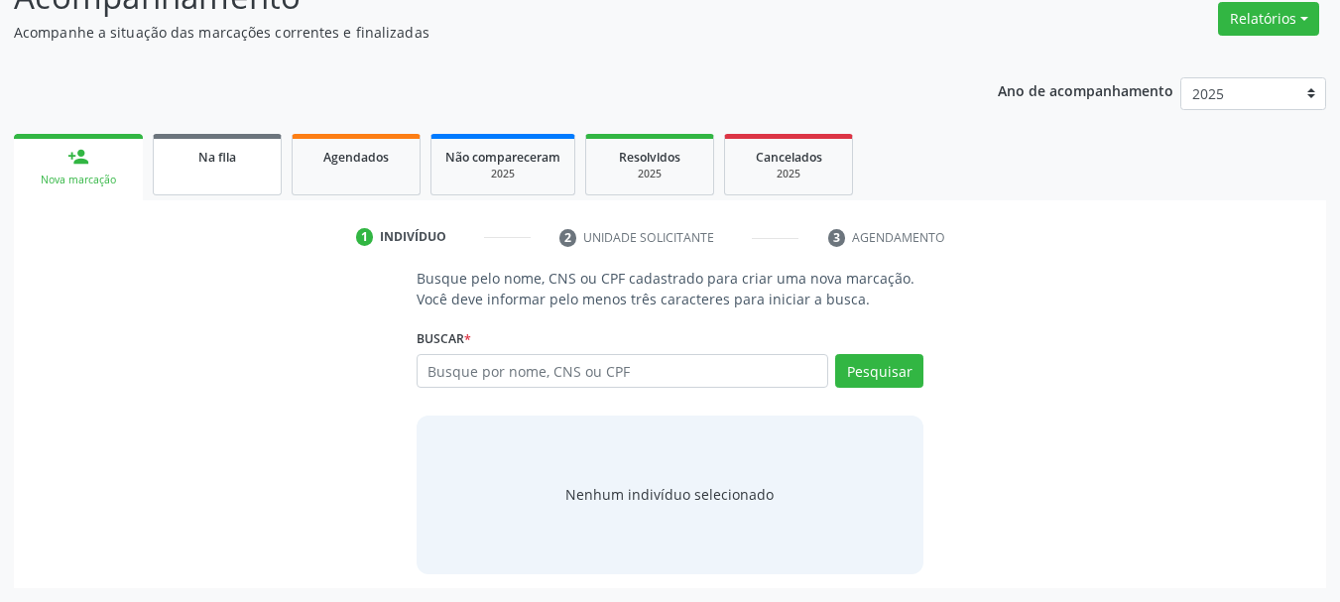
click at [243, 178] on link "Na fila" at bounding box center [217, 164] width 129 height 61
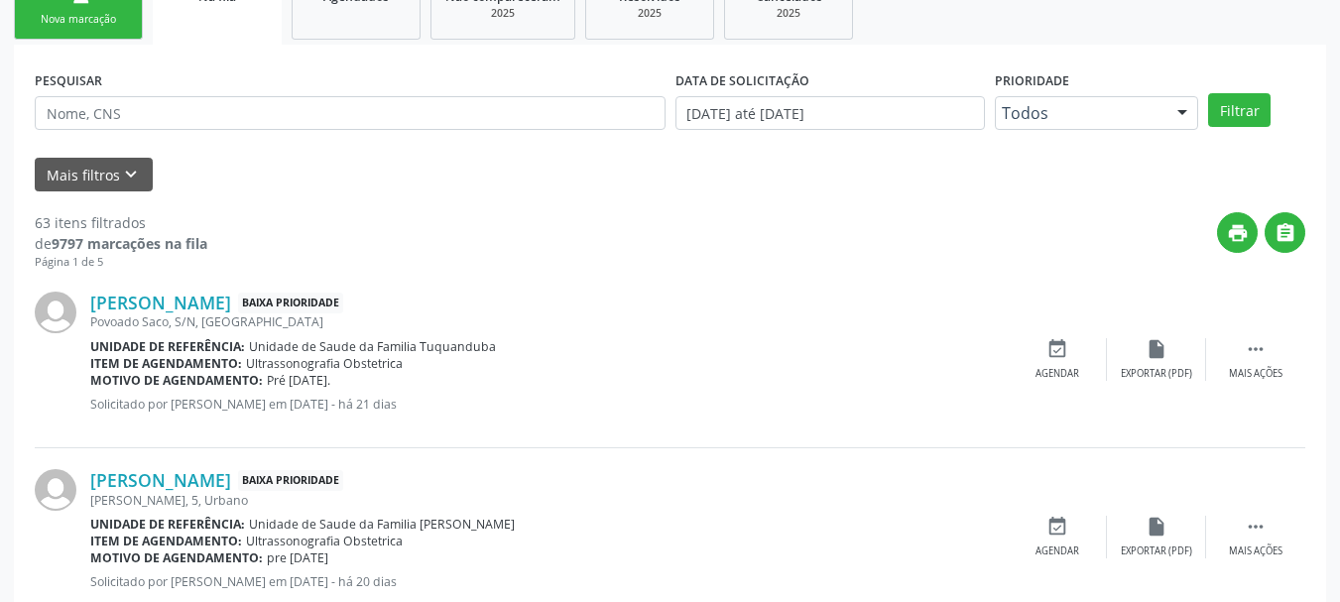
scroll to position [429, 0]
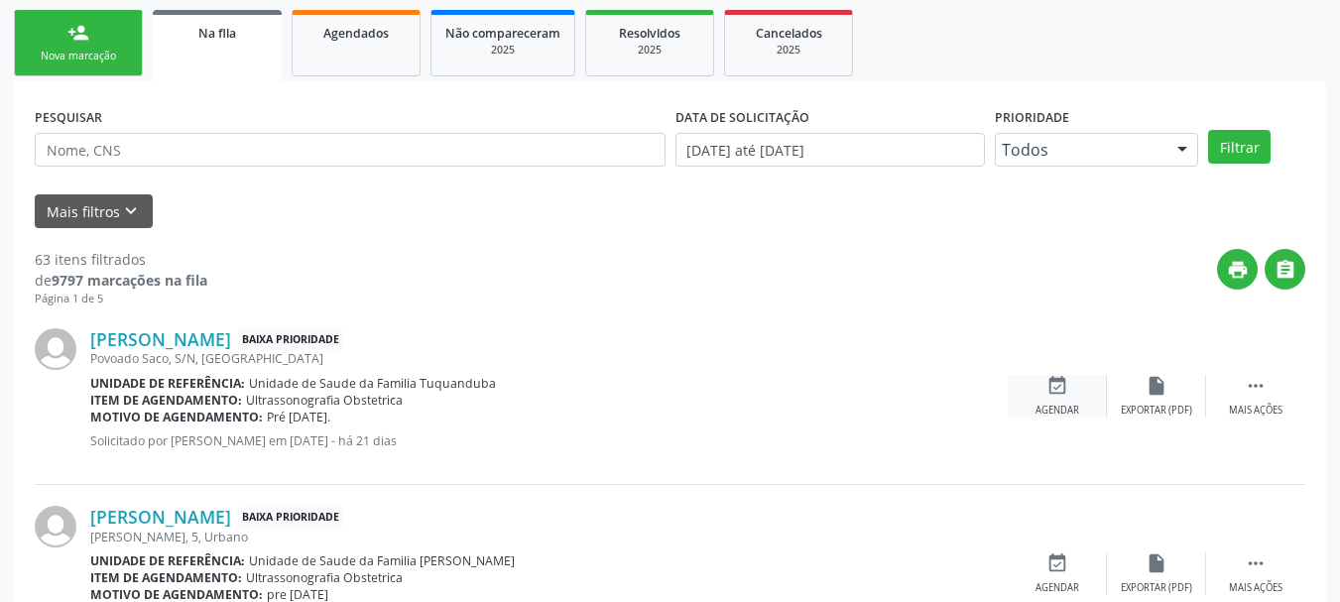
click at [1096, 396] on div "event_available Agendar" at bounding box center [1057, 396] width 99 height 43
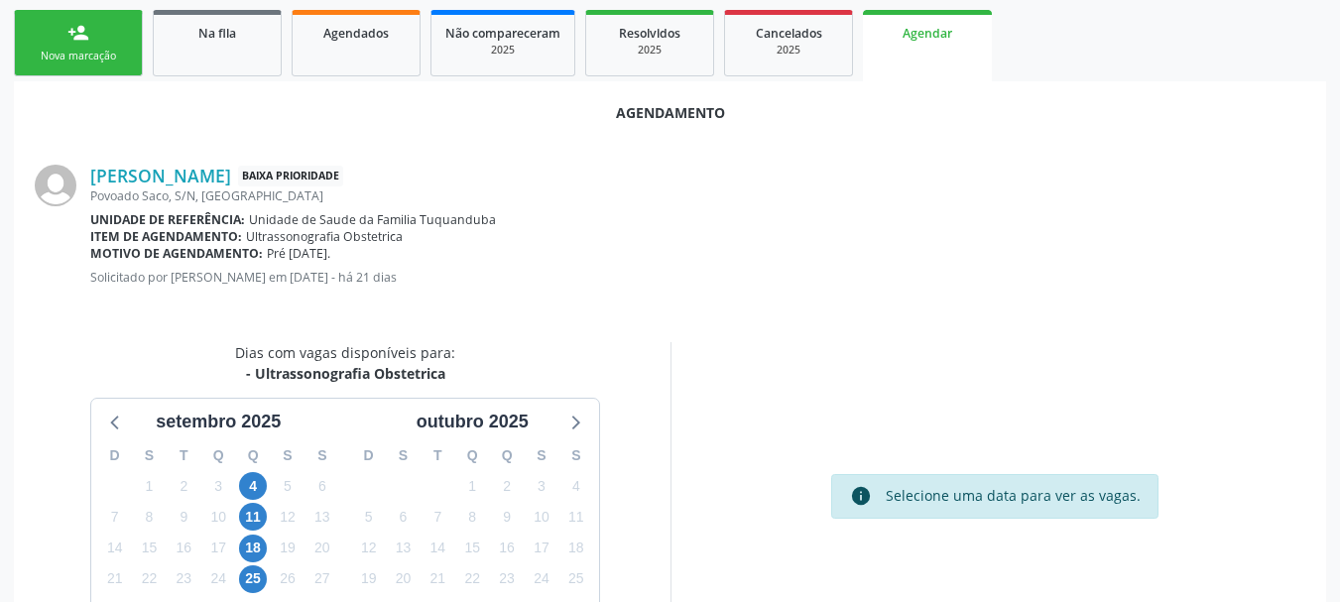
scroll to position [573, 0]
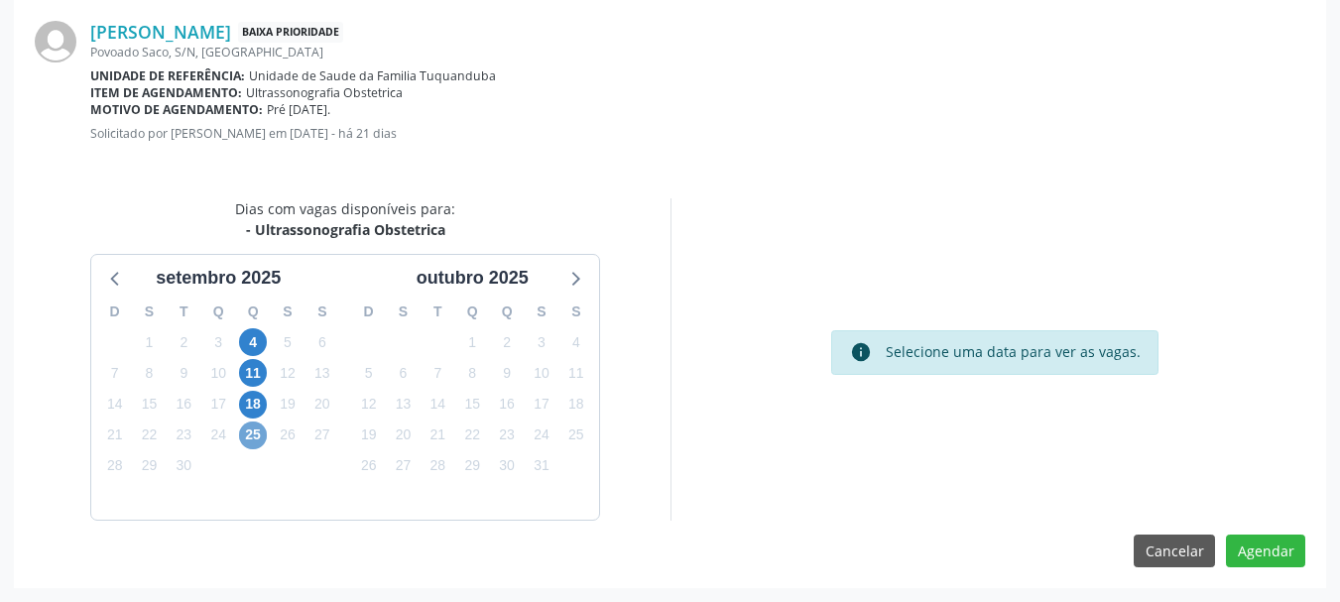
click at [241, 433] on span "25" at bounding box center [253, 436] width 28 height 28
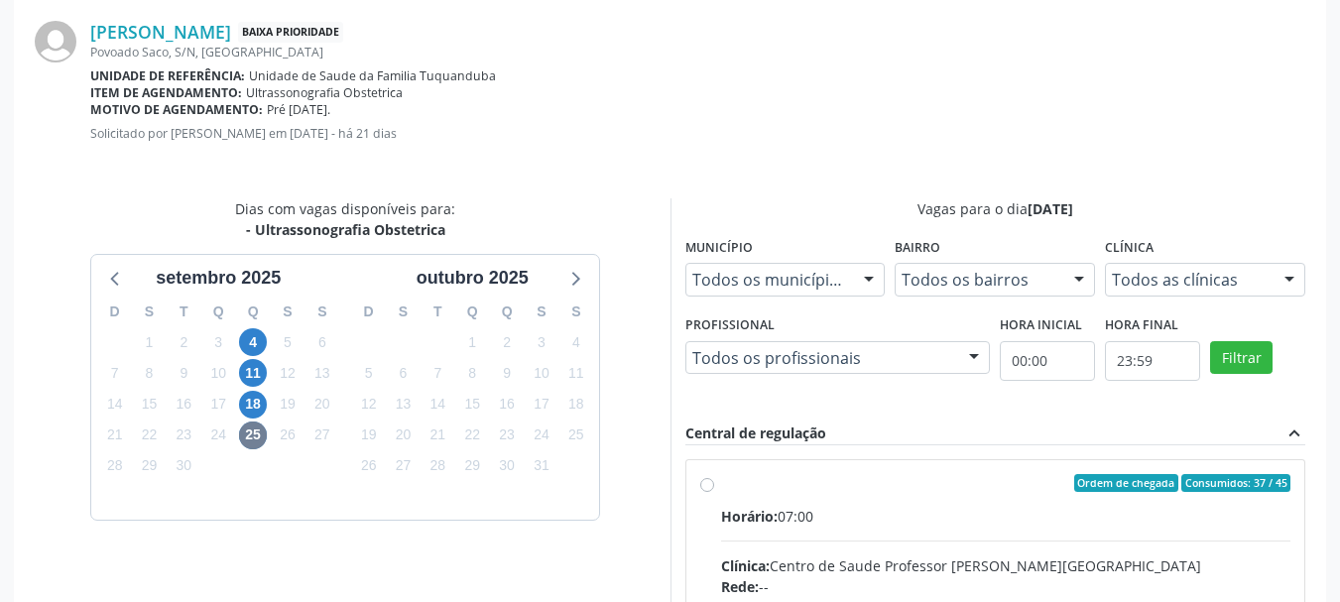
click at [887, 556] on div "Clínica: Centro de Saude Professor [PERSON_NAME][GEOGRAPHIC_DATA]" at bounding box center [1006, 565] width 570 height 21
click at [714, 492] on input "Ordem de chegada Consumidos: 37 / 45 Horário: 07:00 Clínica: Centro de Saude Pr…" at bounding box center [707, 483] width 14 height 18
radio input "true"
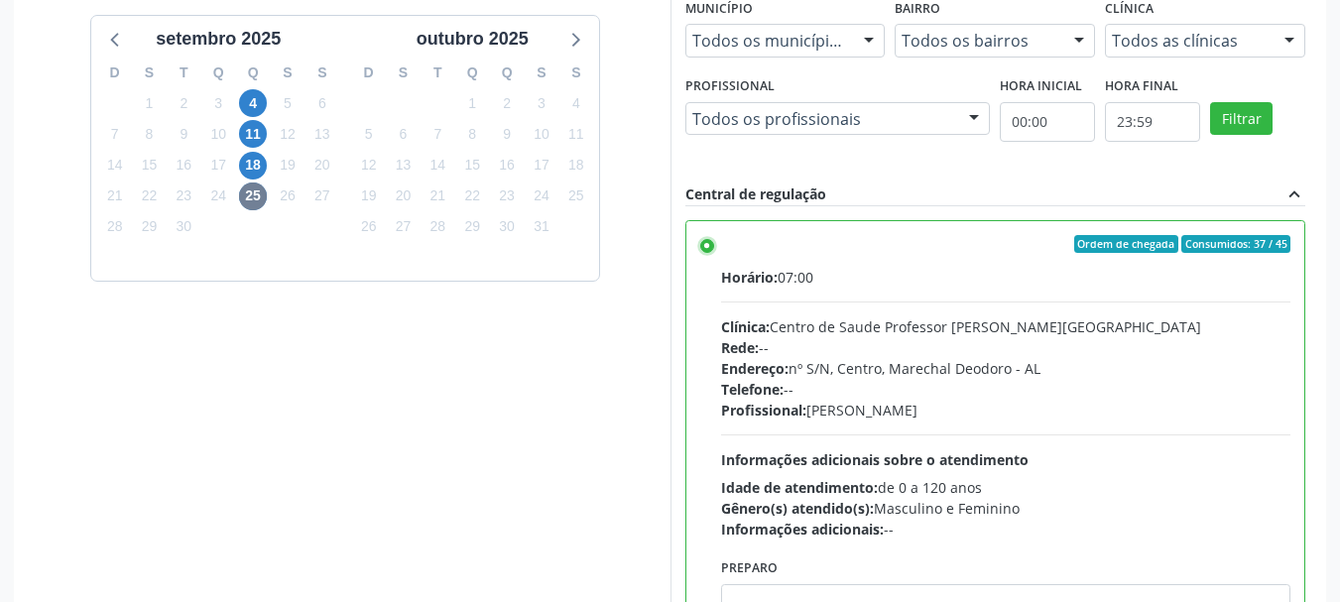
scroll to position [896, 0]
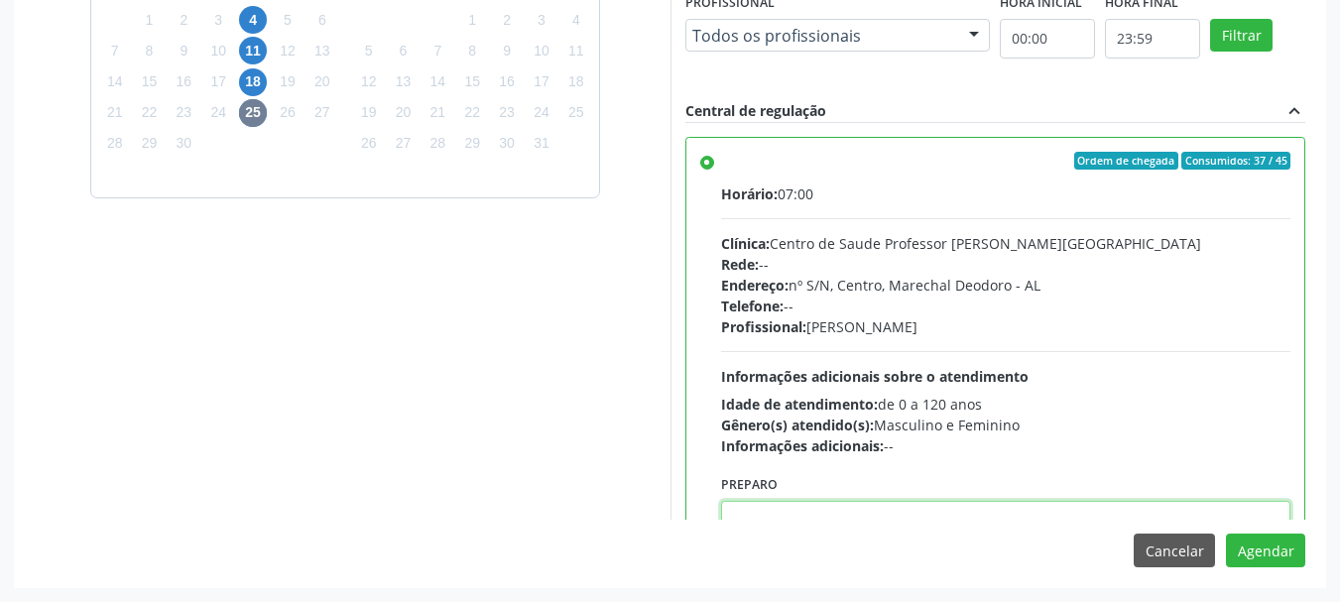
click at [1151, 515] on textarea at bounding box center [1006, 538] width 570 height 75
paste textarea "ATENDIMENTO REALIZADO NO CENTRO DE PARTO - MATERNIDADE"
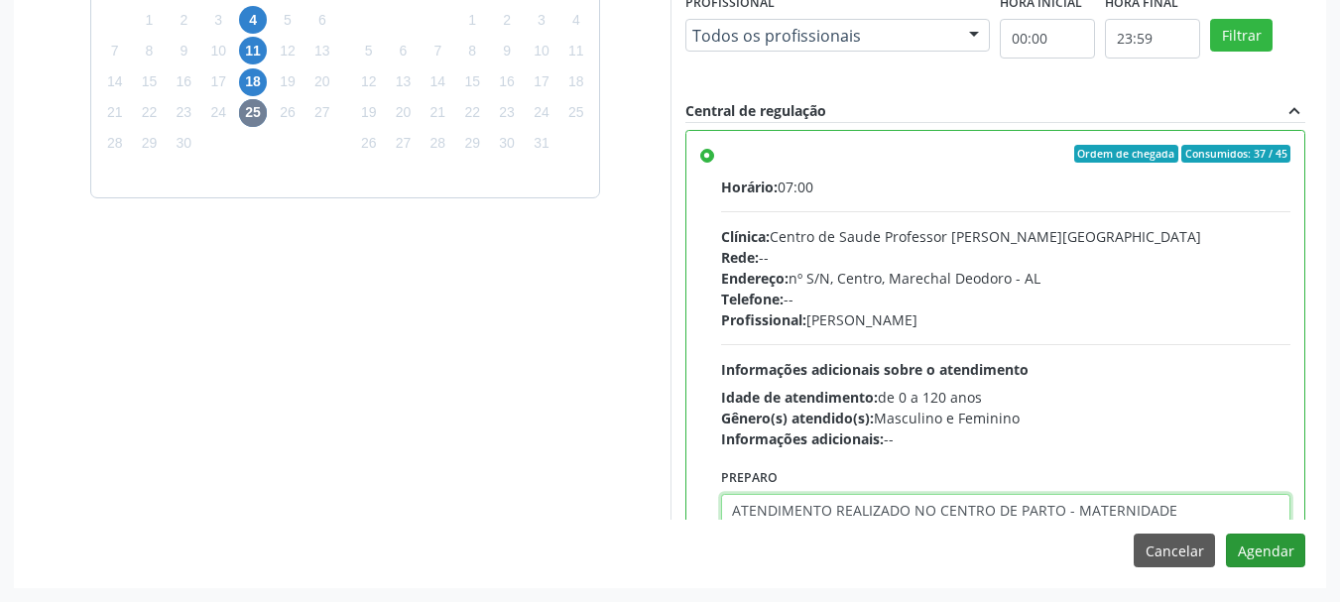
type textarea "ATENDIMENTO REALIZADO NO CENTRO DE PARTO - MATERNIDADE"
click at [1256, 542] on button "Agendar" at bounding box center [1265, 551] width 79 height 34
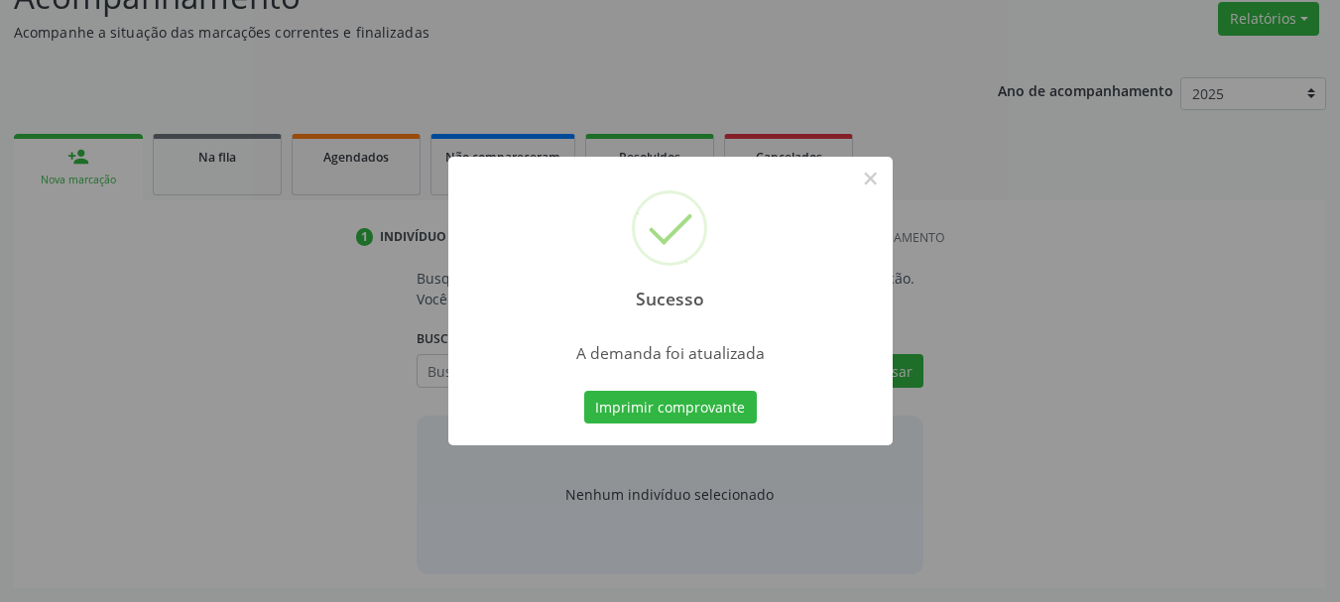
scroll to position [305, 0]
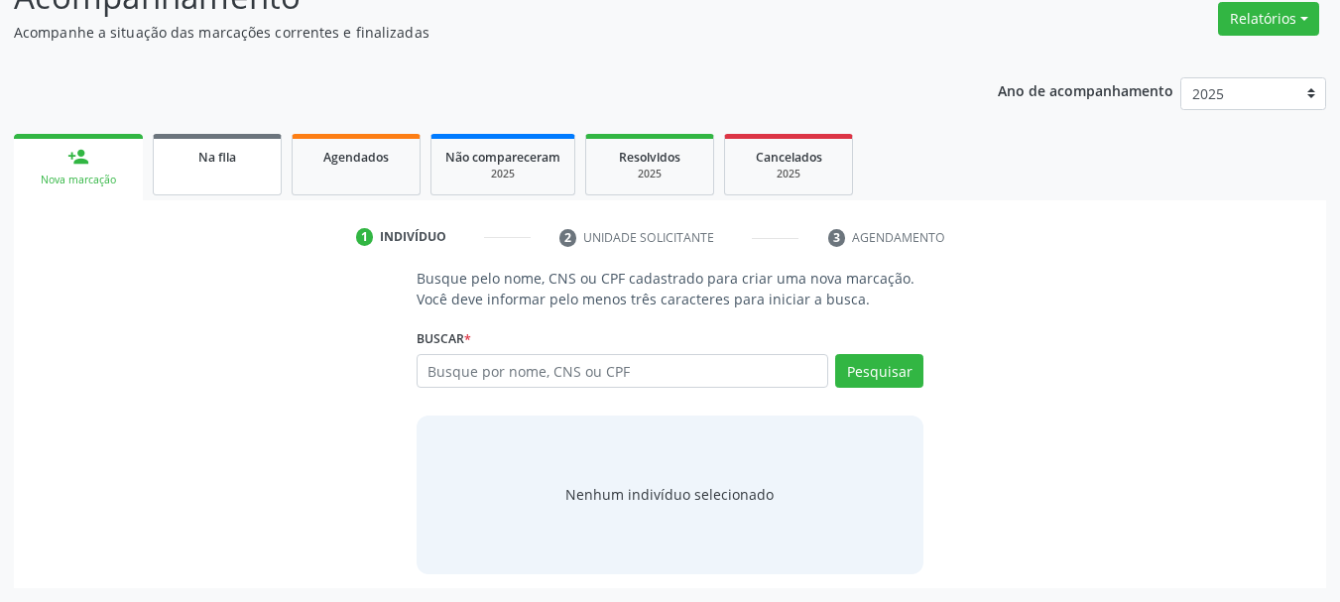
click at [201, 164] on span "Na fila" at bounding box center [217, 157] width 38 height 17
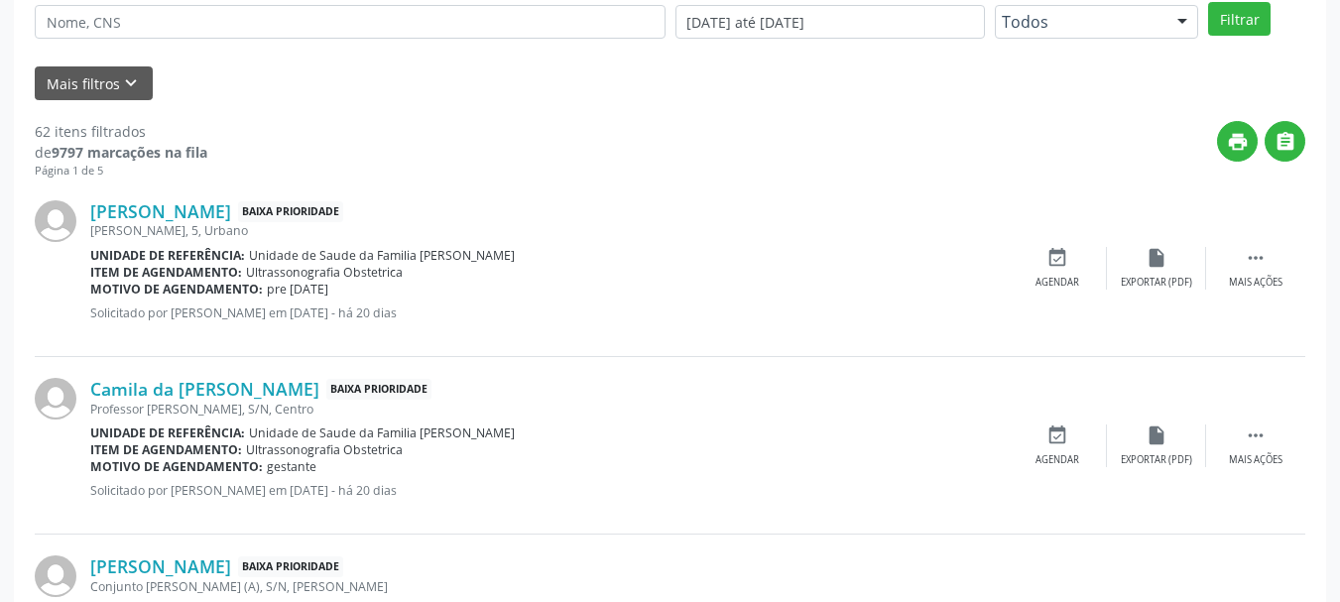
scroll to position [632, 0]
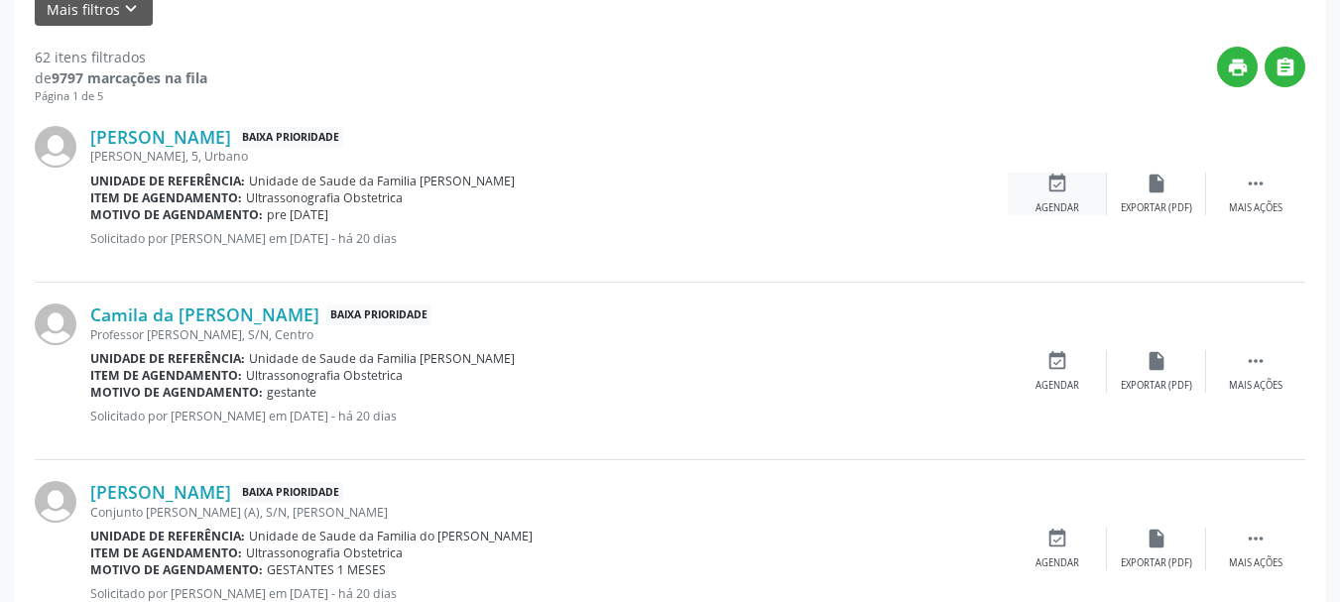
click at [1075, 187] on div "event_available Agendar" at bounding box center [1057, 194] width 99 height 43
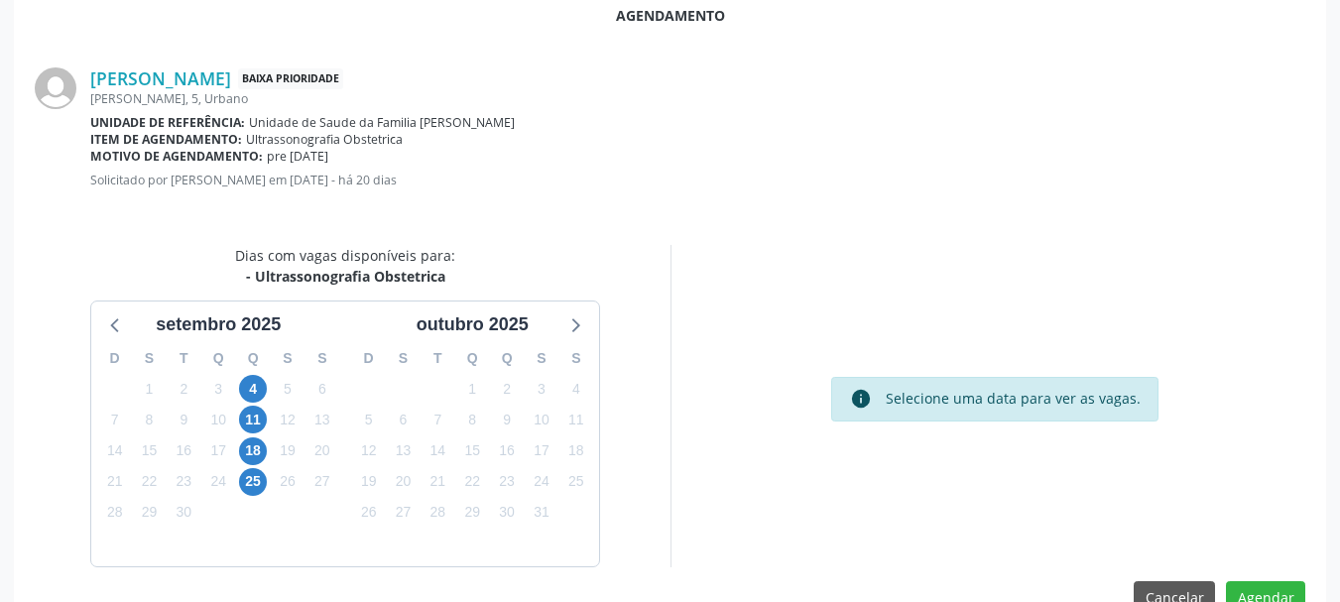
scroll to position [573, 0]
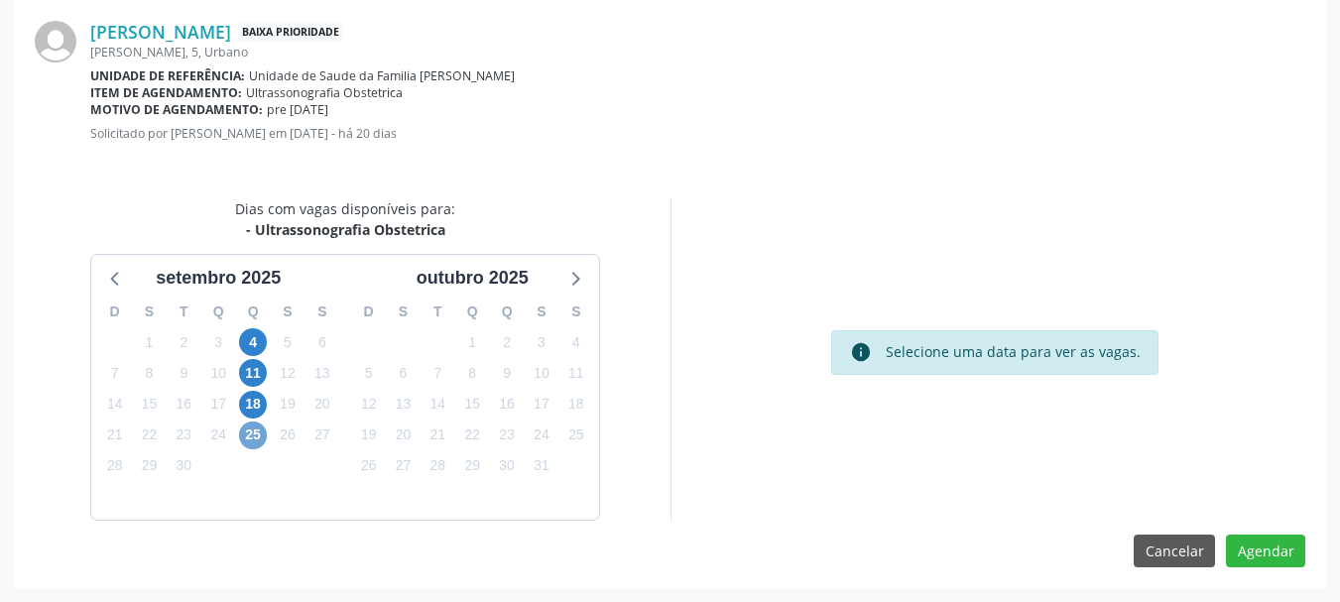
click at [253, 429] on span "25" at bounding box center [253, 436] width 28 height 28
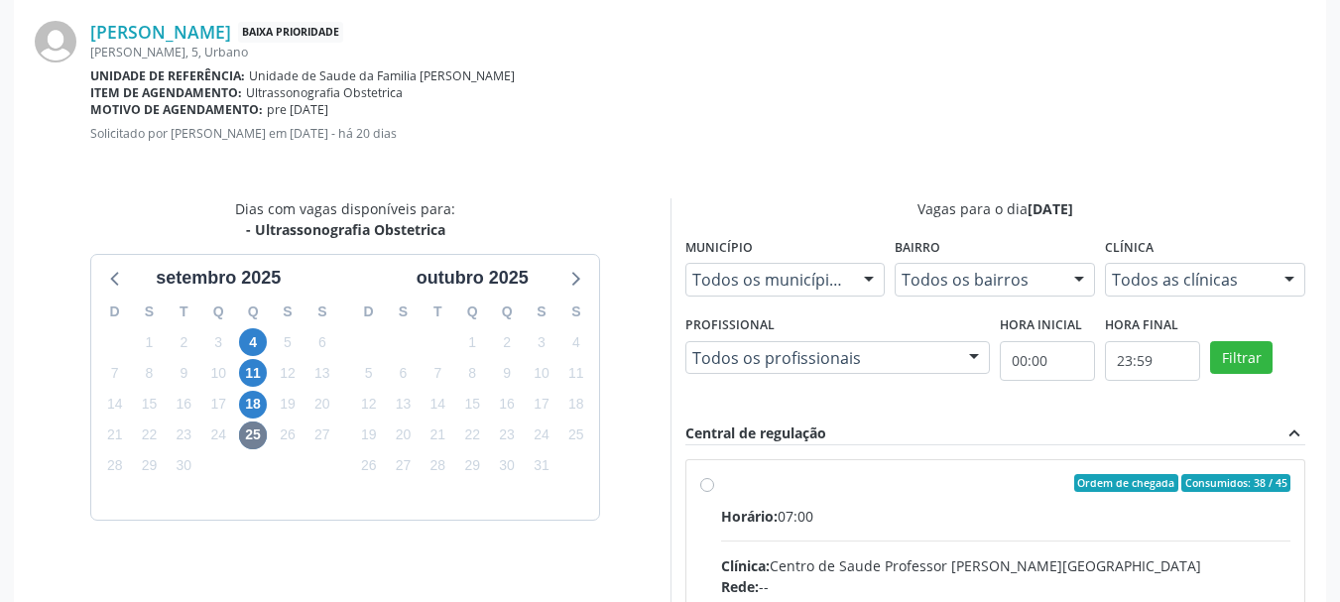
click at [985, 526] on div "Horário: 07:00" at bounding box center [1006, 516] width 570 height 21
click at [714, 492] on input "Ordem de chegada Consumidos: 38 / 45 Horário: 07:00 Clínica: Centro de Saude Pr…" at bounding box center [707, 483] width 14 height 18
radio input "true"
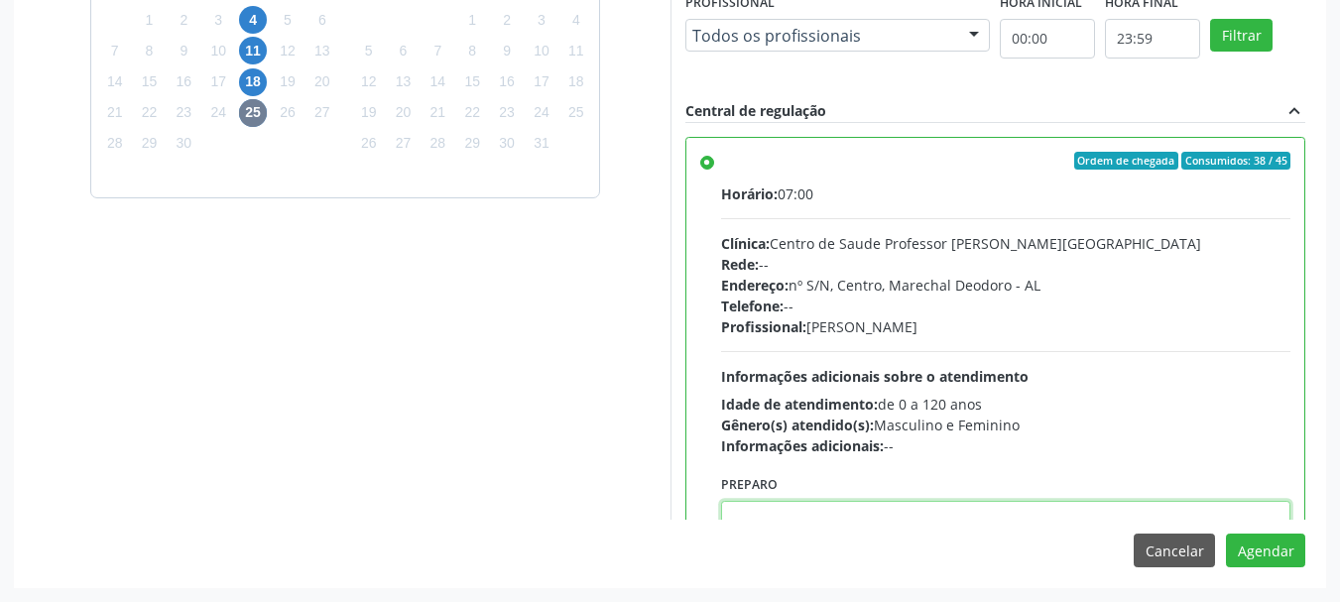
click at [1097, 507] on textarea at bounding box center [1006, 538] width 570 height 75
paste textarea "ATENDIMENTO REALIZADO NO CENTRO DE PARTO - MATERNIDADE"
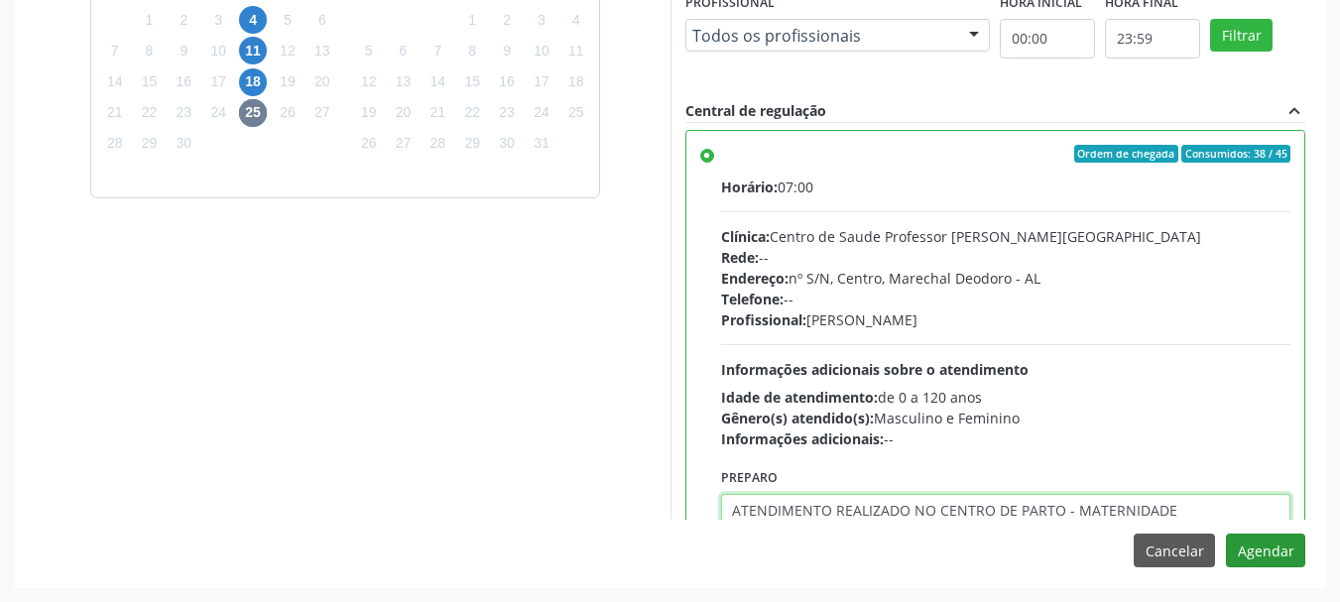
type textarea "ATENDIMENTO REALIZADO NO CENTRO DE PARTO - MATERNIDADE"
click at [1290, 541] on button "Agendar" at bounding box center [1265, 551] width 79 height 34
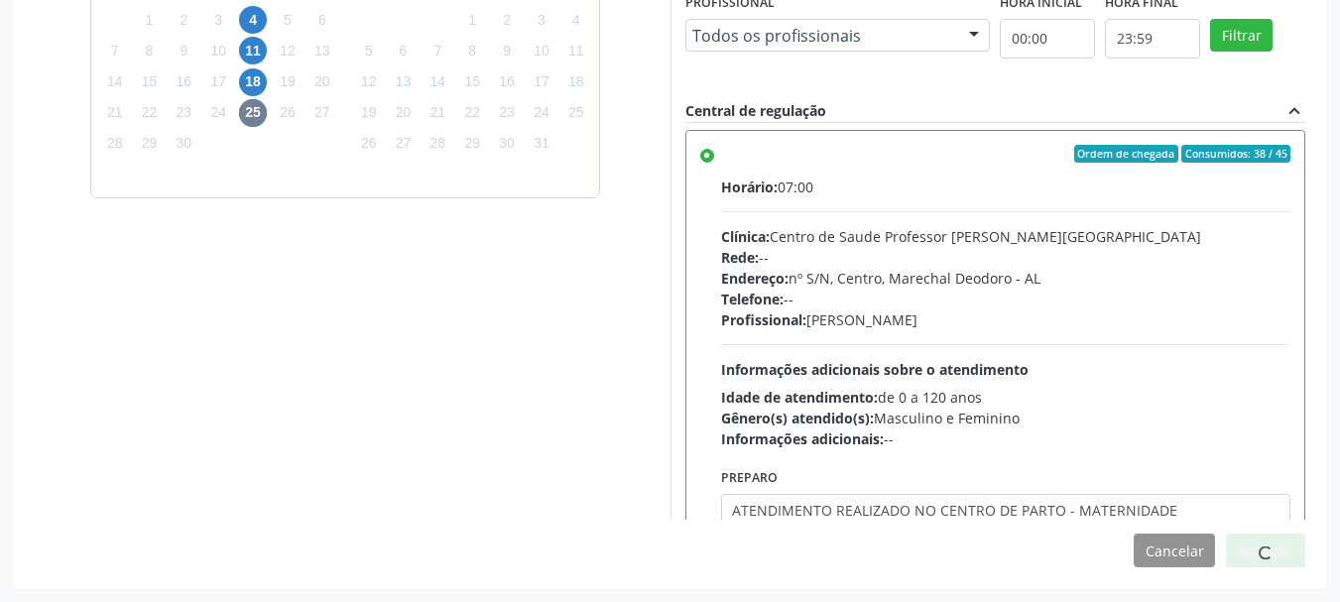
scroll to position [305, 0]
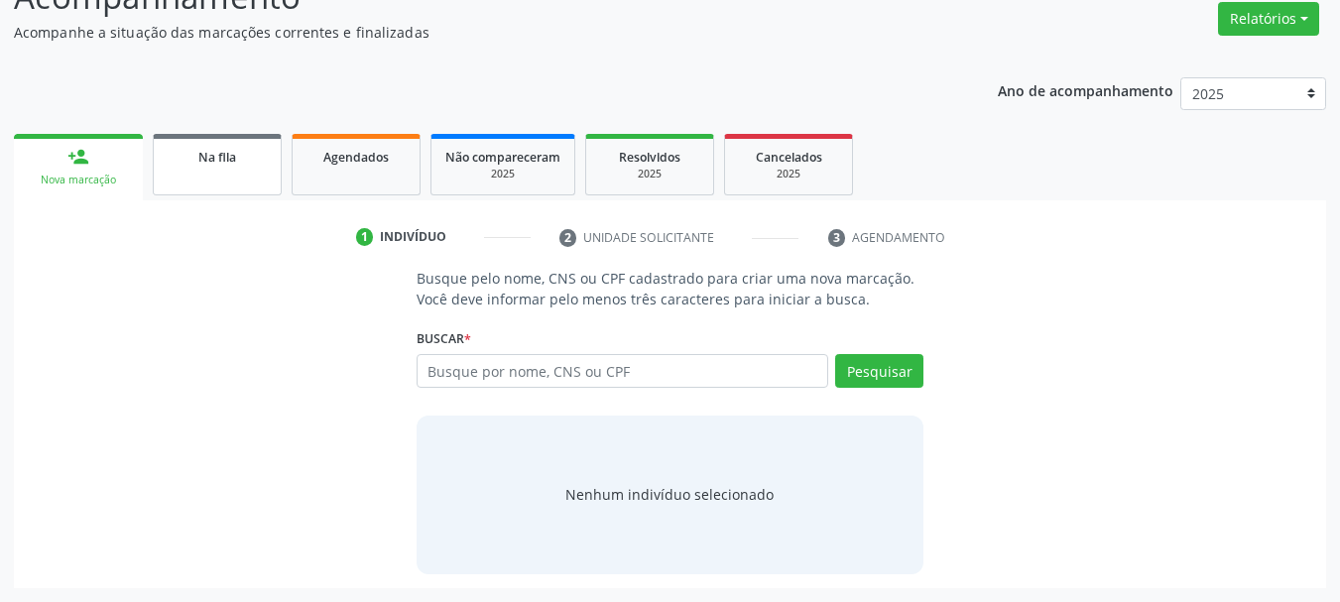
click at [192, 168] on link "Na fila" at bounding box center [217, 164] width 129 height 61
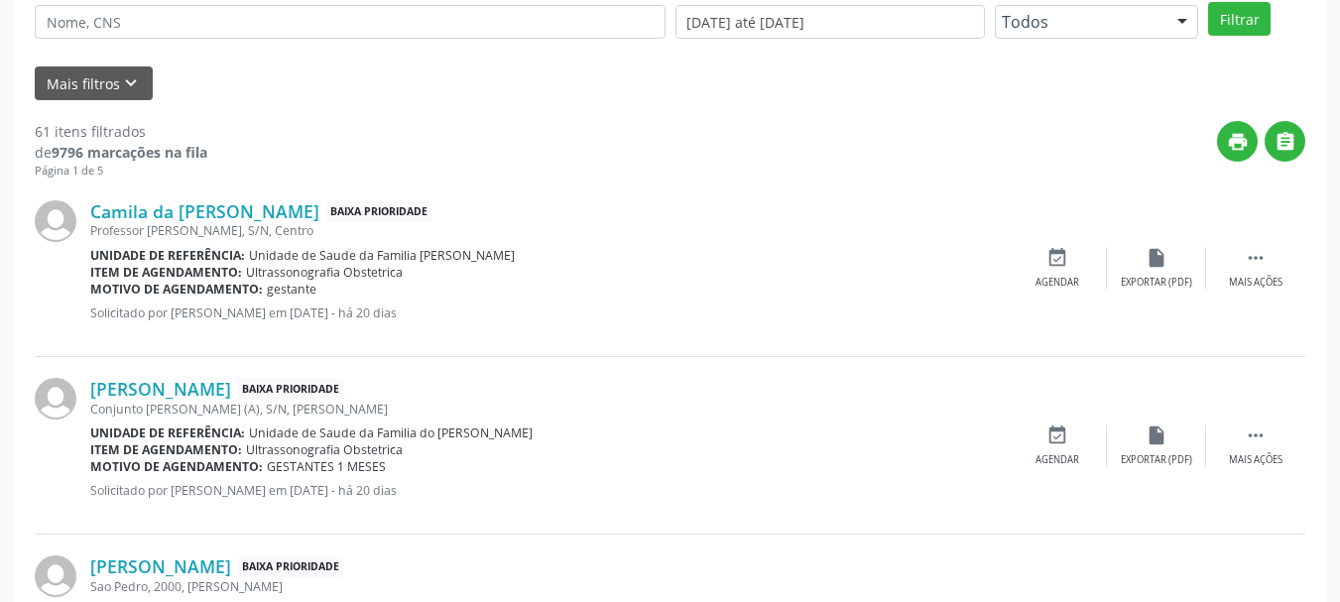
scroll to position [570, 0]
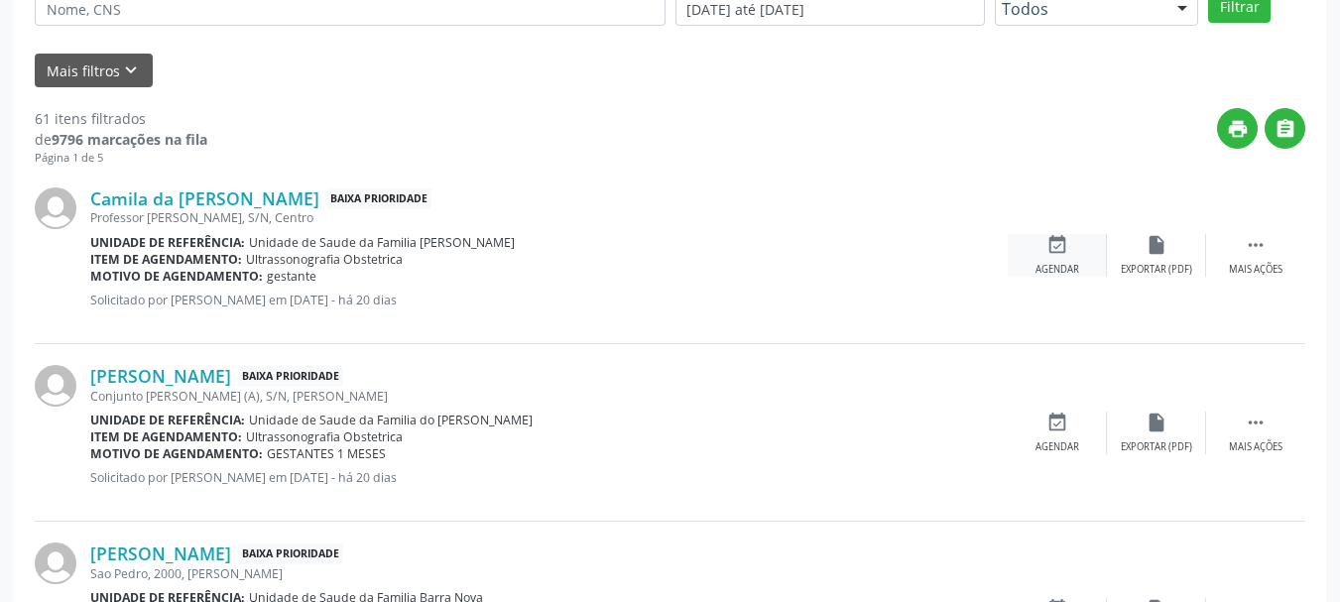
click at [1053, 261] on div "event_available Agendar" at bounding box center [1057, 255] width 99 height 43
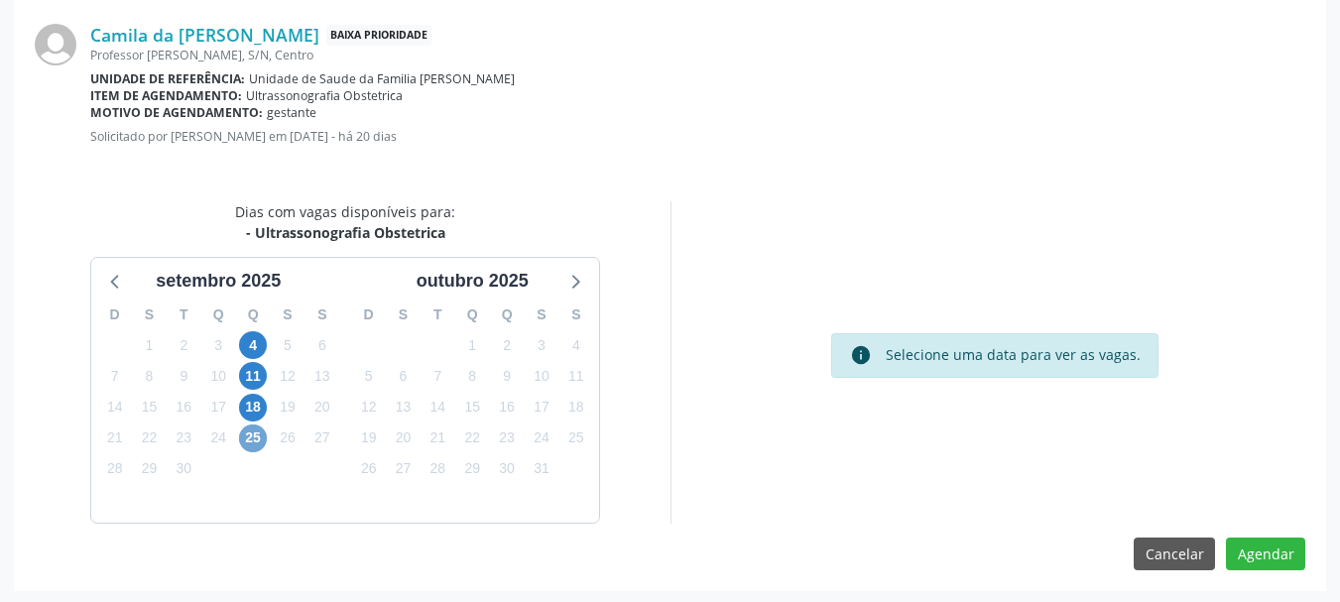
click at [249, 449] on span "25" at bounding box center [253, 439] width 28 height 28
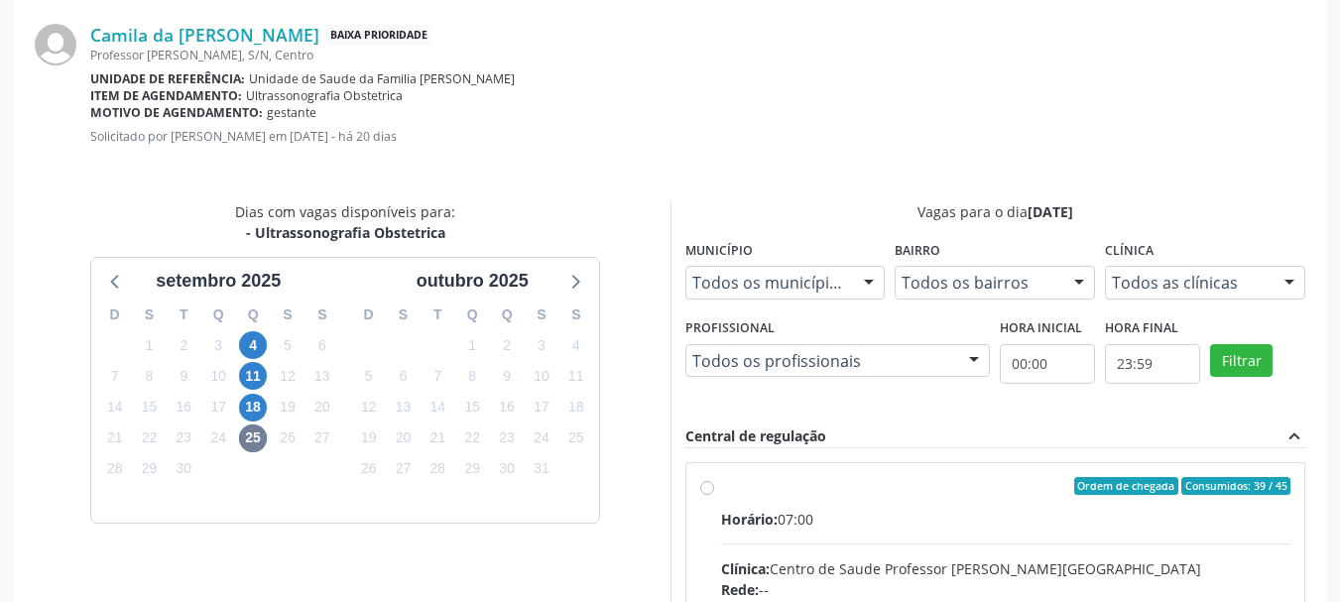
click at [714, 495] on input "Ordem de chegada Consumidos: 39 / 45 Horário: 07:00 Clínica: Centro de Saude Pr…" at bounding box center [707, 486] width 14 height 18
radio input "true"
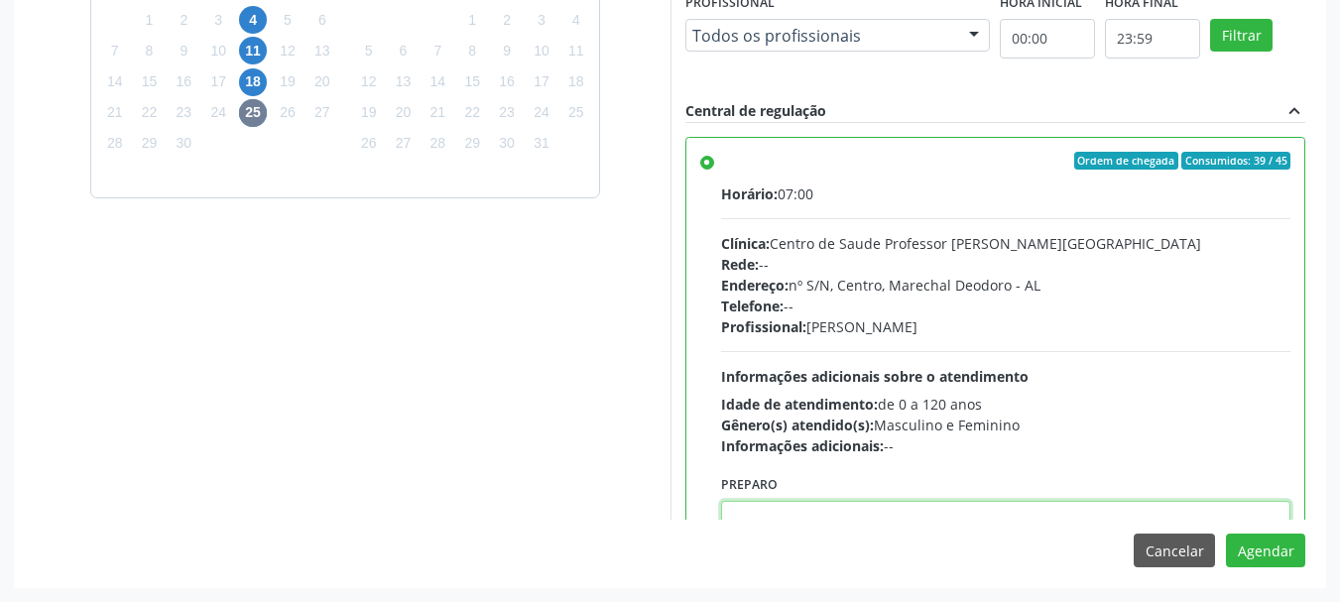
click at [1057, 511] on textarea at bounding box center [1006, 538] width 570 height 75
paste textarea "ATENDIMENTO REALIZADO NO CENTRO DE PARTO - MATERNIDADE"
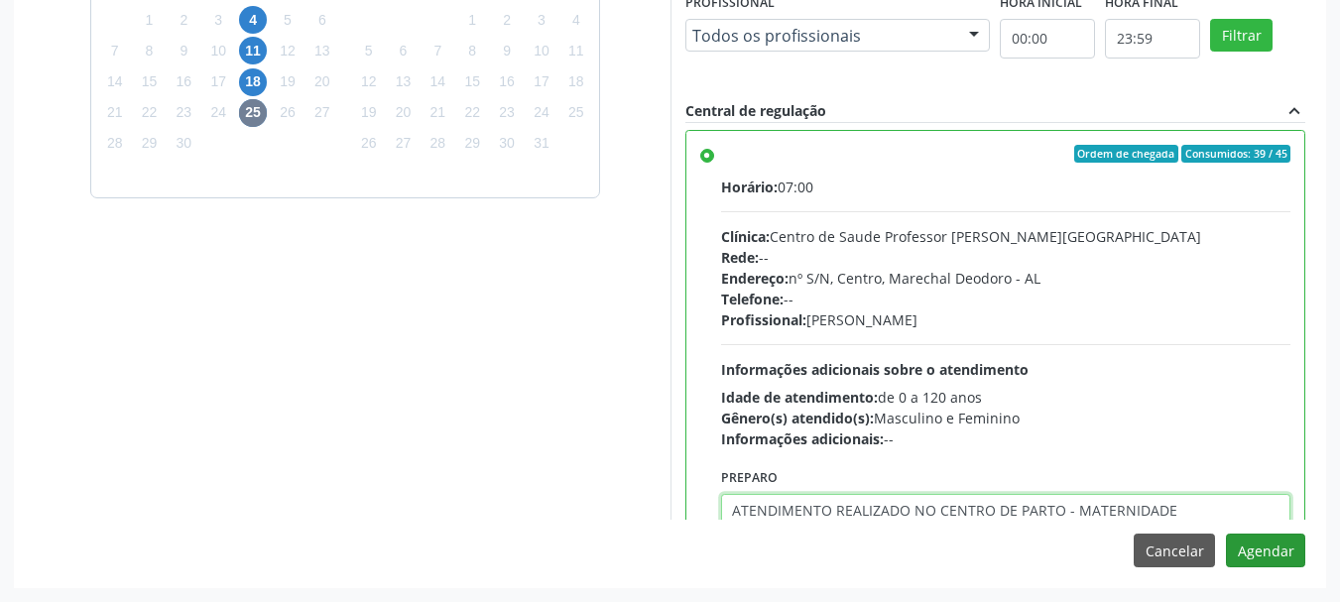
type textarea "ATENDIMENTO REALIZADO NO CENTRO DE PARTO - MATERNIDADE"
click at [1246, 543] on button "Agendar" at bounding box center [1265, 551] width 79 height 34
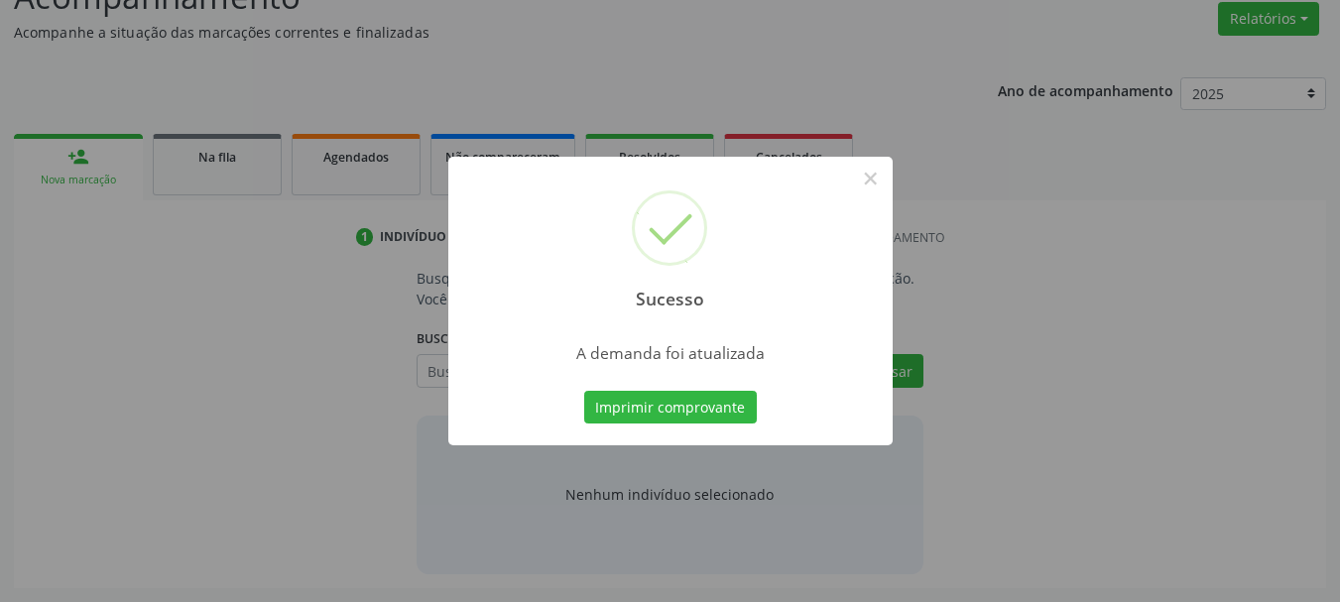
scroll to position [305, 0]
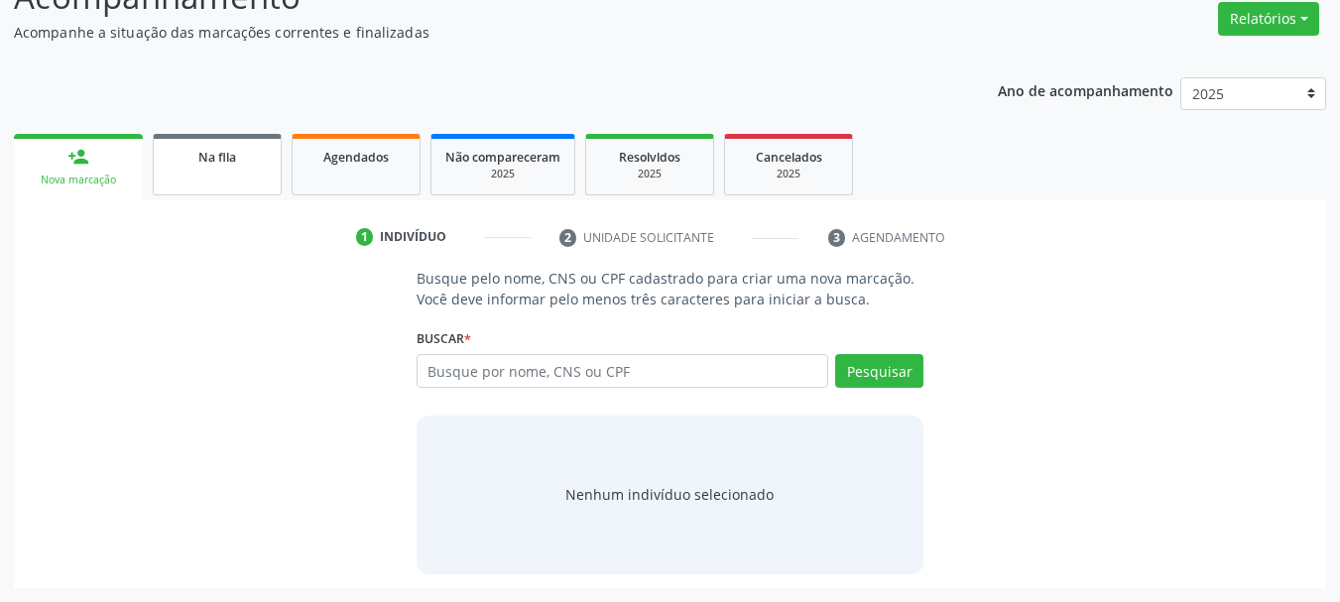
click at [183, 162] on div "Na fila" at bounding box center [217, 156] width 99 height 21
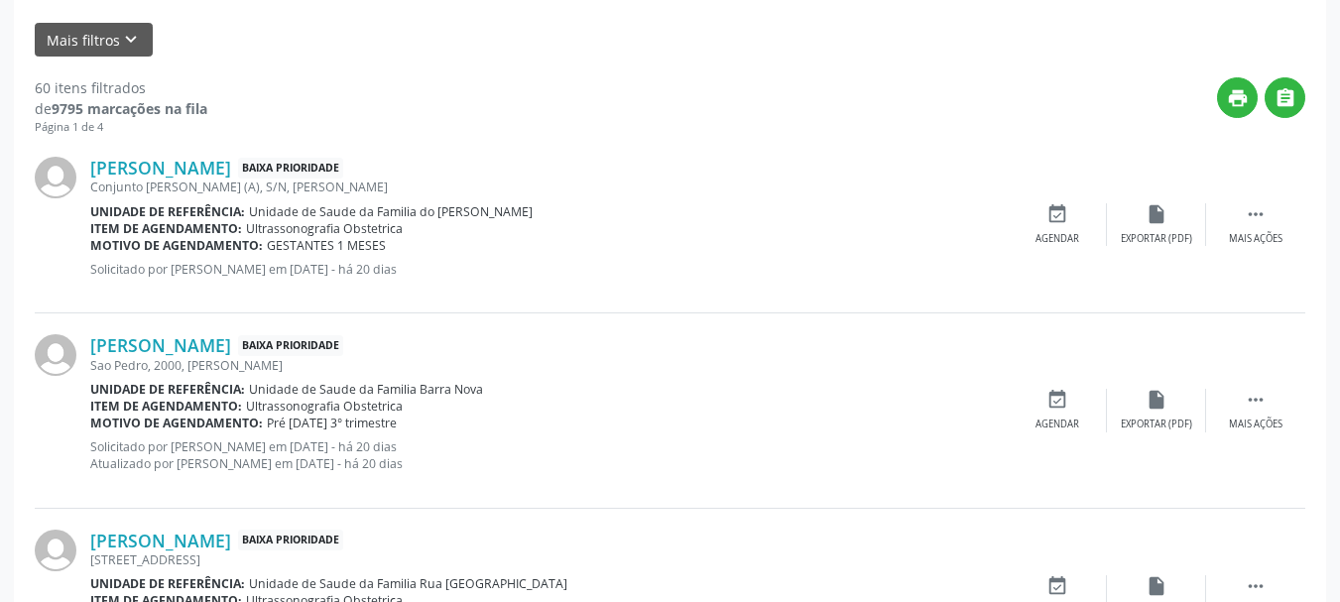
scroll to position [619, 0]
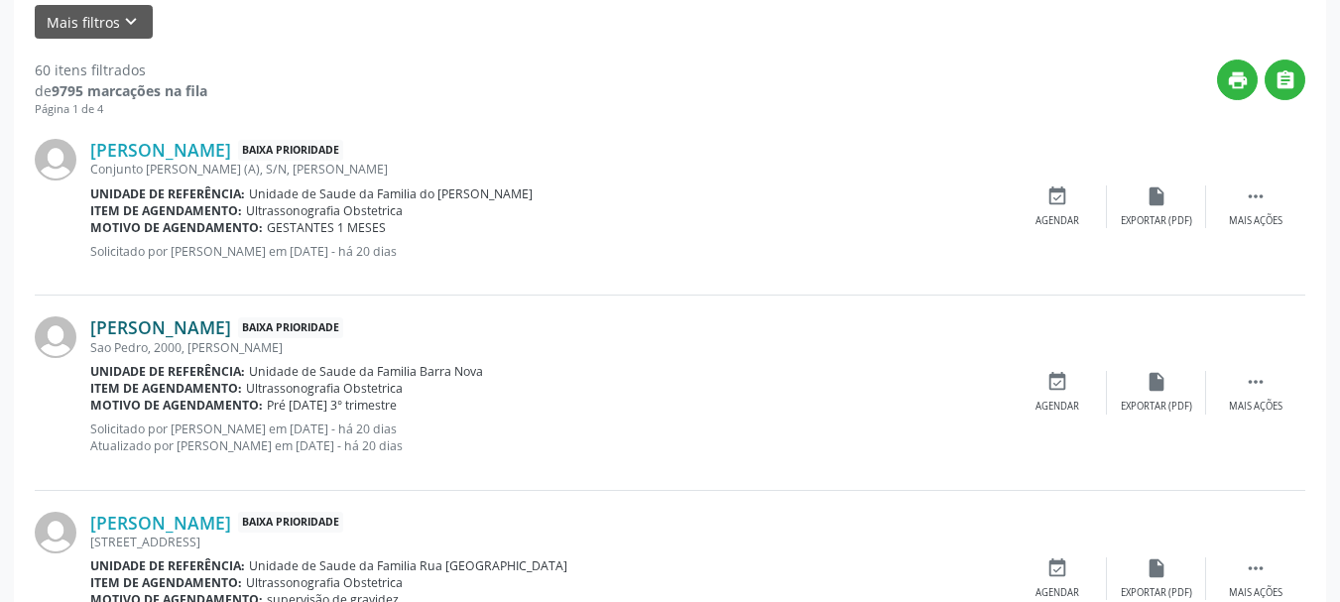
click at [231, 337] on link "[PERSON_NAME]" at bounding box center [160, 327] width 141 height 22
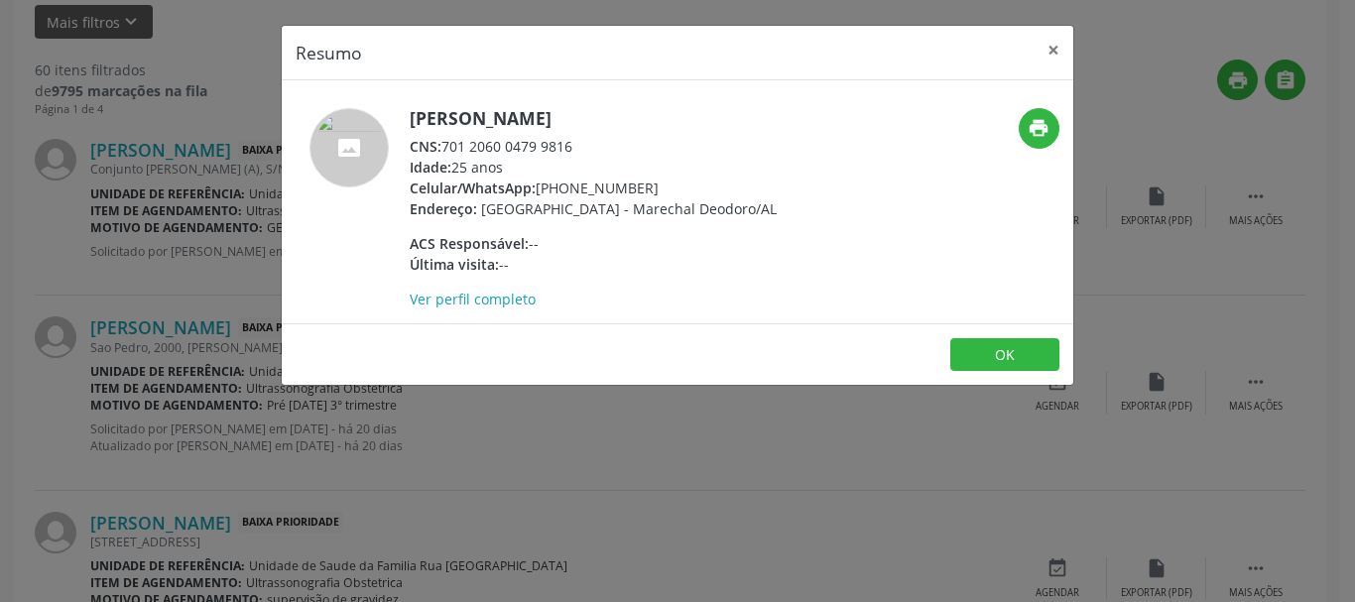
drag, startPoint x: 441, startPoint y: 148, endPoint x: 580, endPoint y: 147, distance: 138.9
click at [580, 147] on div "CNS: 701 2060 0479 9816" at bounding box center [593, 146] width 367 height 21
copy div "701 2060 0479 9816"
